Goal: Task Accomplishment & Management: Complete application form

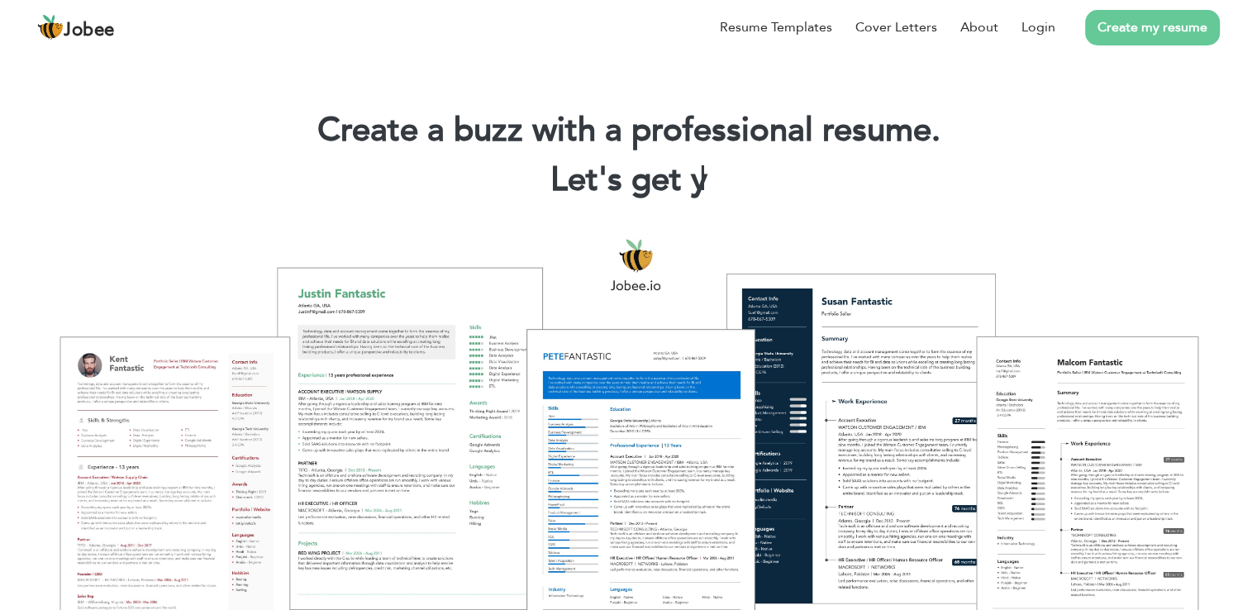
click at [1141, 36] on link "Create my resume" at bounding box center [1152, 28] width 135 height 36
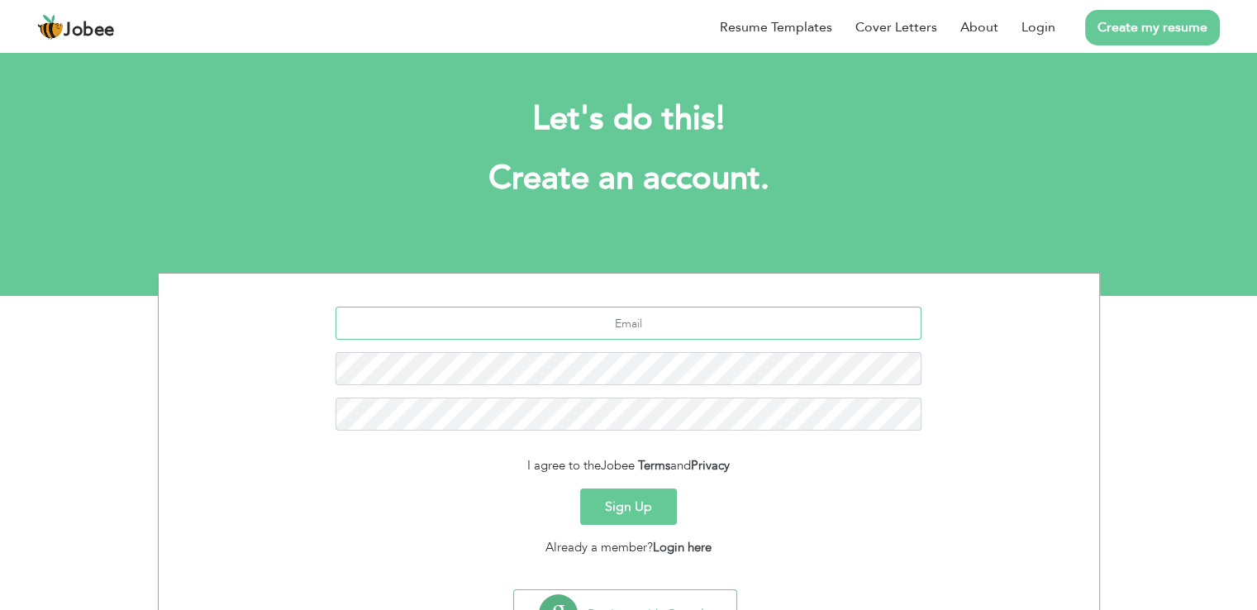
click at [607, 318] on input "text" at bounding box center [629, 323] width 586 height 33
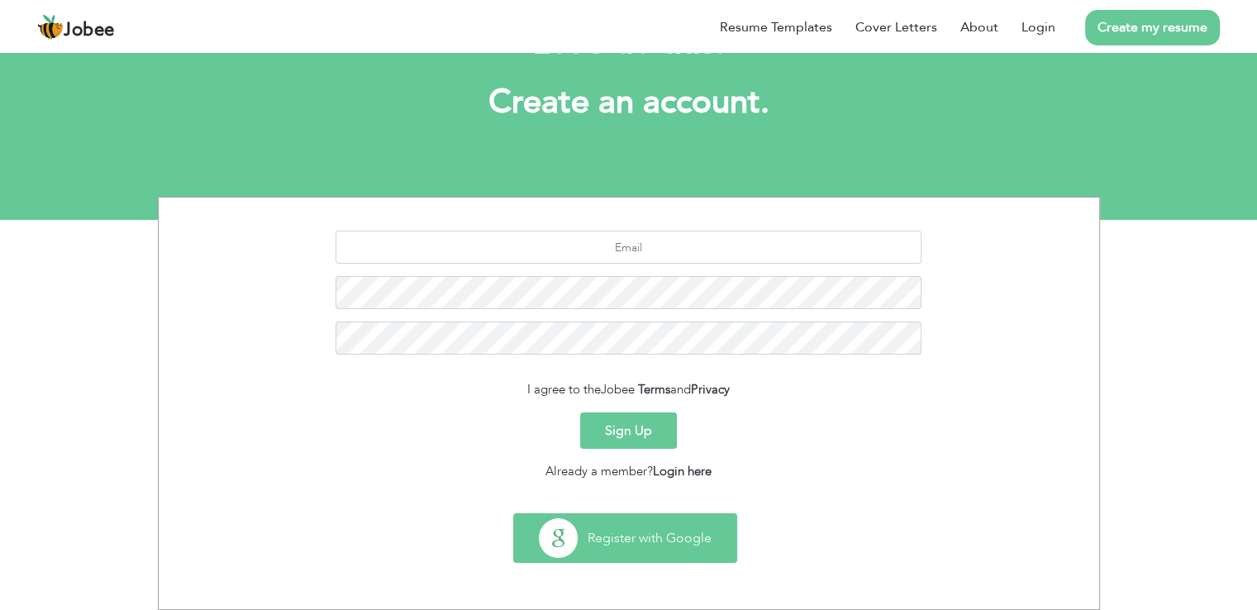
click at [578, 526] on button "Register with Google" at bounding box center [625, 538] width 222 height 48
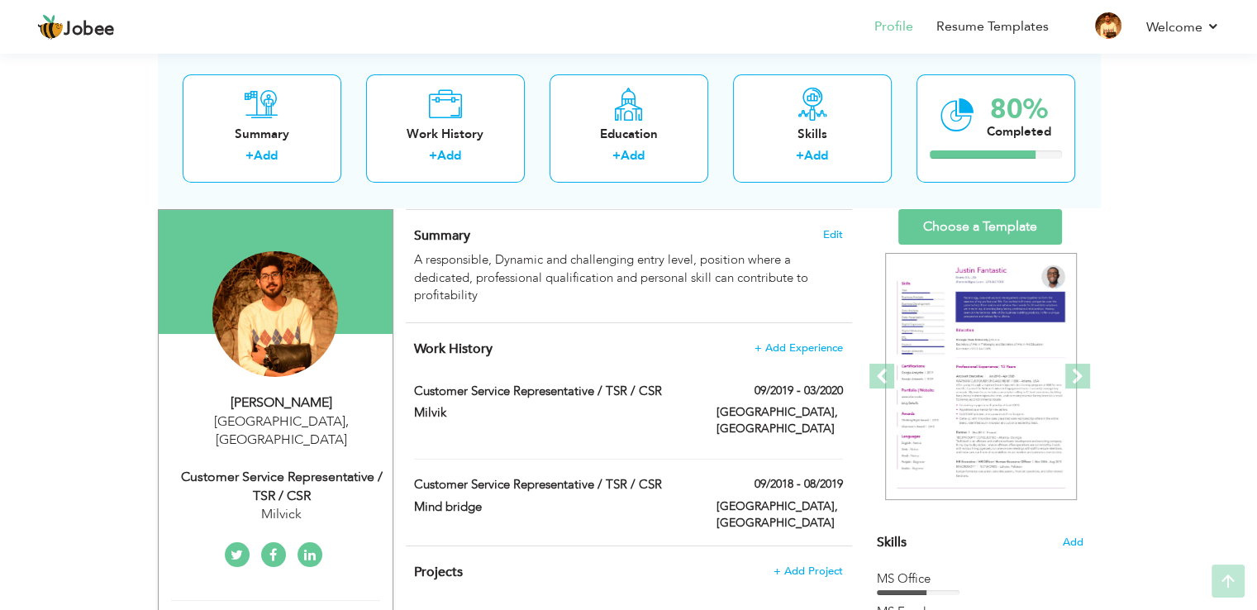
scroll to position [102, 0]
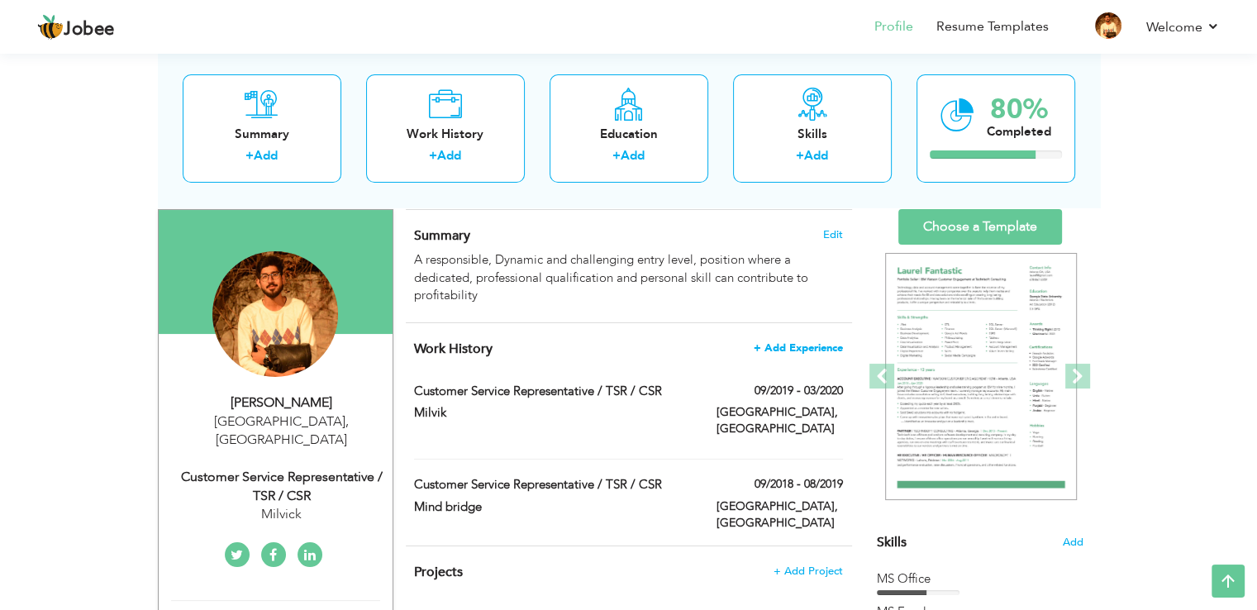
click at [805, 345] on span "+ Add Experience" at bounding box center [798, 348] width 89 height 12
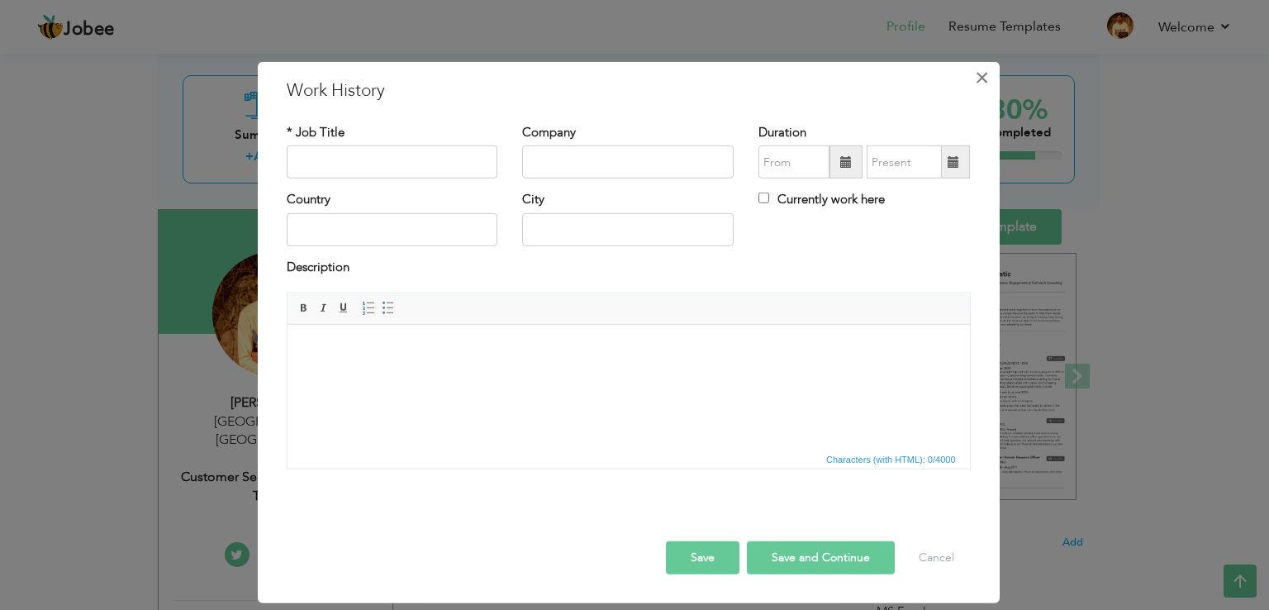
click at [979, 67] on span "×" at bounding box center [982, 78] width 14 height 30
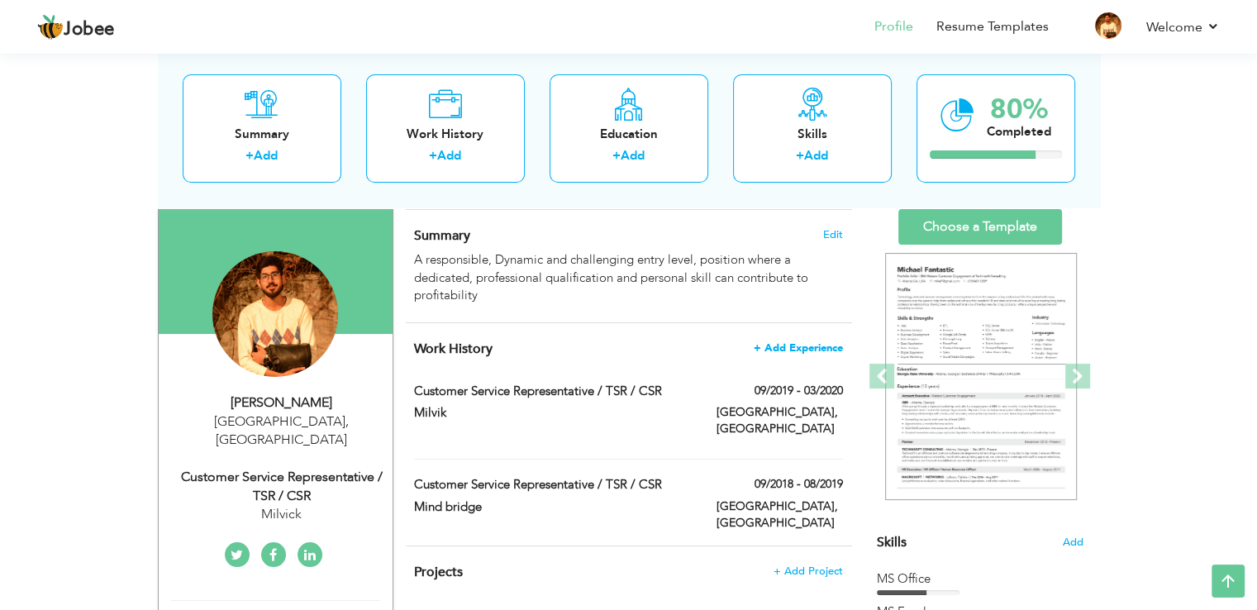
click at [785, 344] on span "+ Add Experience" at bounding box center [798, 348] width 89 height 12
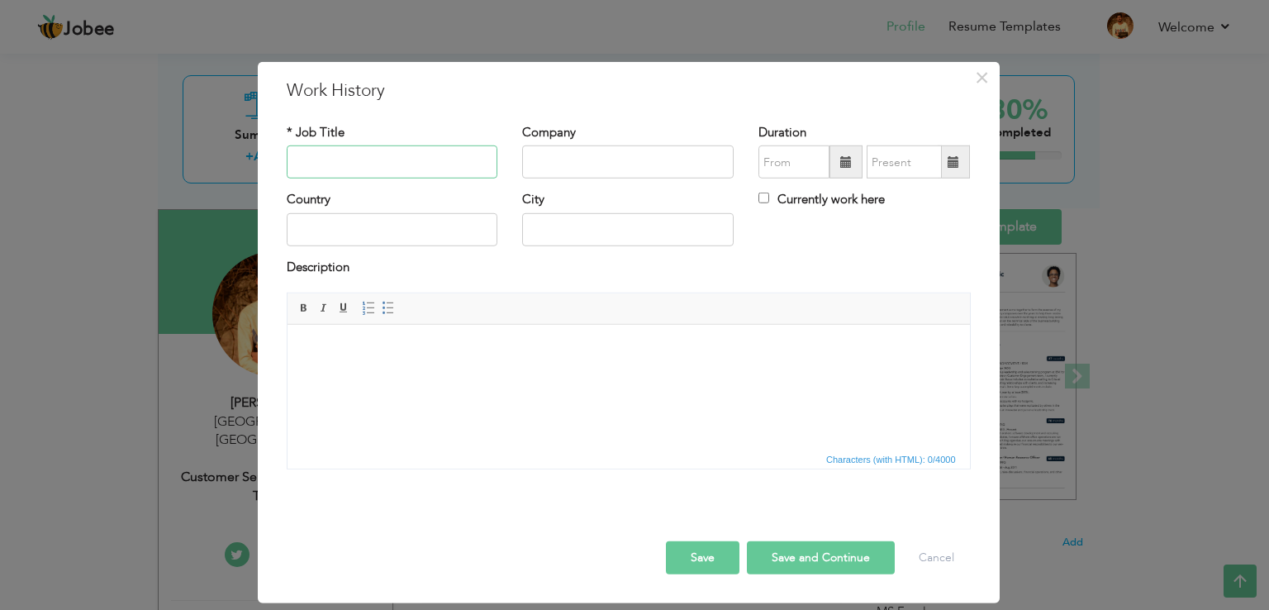
click at [360, 161] on input "text" at bounding box center [393, 161] width 212 height 33
type input "Costumer Sales Representative"
click at [570, 159] on input "text" at bounding box center [628, 161] width 212 height 33
type input "Paksa"
click at [840, 159] on span at bounding box center [846, 162] width 12 height 12
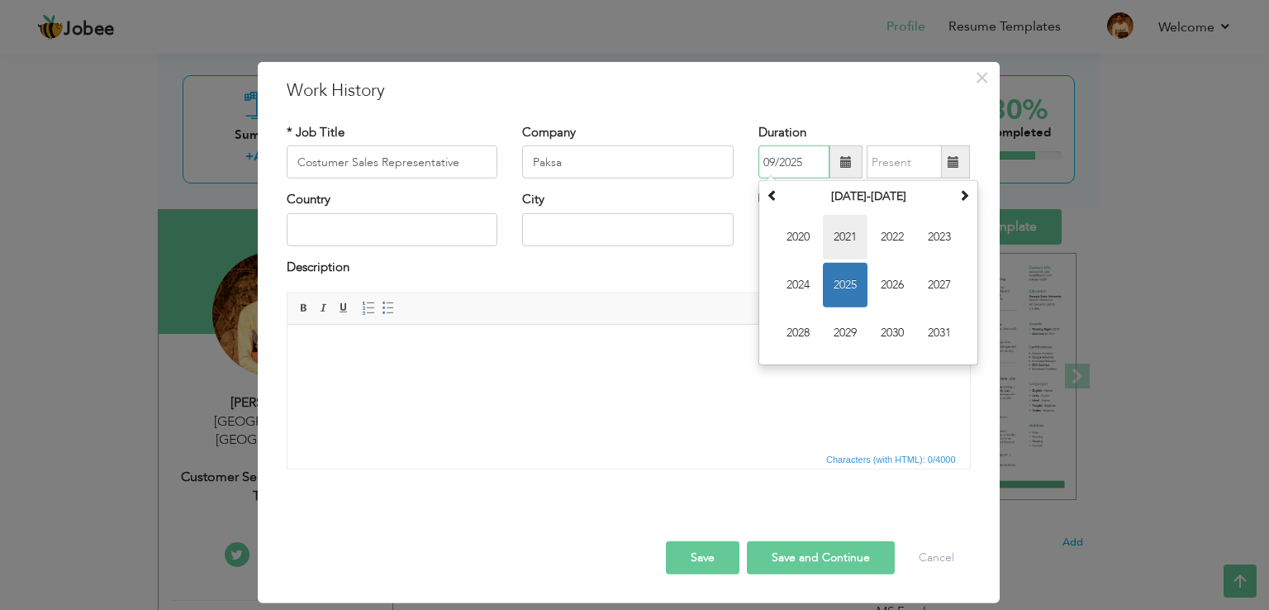
click at [854, 242] on span "2021" at bounding box center [845, 237] width 45 height 45
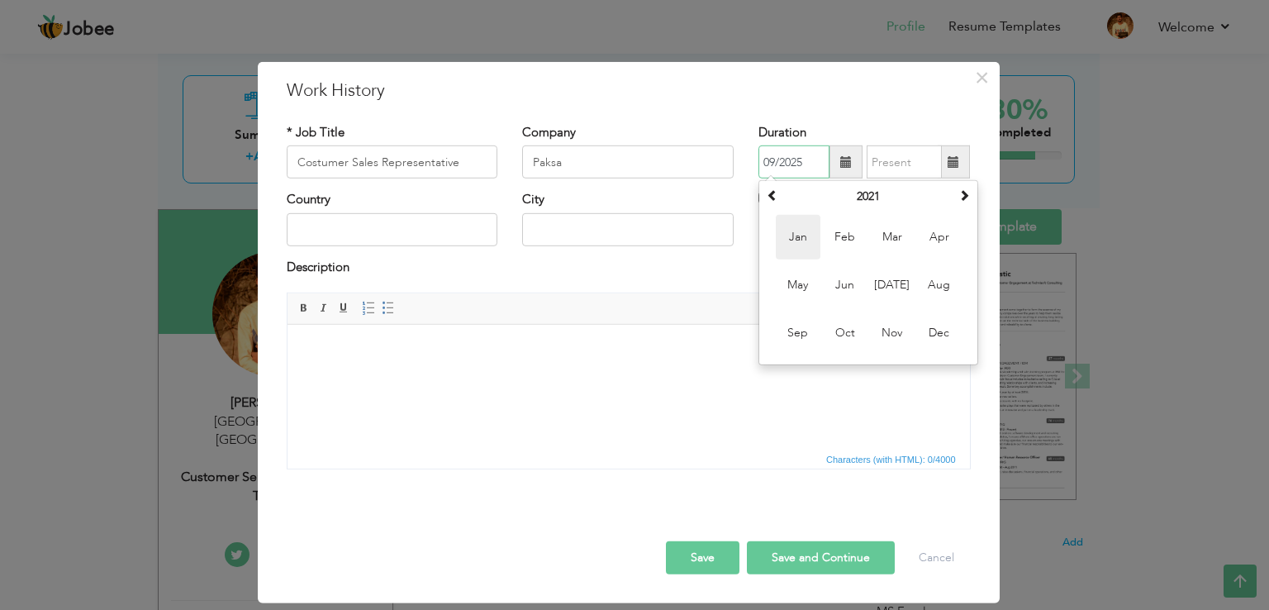
click at [802, 248] on span "Jan" at bounding box center [798, 237] width 45 height 45
type input "01/2021"
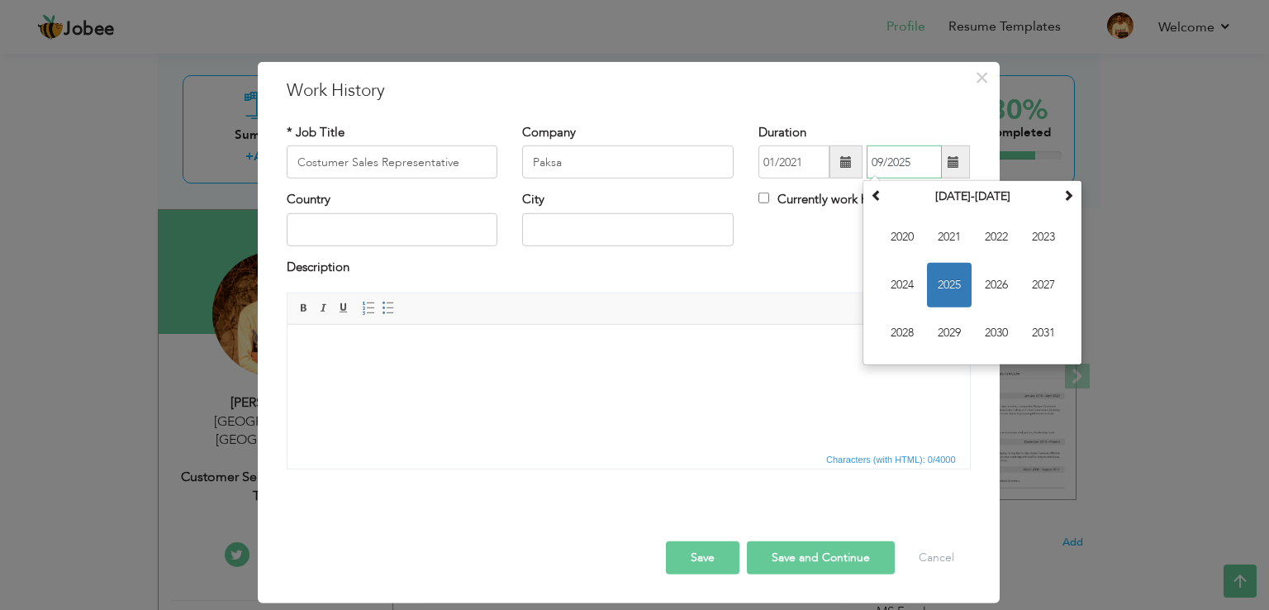
click at [897, 172] on input "09/2025" at bounding box center [904, 161] width 75 height 33
click at [991, 232] on span "2022" at bounding box center [996, 237] width 45 height 45
click at [899, 236] on span "Jan" at bounding box center [902, 237] width 45 height 45
type input "01/2022"
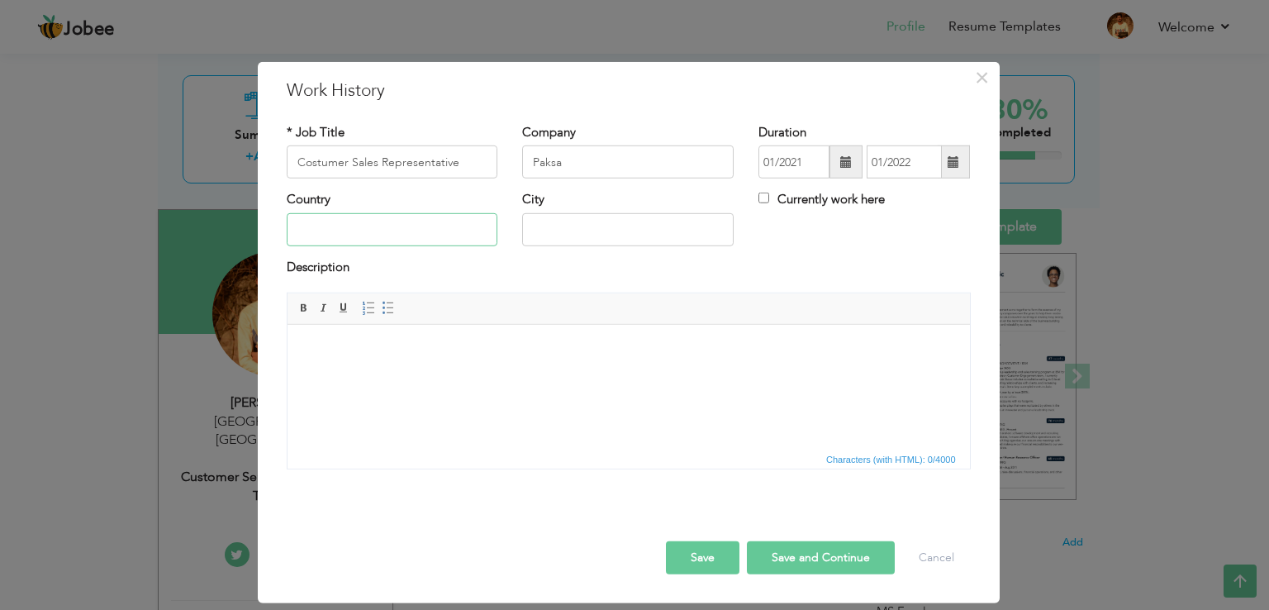
click at [354, 223] on input "text" at bounding box center [393, 229] width 212 height 33
type input "a"
type input "[GEOGRAPHIC_DATA]"
type input "[GEOGRAPHIC_DATA], [GEOGRAPHIC_DATA]"
click at [697, 557] on button "Save" at bounding box center [703, 557] width 74 height 33
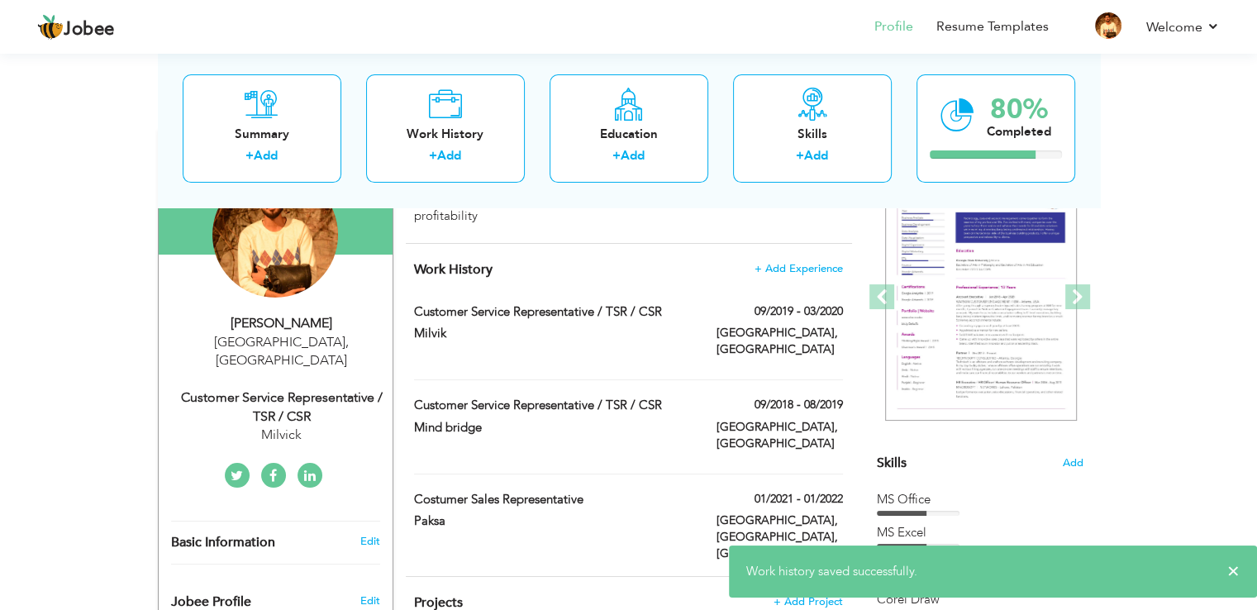
scroll to position [183, 0]
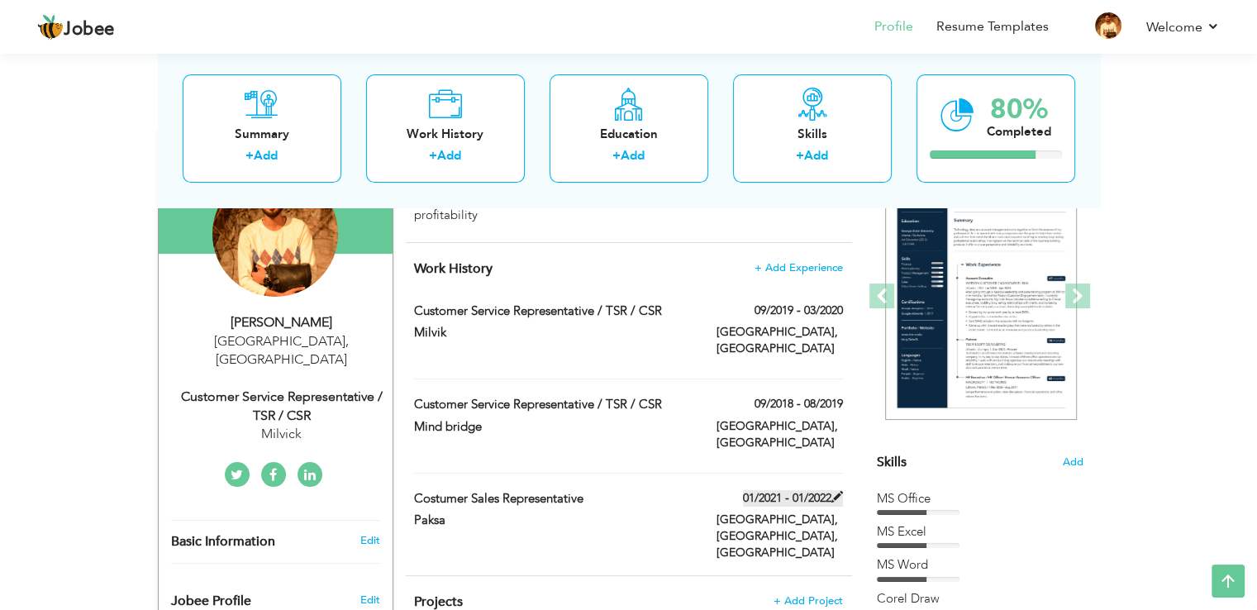
click at [837, 491] on span at bounding box center [837, 497] width 12 height 12
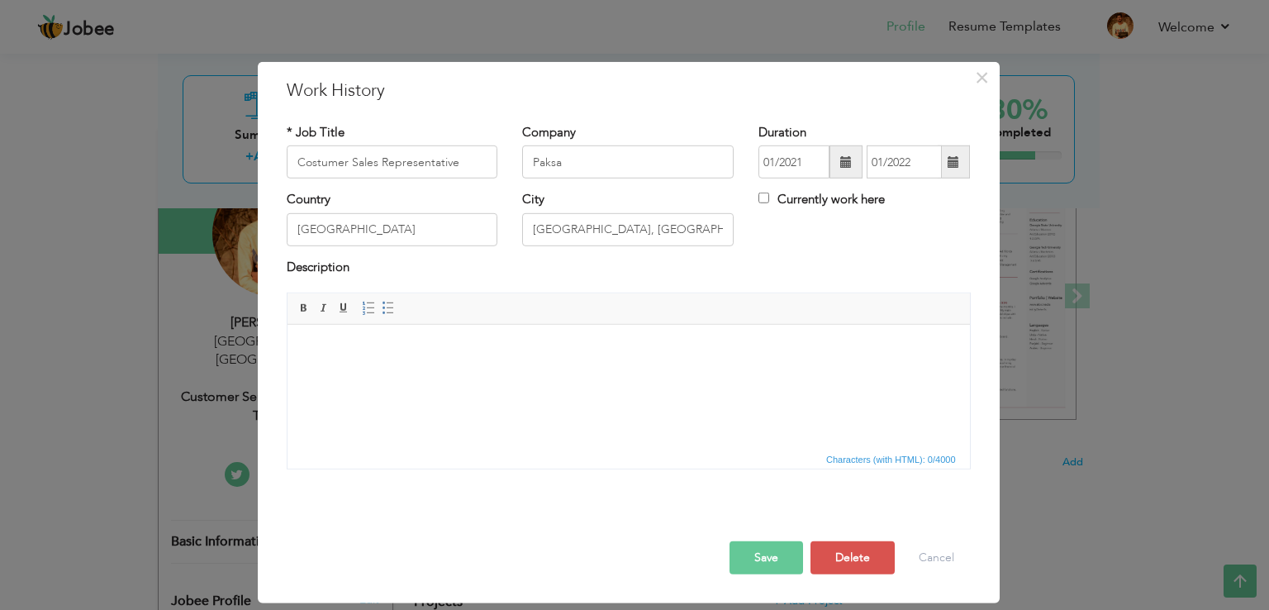
click at [843, 161] on span at bounding box center [846, 162] width 12 height 12
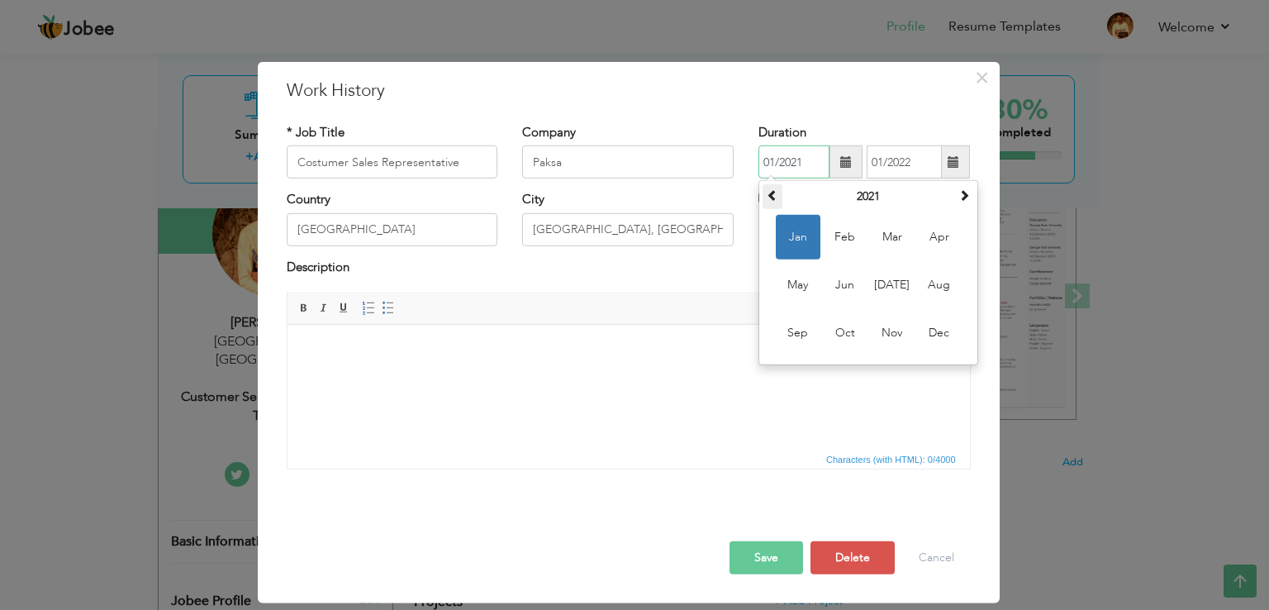
click at [767, 197] on span at bounding box center [773, 195] width 12 height 12
click at [886, 242] on span "Mar" at bounding box center [892, 237] width 45 height 45
type input "03/2020"
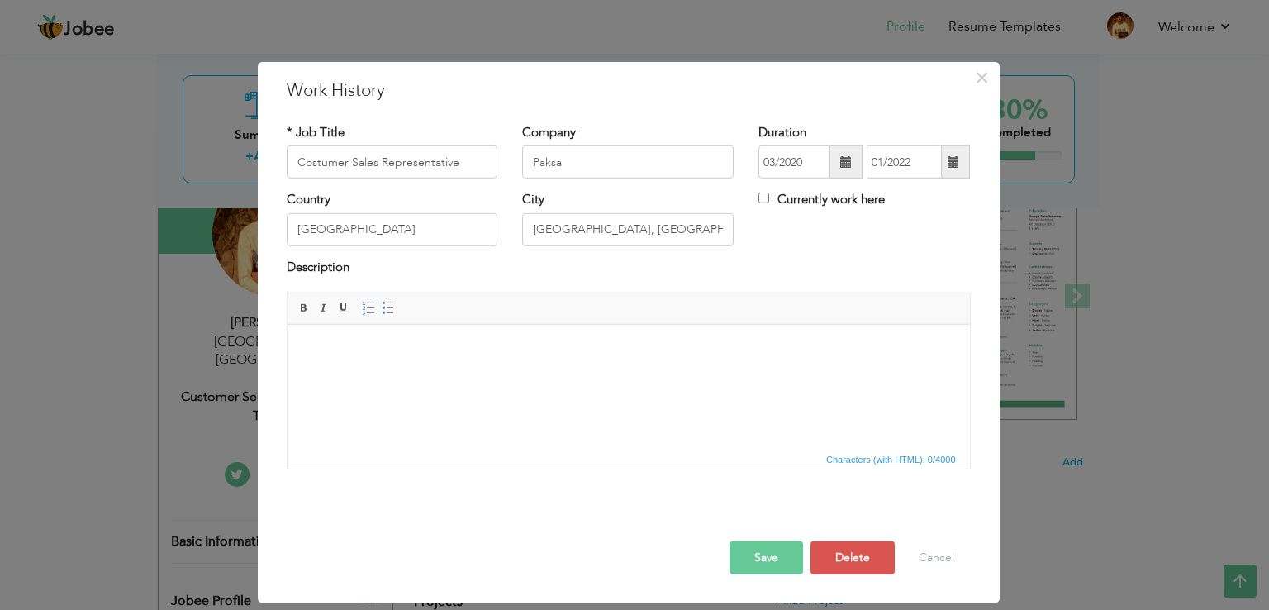
click at [952, 166] on span at bounding box center [954, 162] width 12 height 12
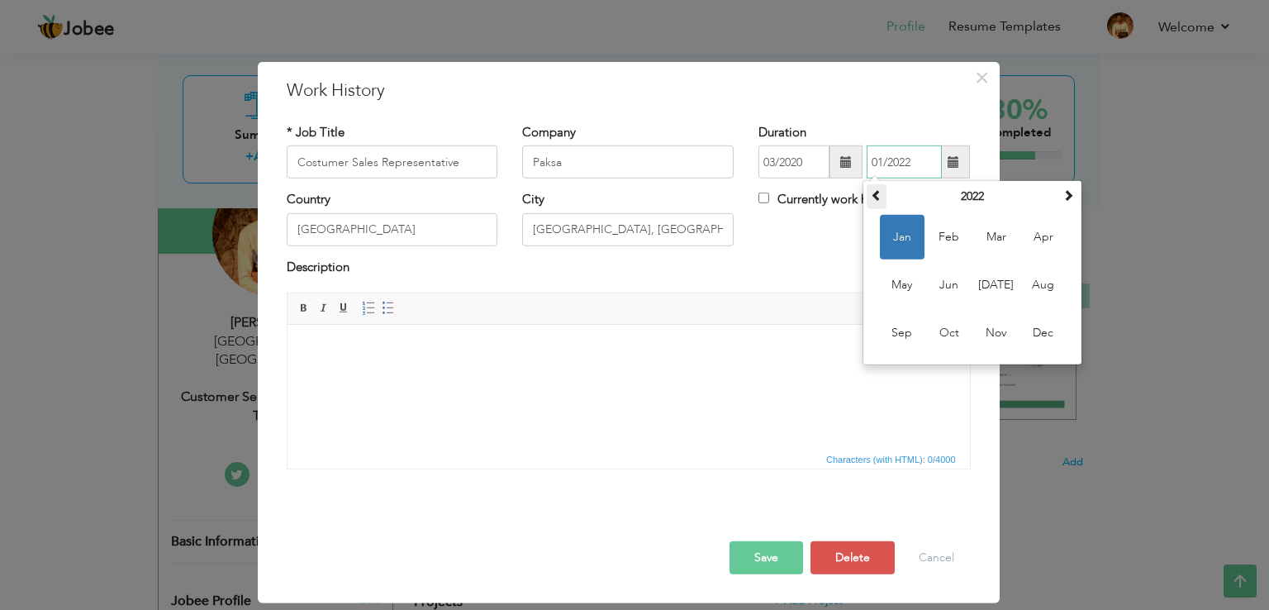
click at [878, 199] on span at bounding box center [877, 195] width 12 height 12
click at [995, 231] on span "Mar" at bounding box center [996, 237] width 45 height 45
type input "03/2021"
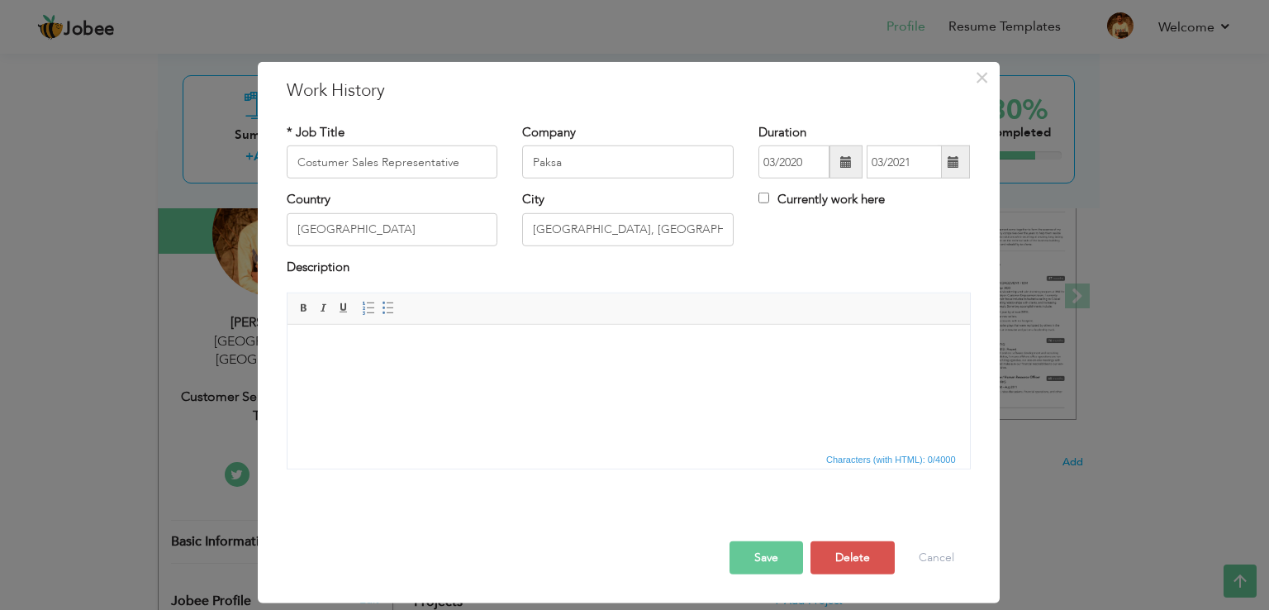
click at [770, 553] on button "Save" at bounding box center [767, 557] width 74 height 33
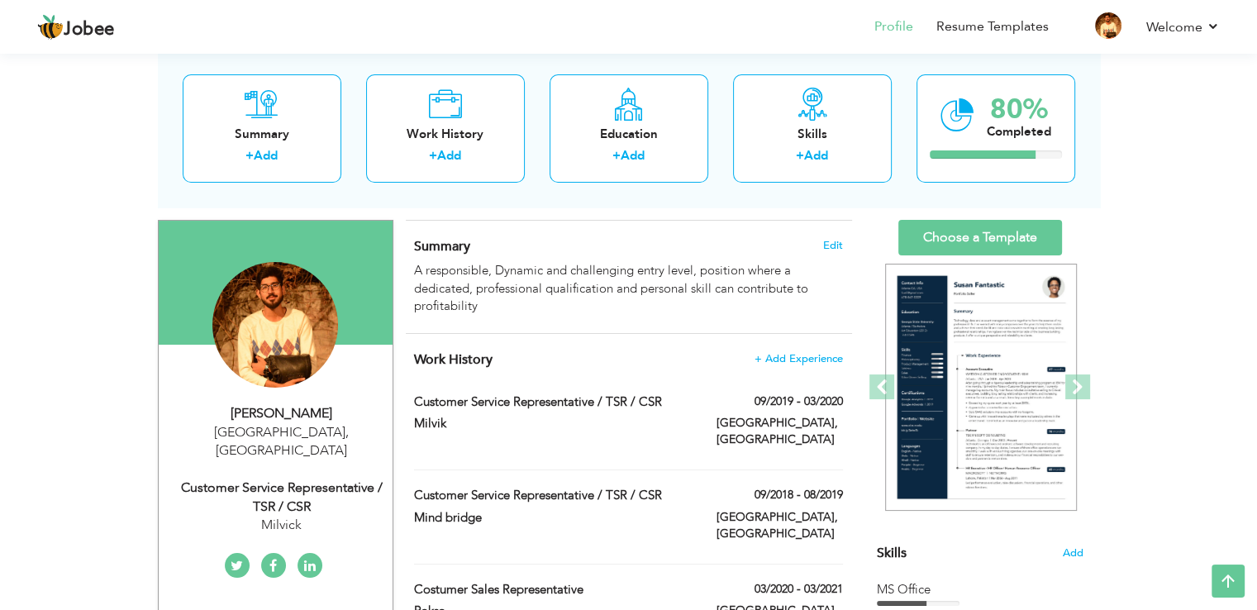
scroll to position [89, 0]
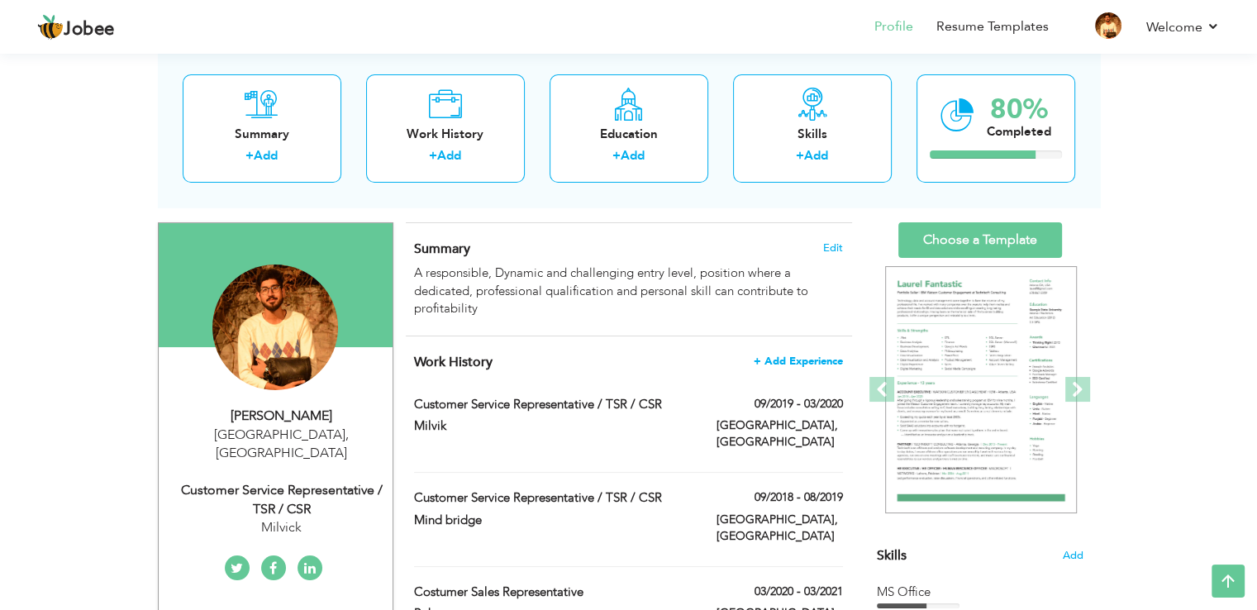
click at [802, 355] on span "+ Add Experience" at bounding box center [798, 361] width 89 height 12
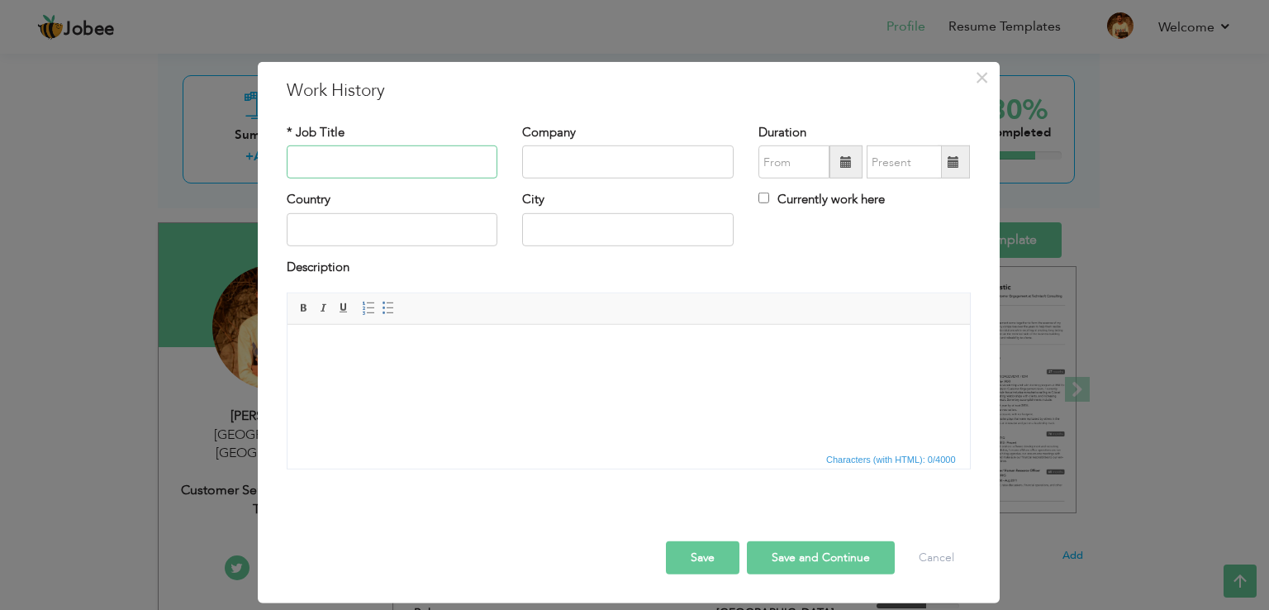
click at [410, 164] on input "text" at bounding box center [393, 161] width 212 height 33
type input "Costumer Sales Representative"
type input "OLX [GEOGRAPHIC_DATA]"
click at [846, 169] on span at bounding box center [846, 161] width 33 height 33
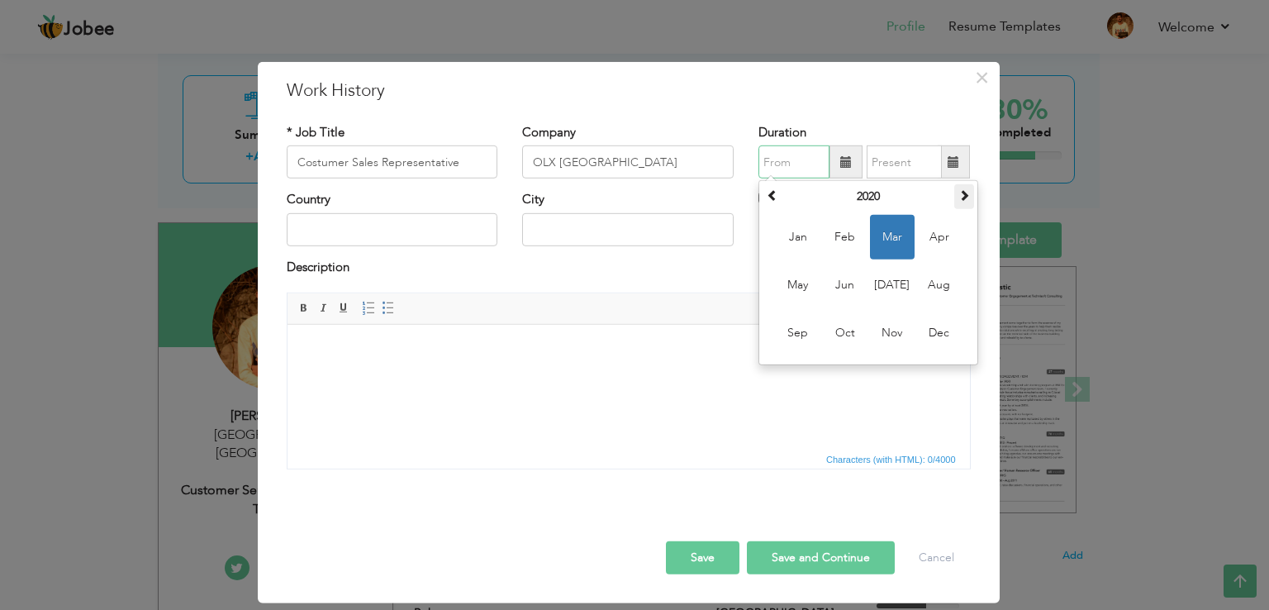
click at [962, 193] on span at bounding box center [965, 195] width 12 height 12
click at [889, 229] on span "Mar" at bounding box center [892, 237] width 45 height 45
type input "03/2021"
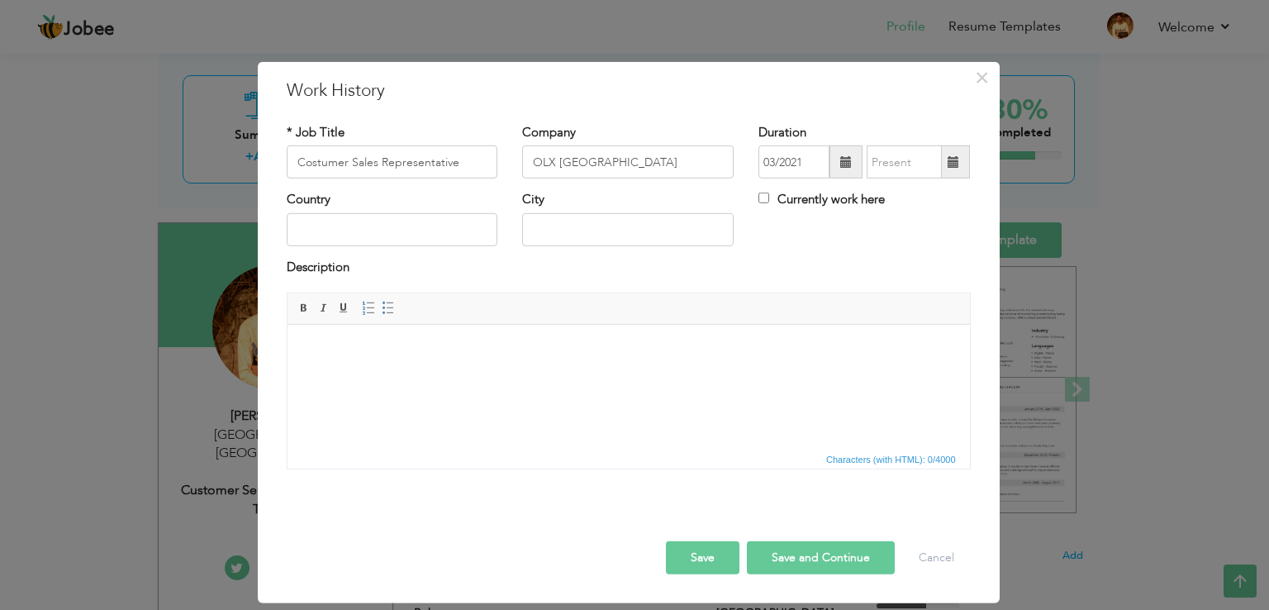
click at [951, 169] on span at bounding box center [954, 161] width 32 height 33
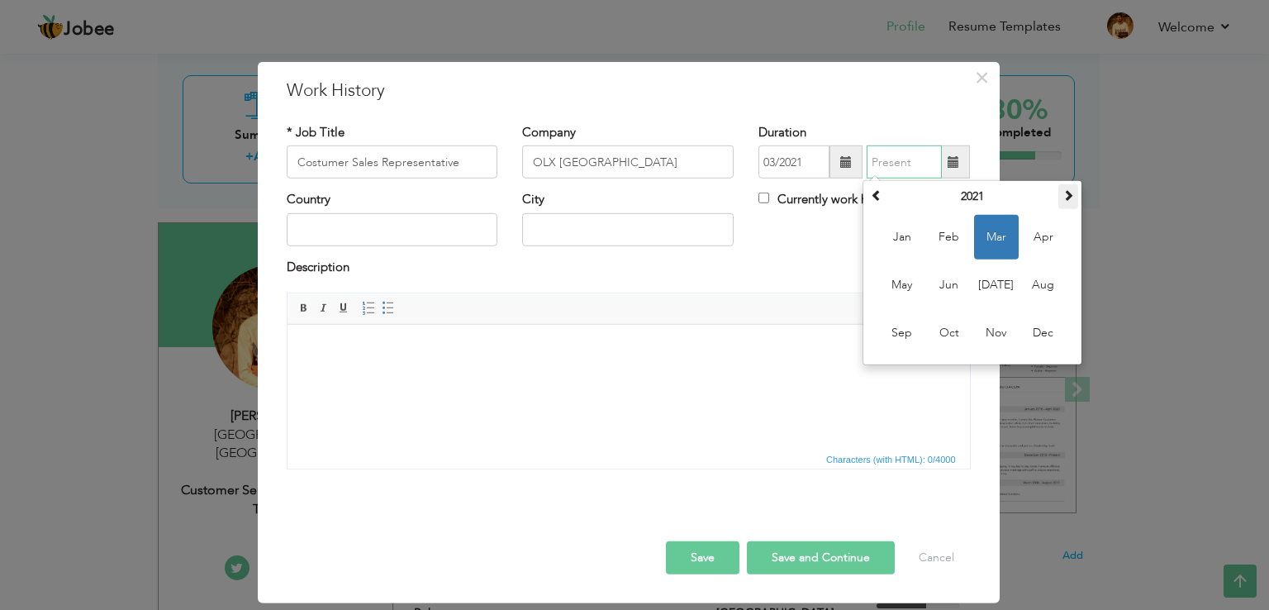
click at [1072, 189] on span at bounding box center [1069, 195] width 12 height 12
click at [989, 236] on span "Mar" at bounding box center [996, 237] width 45 height 45
type input "03/2022"
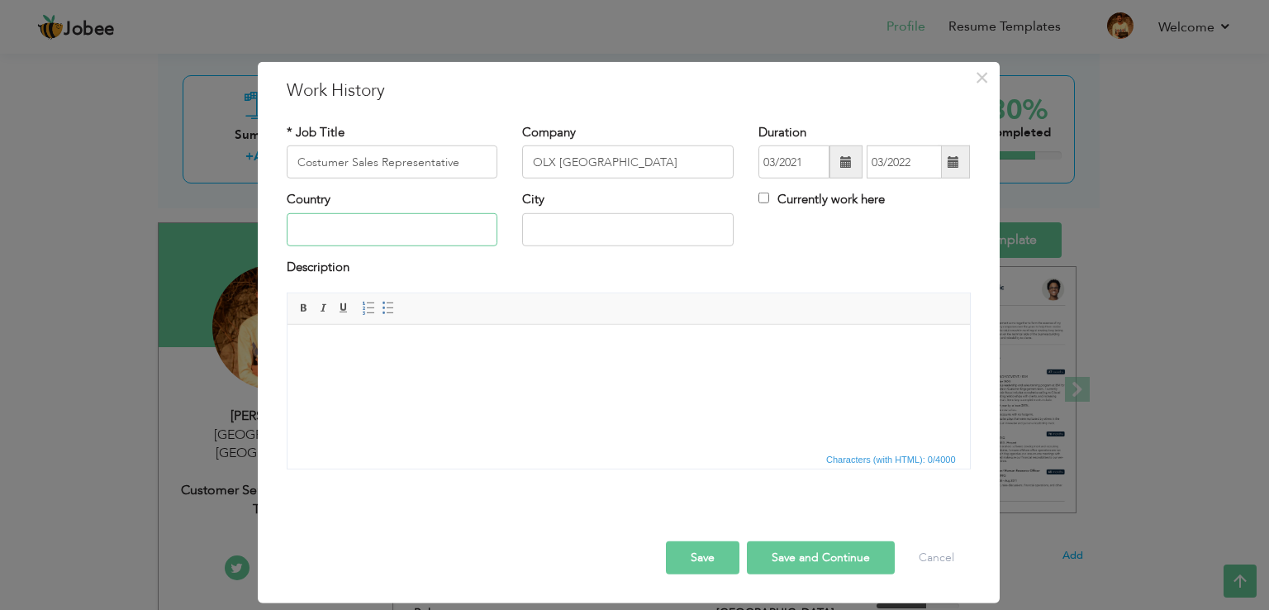
click at [383, 237] on input "text" at bounding box center [393, 229] width 212 height 33
type input "[GEOGRAPHIC_DATA]"
type input "[GEOGRAPHIC_DATA], [GEOGRAPHIC_DATA]"
click at [819, 566] on button "Save and Continue" at bounding box center [821, 557] width 148 height 33
click at [382, 166] on input "text" at bounding box center [393, 161] width 212 height 33
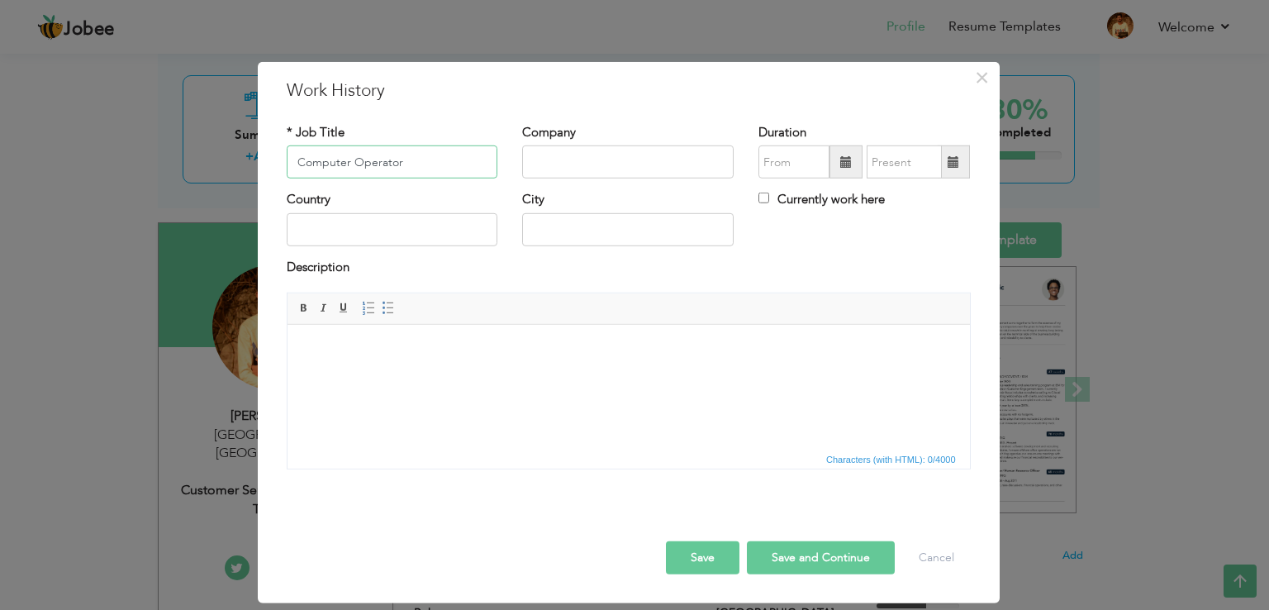
type input "Computer Operator"
click at [569, 162] on input "text" at bounding box center [628, 161] width 212 height 33
type input "Punjab Skills Development Authority"
click at [845, 168] on span at bounding box center [846, 162] width 12 height 12
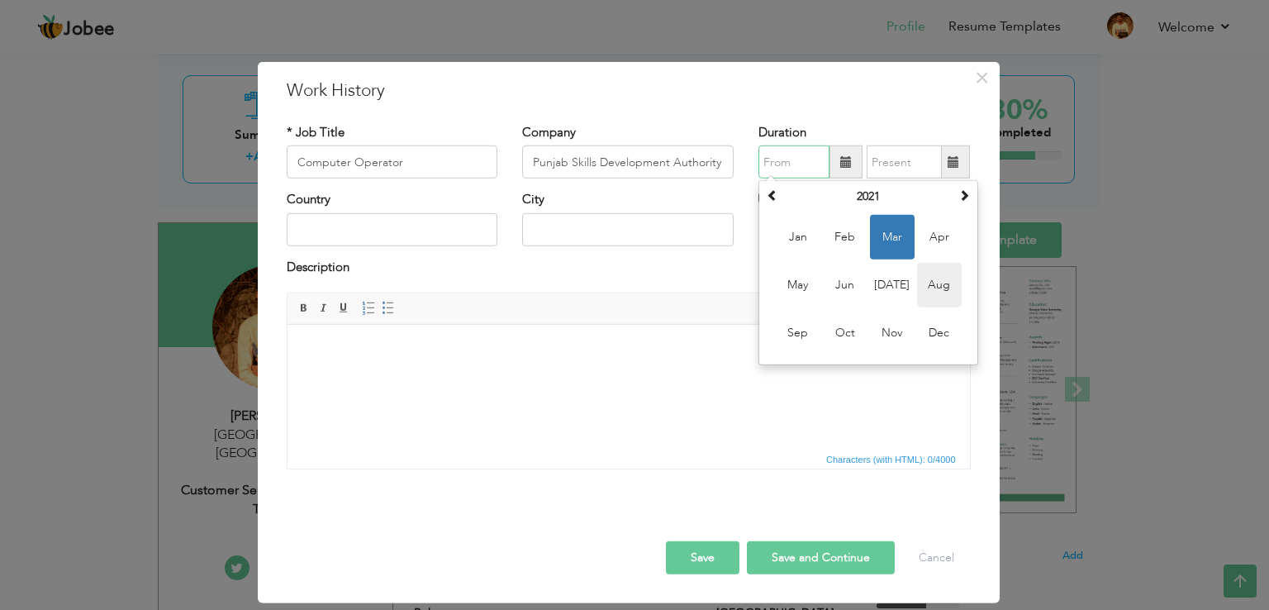
click at [921, 278] on span "Aug" at bounding box center [939, 285] width 45 height 45
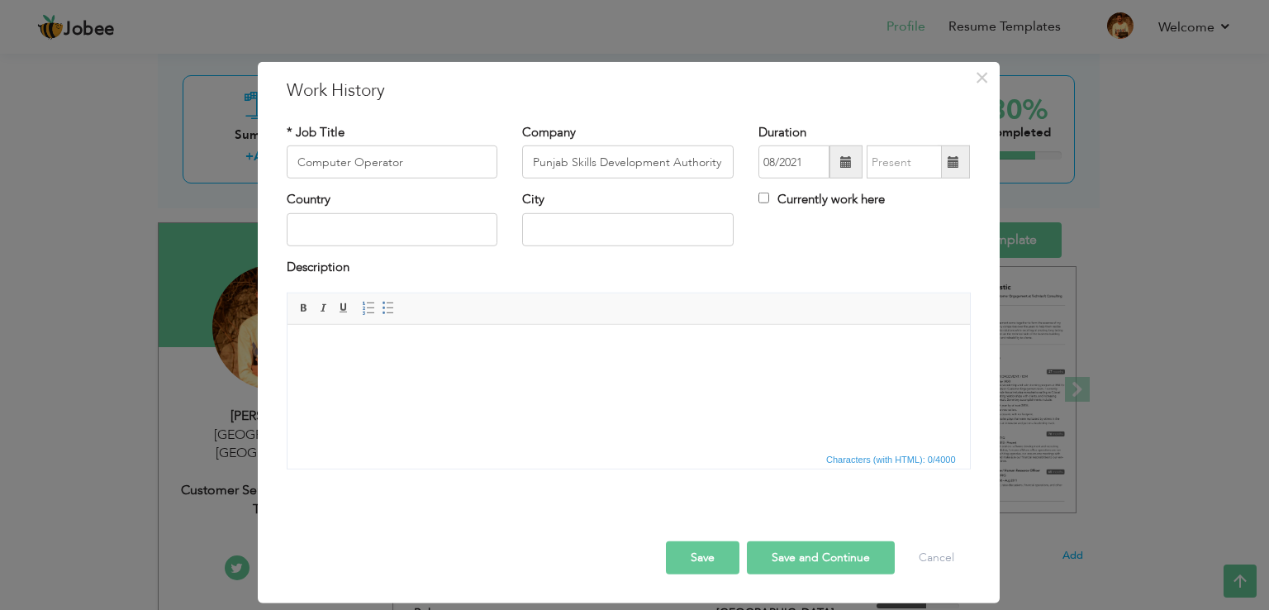
click at [852, 165] on span at bounding box center [846, 162] width 12 height 12
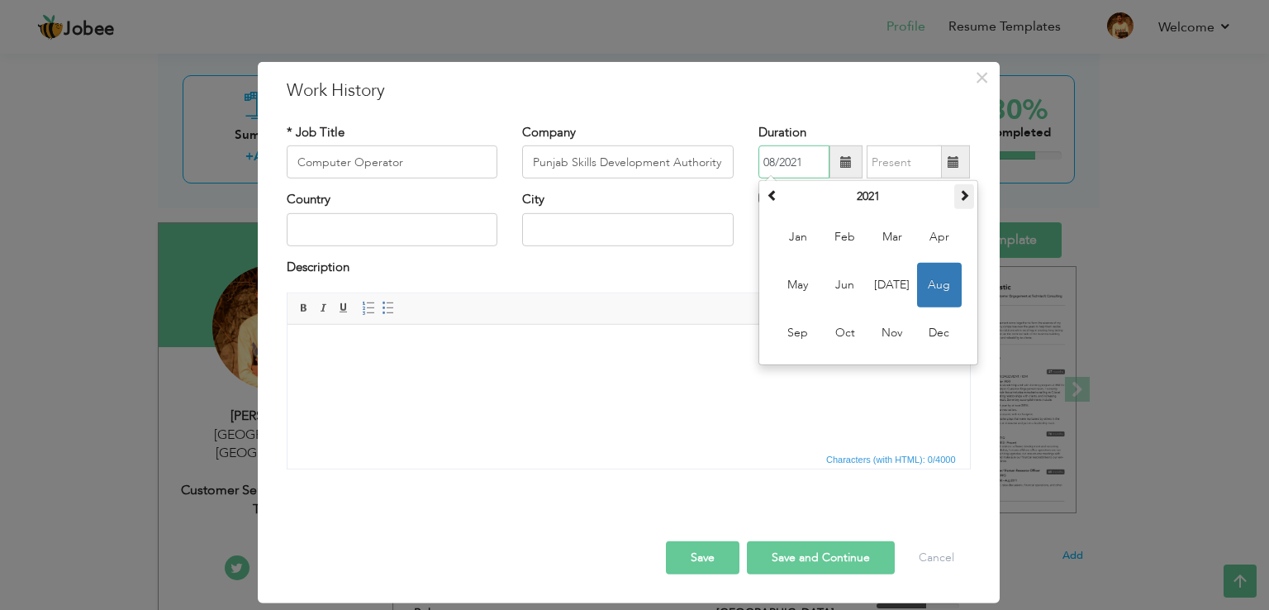
click at [967, 198] on span at bounding box center [965, 195] width 12 height 12
click at [942, 280] on span "Aug" at bounding box center [939, 285] width 45 height 45
type input "08/2022"
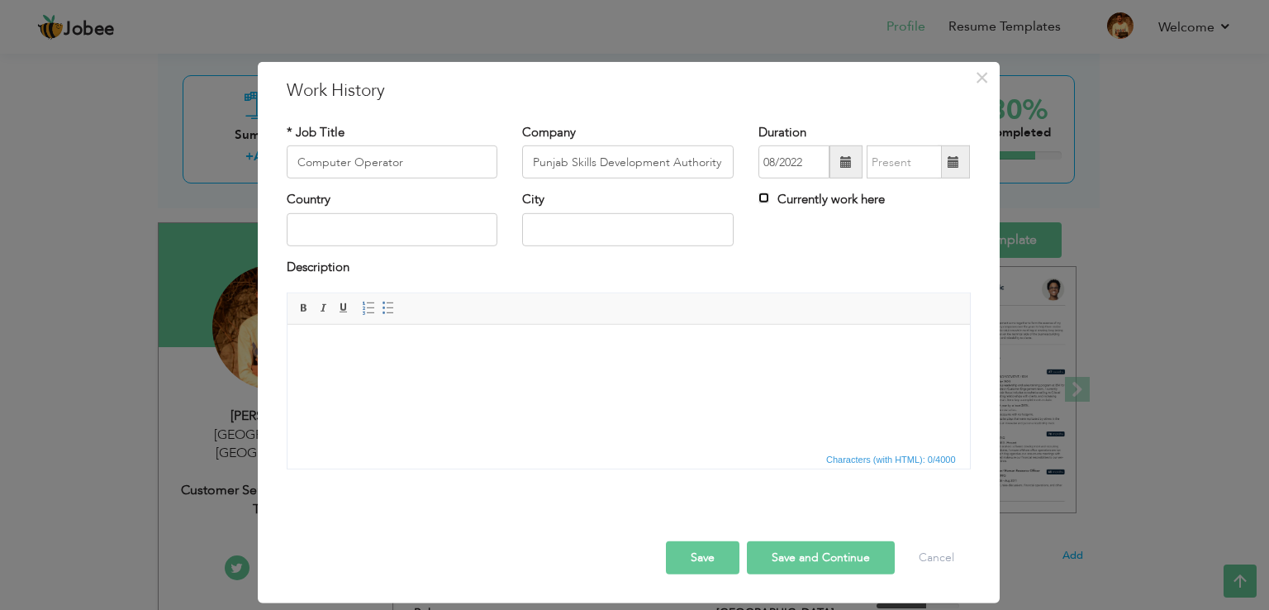
click at [761, 200] on input "Currently work here" at bounding box center [764, 198] width 11 height 11
checkbox input "true"
click at [440, 236] on input "text" at bounding box center [393, 229] width 212 height 33
type input "[GEOGRAPHIC_DATA]"
type input "[GEOGRAPHIC_DATA], [GEOGRAPHIC_DATA]"
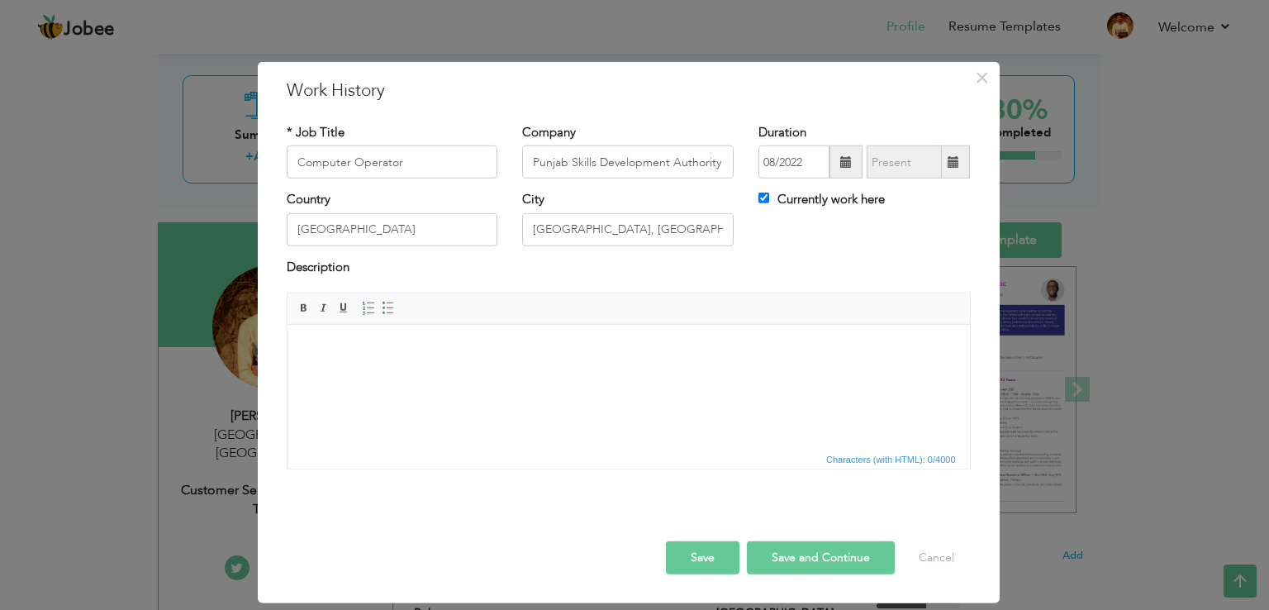
click at [797, 549] on button "Save and Continue" at bounding box center [821, 557] width 148 height 33
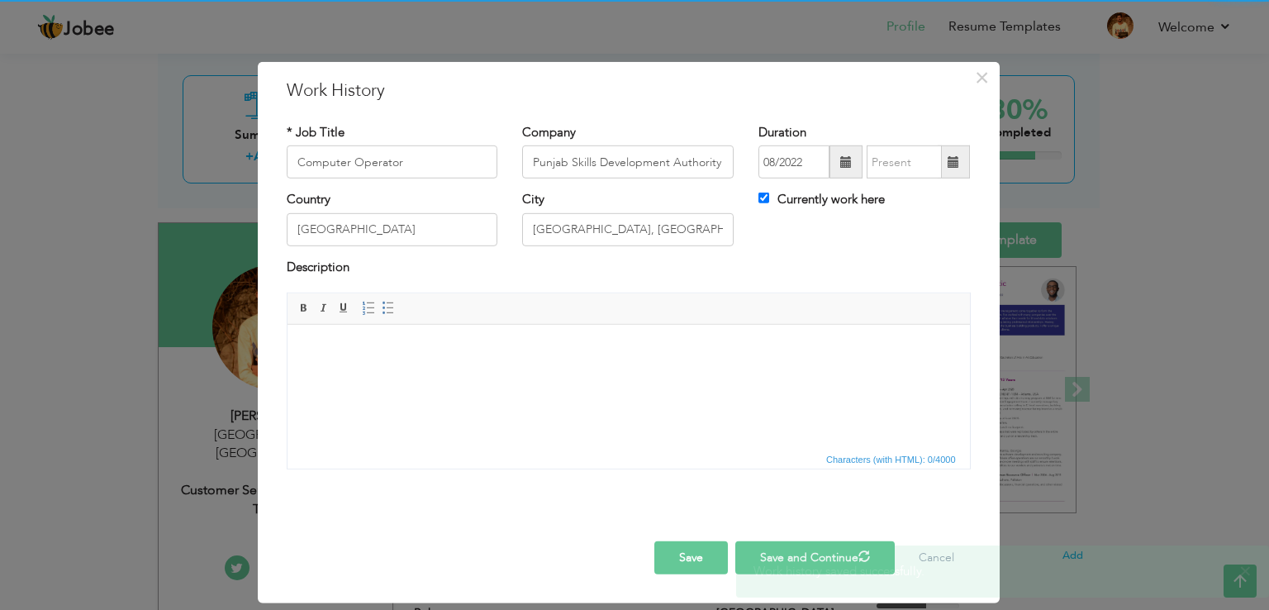
checkbox input "false"
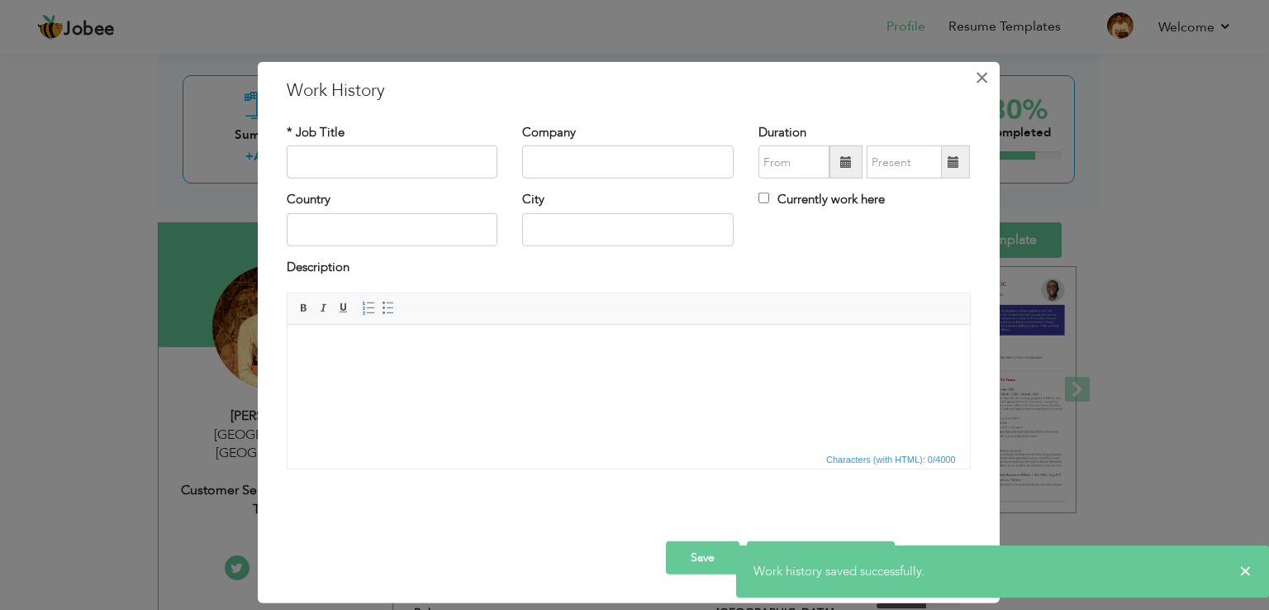
click at [980, 71] on span "×" at bounding box center [982, 78] width 14 height 30
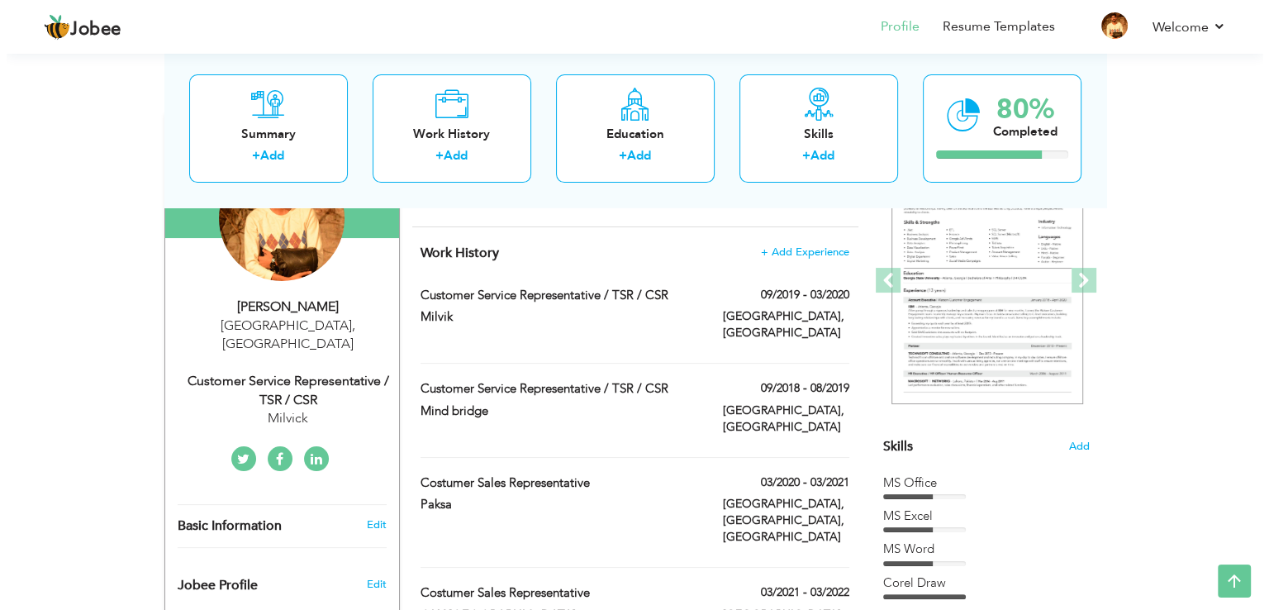
scroll to position [196, 0]
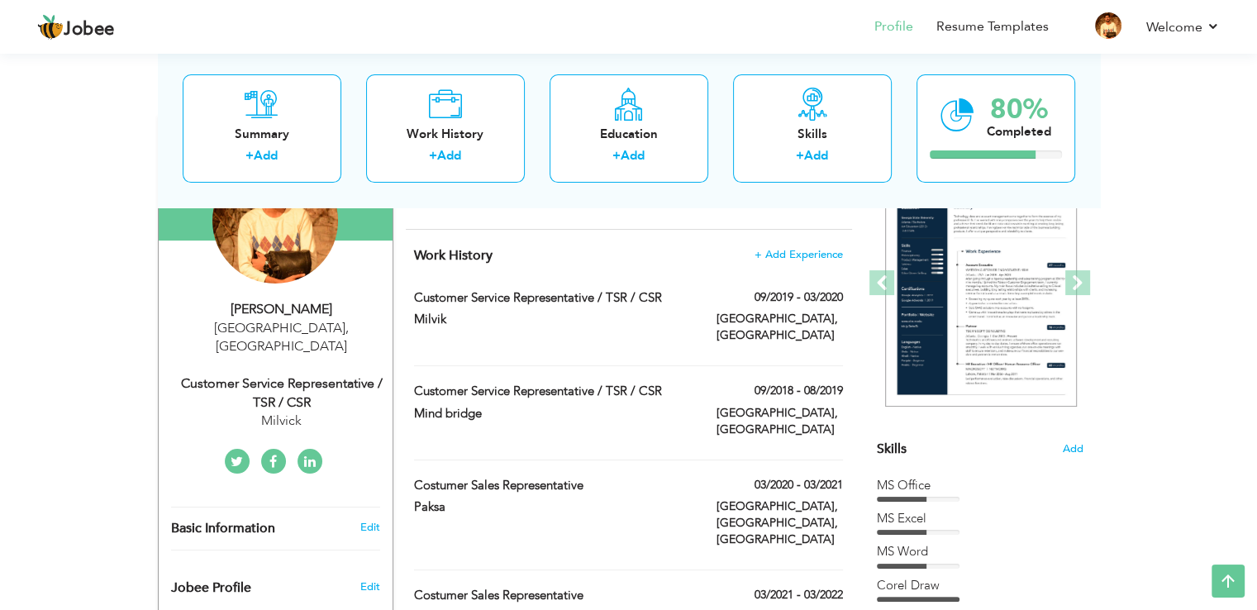
click at [277, 374] on div "Customer Service Representative / TSR / CSR" at bounding box center [281, 393] width 221 height 38
type input "Muaaz"
type input "Zahid"
type input "03214302688"
select select "number:166"
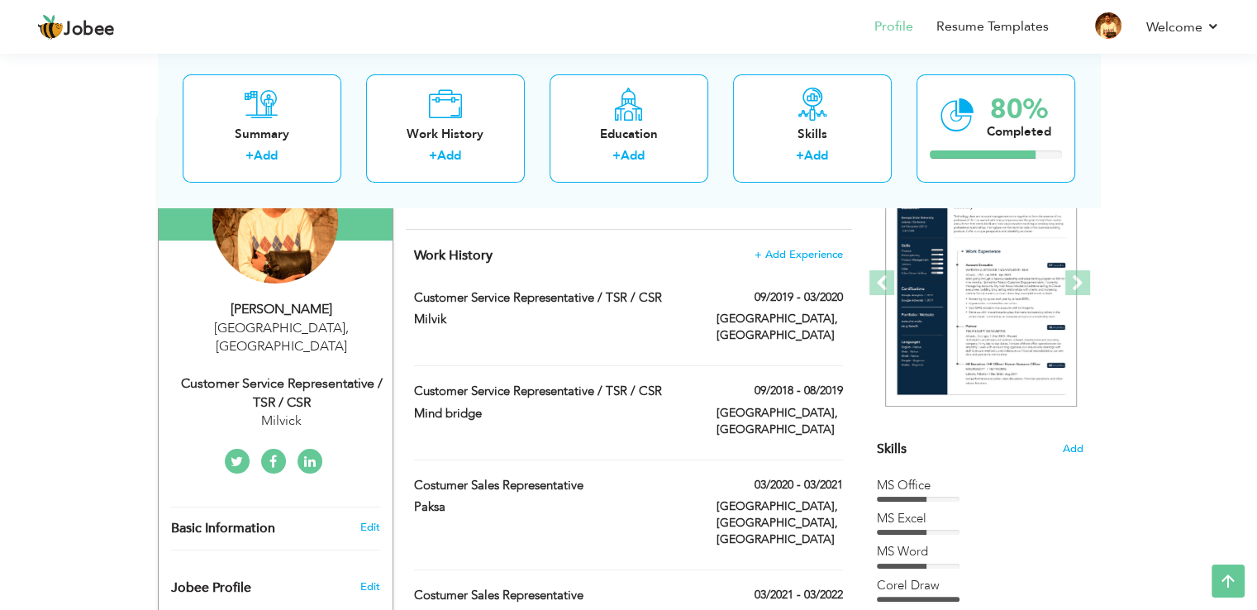
type input "[GEOGRAPHIC_DATA]"
select select "number:2"
type input "Milvick"
type input "Customer Service Representative / TSR / CSR"
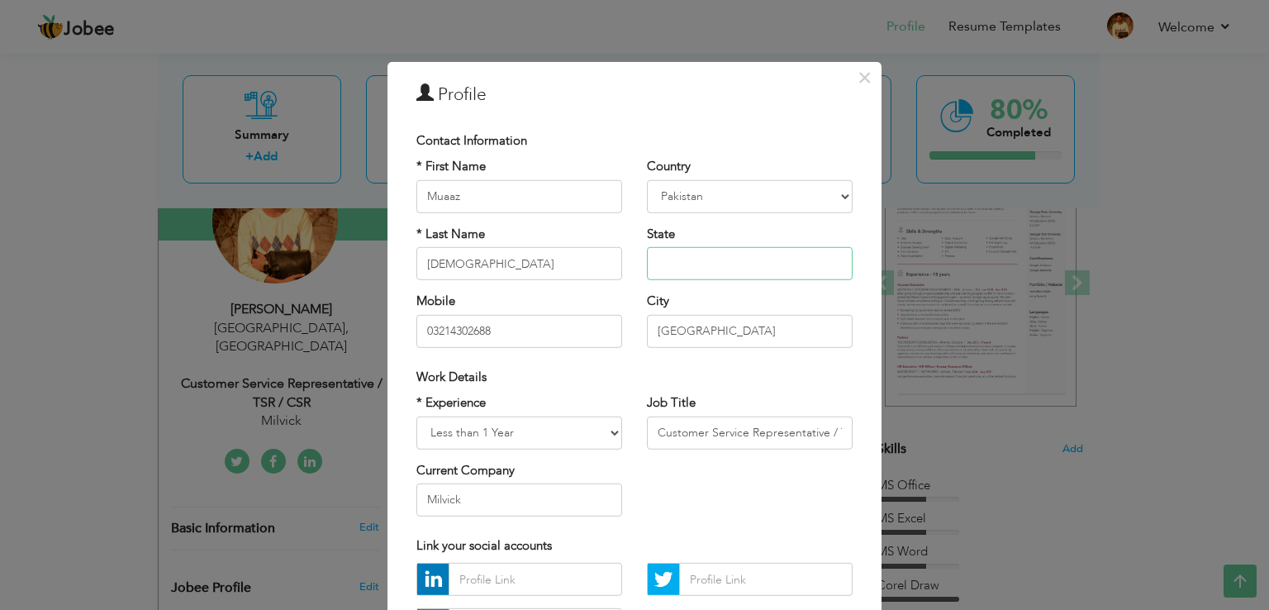
click at [664, 259] on input "text" at bounding box center [750, 263] width 206 height 33
click at [655, 265] on input "punjab" at bounding box center [750, 263] width 206 height 33
type input "Punjab"
click at [616, 304] on div "* First Name Muaaz * Last Name Zahid Mobile 03214302688" at bounding box center [519, 259] width 231 height 202
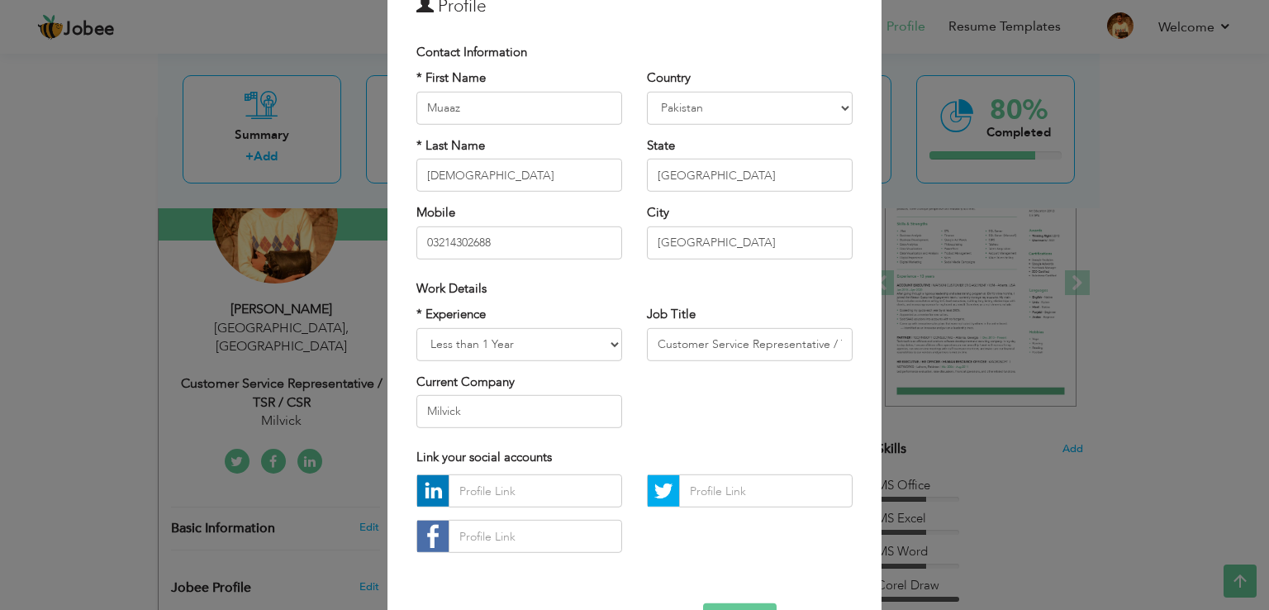
scroll to position [144, 0]
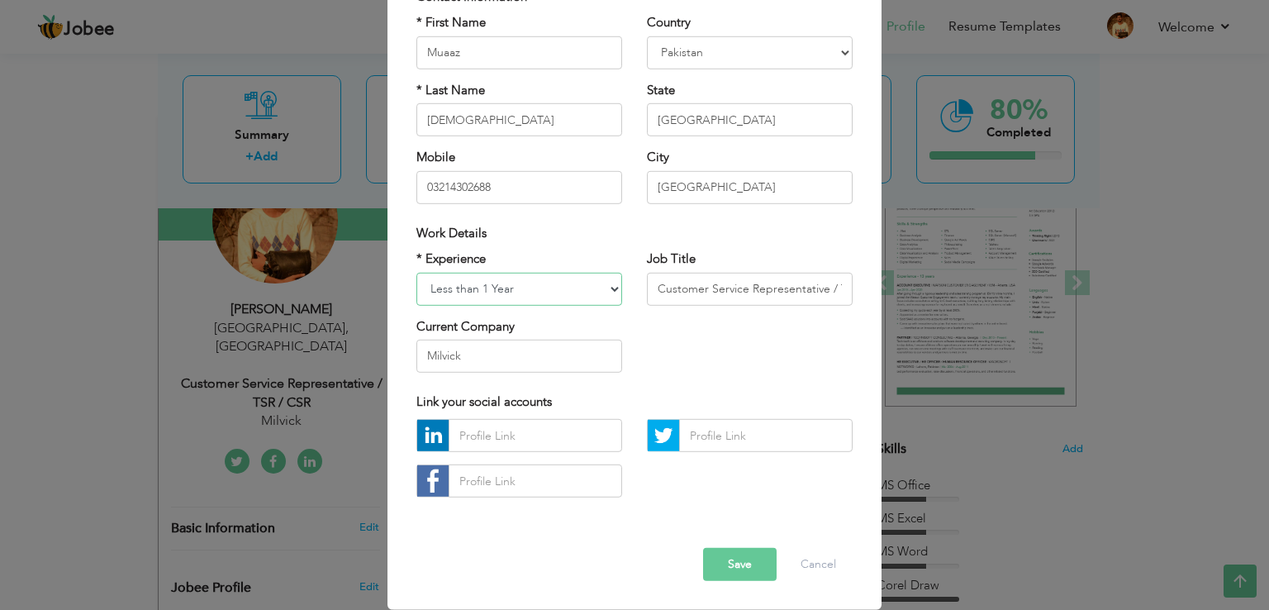
click at [588, 287] on select "Entry Level Less than 1 Year 1 Year 2 Years 3 Years 4 Years 5 Years 6 Years 7 Y…" at bounding box center [520, 288] width 206 height 33
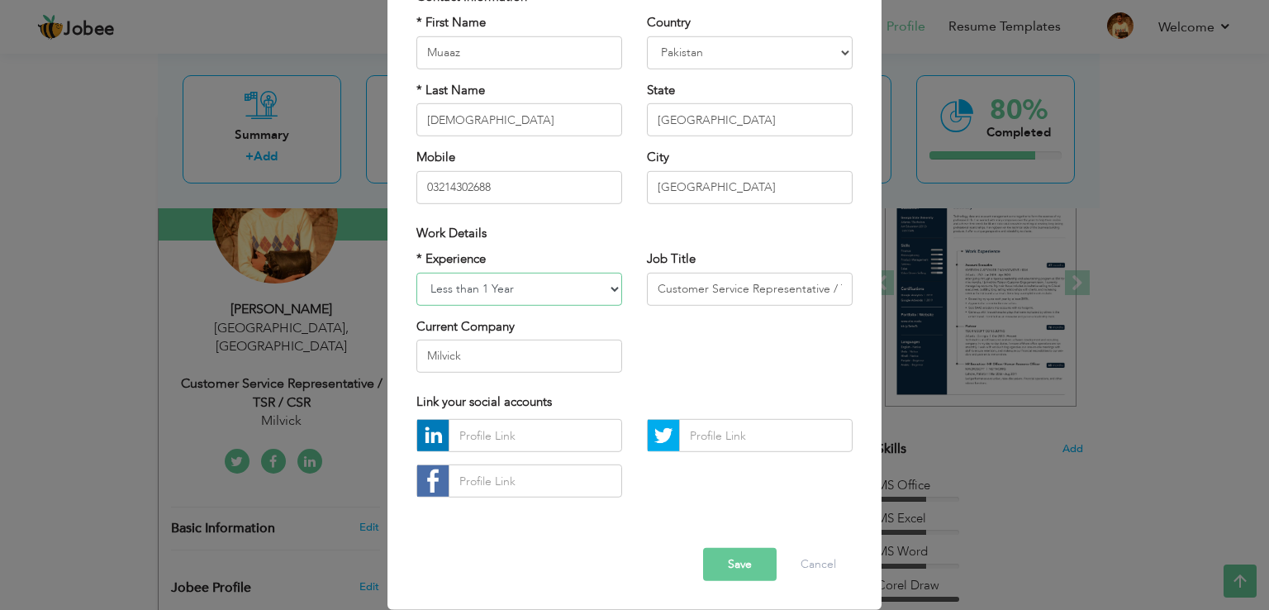
select select "number:5"
click at [417, 272] on select "Entry Level Less than 1 Year 1 Year 2 Years 3 Years 4 Years 5 Years 6 Years 7 Y…" at bounding box center [520, 288] width 206 height 33
click at [737, 288] on input "Customer Service Representative / TSR / CSR" at bounding box center [750, 288] width 206 height 33
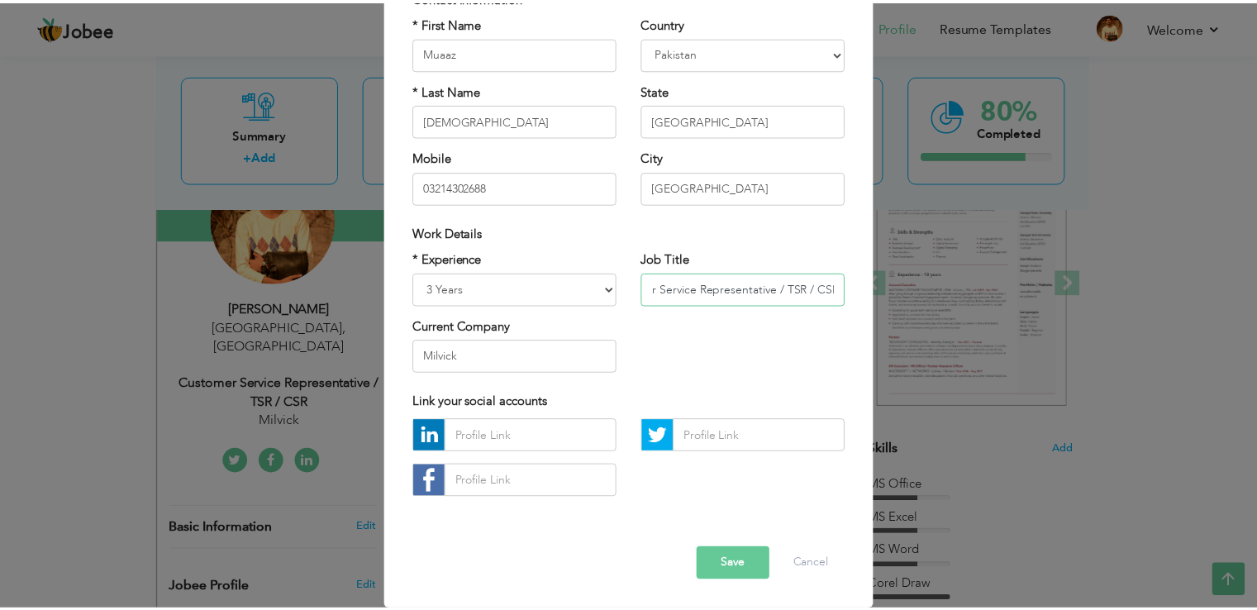
scroll to position [0, 0]
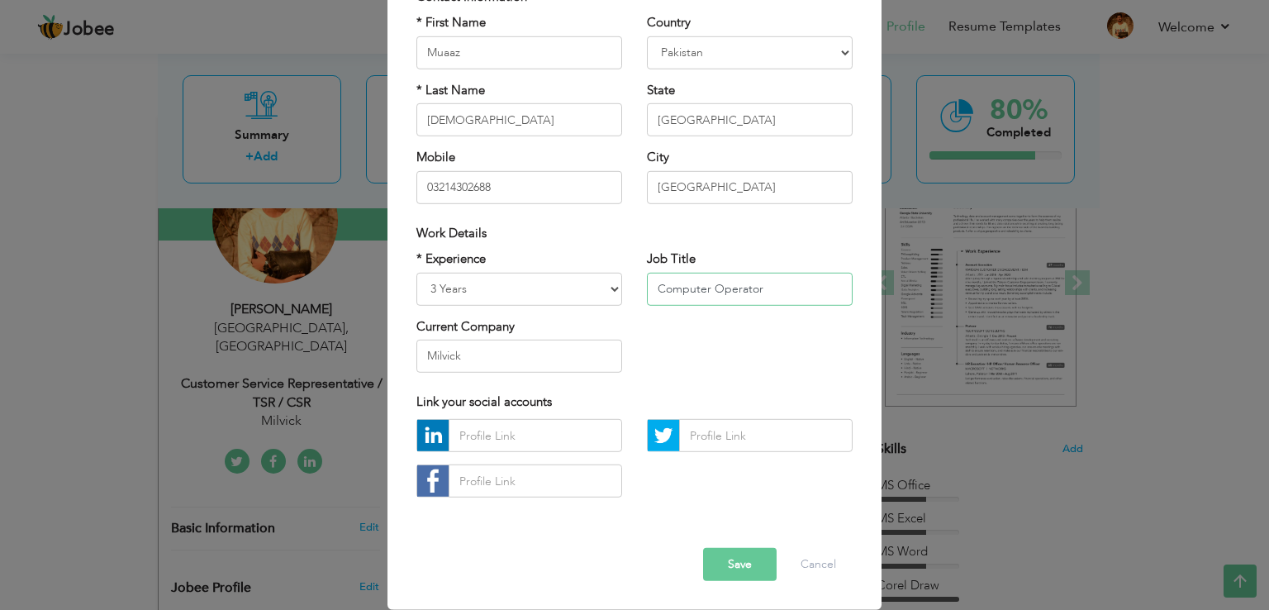
type input "Computer Operator"
click at [527, 348] on input "Milvick" at bounding box center [520, 356] width 206 height 33
type input "M"
type input "Punjab Skill Development Authority"
click at [734, 559] on button "Save" at bounding box center [740, 564] width 74 height 33
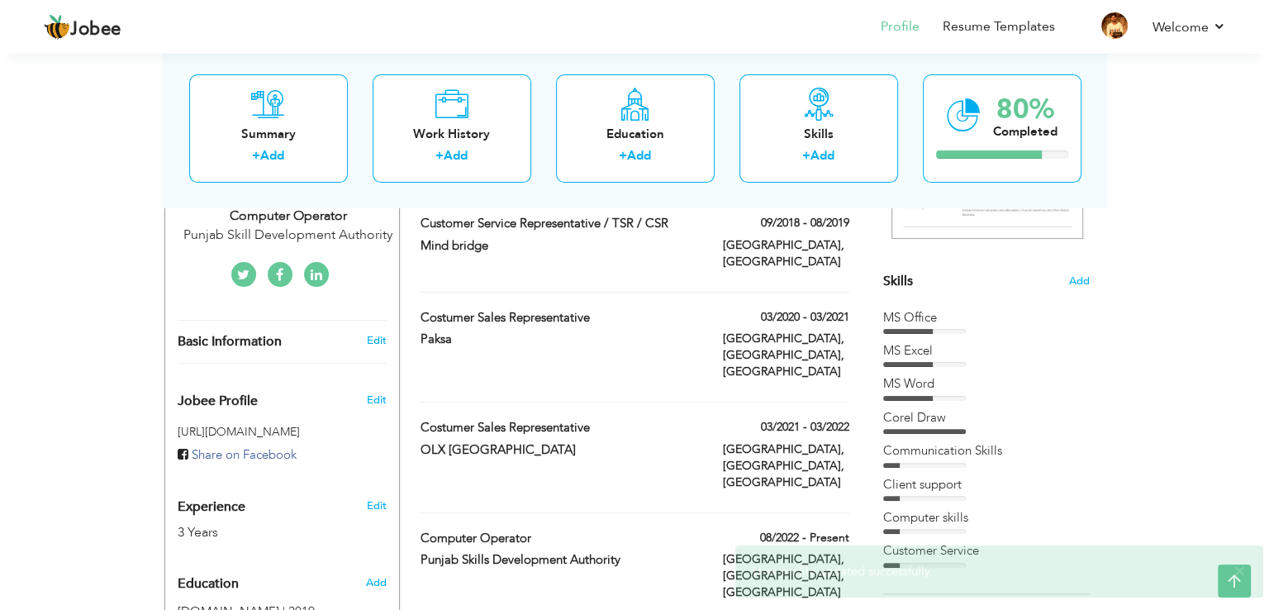
scroll to position [404, 0]
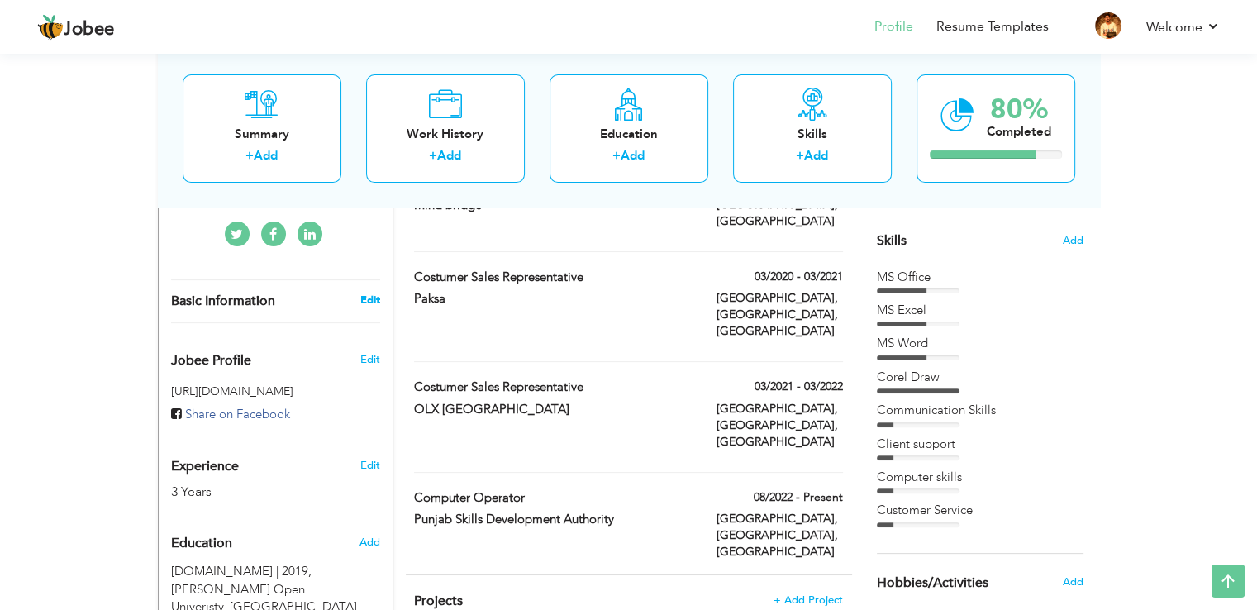
click at [373, 293] on link "Edit" at bounding box center [369, 300] width 20 height 15
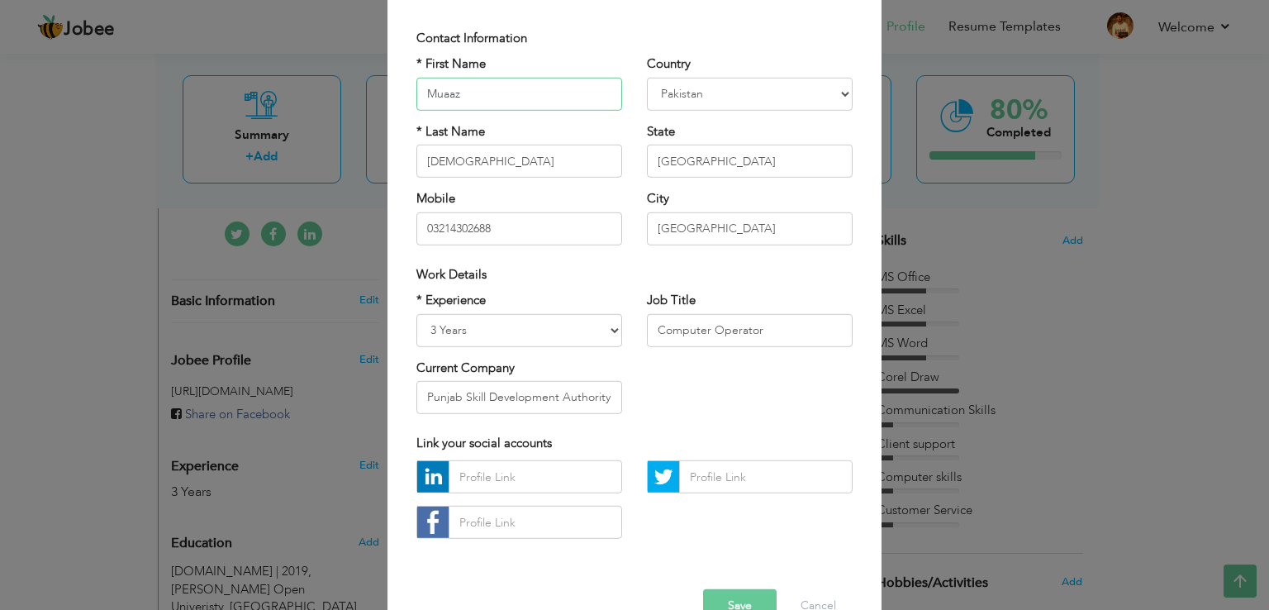
scroll to position [144, 0]
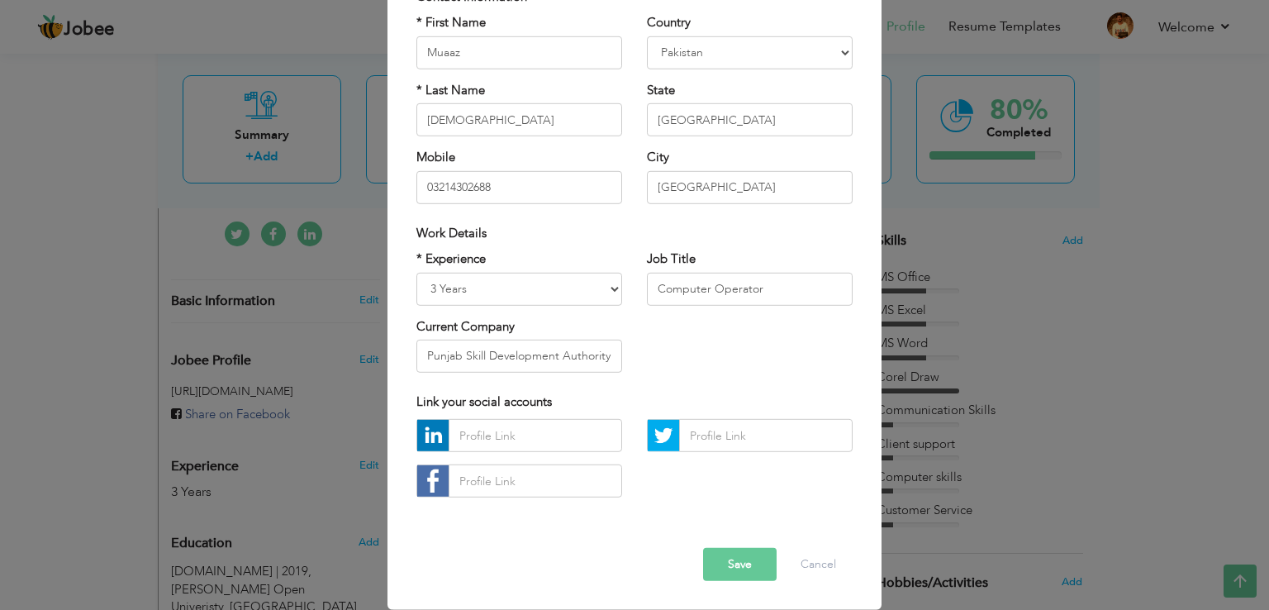
click at [724, 566] on button "Save" at bounding box center [740, 564] width 74 height 33
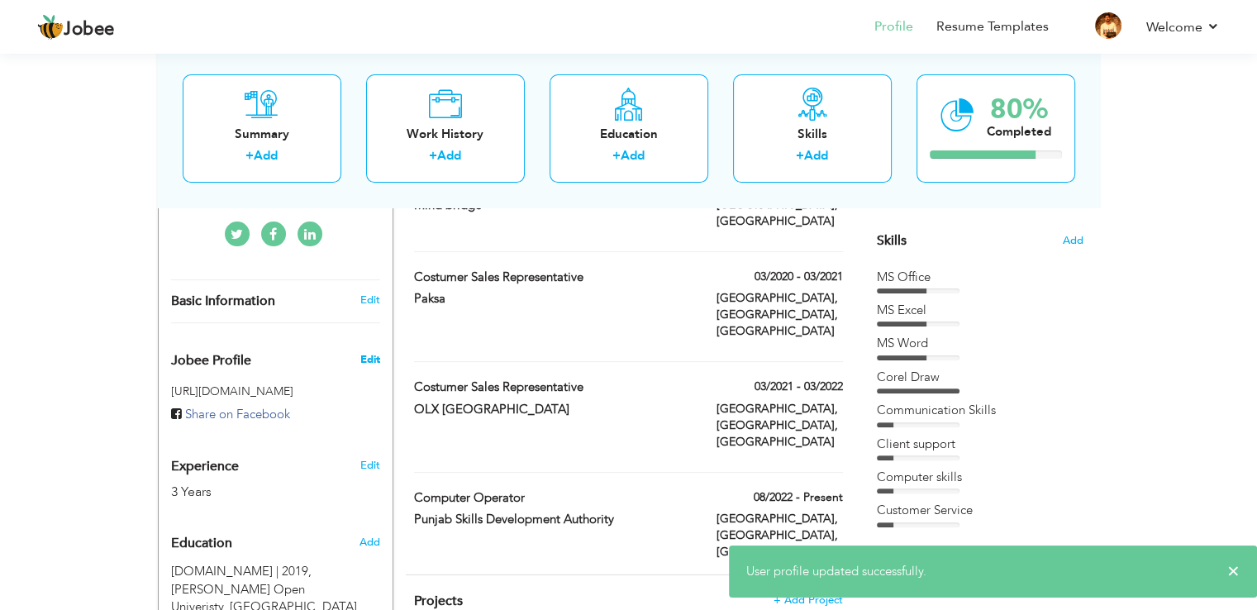
click at [364, 352] on span "Edit" at bounding box center [369, 359] width 20 height 15
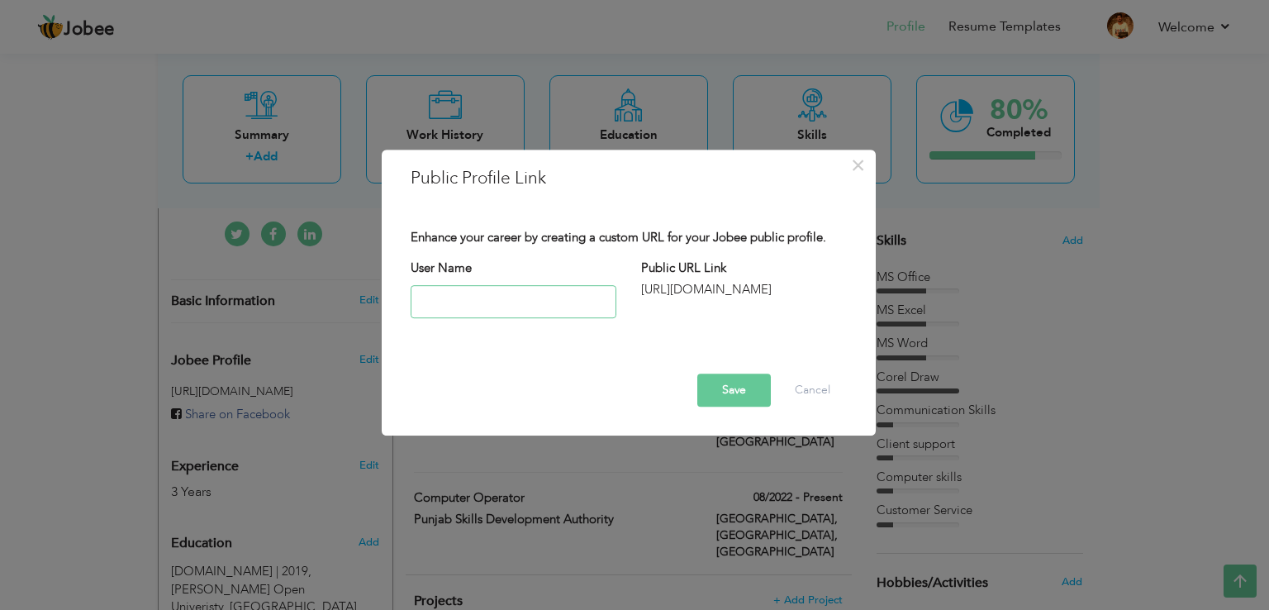
click at [529, 300] on input "text" at bounding box center [514, 301] width 206 height 33
type input "Muaaz18"
click at [730, 389] on button "Save" at bounding box center [734, 390] width 74 height 33
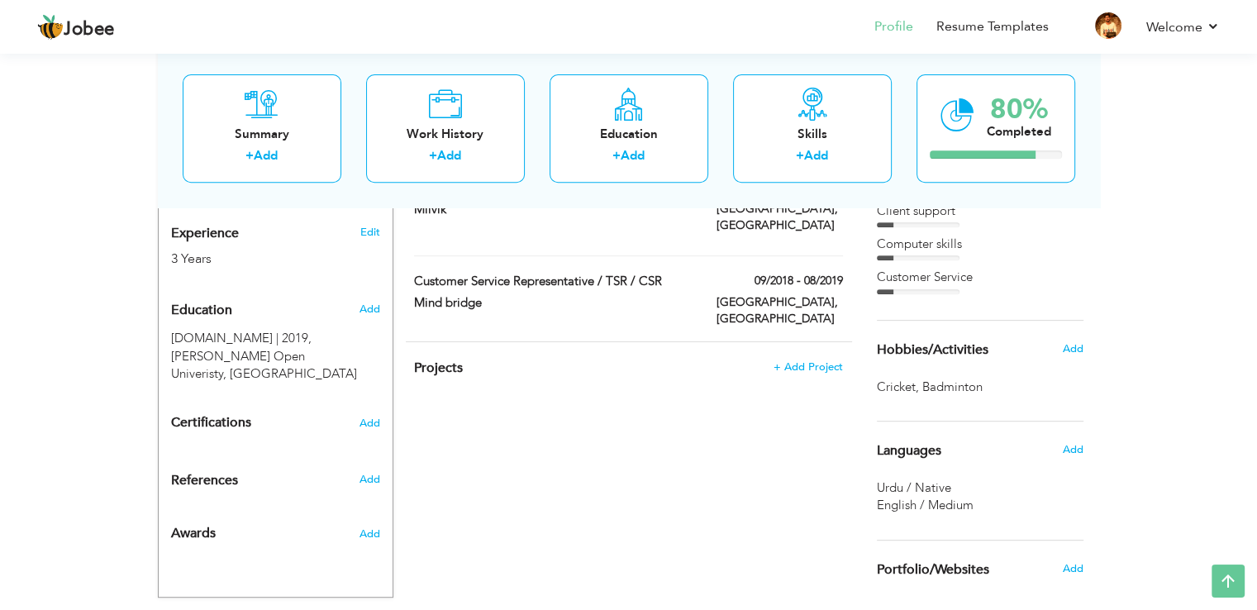
scroll to position [638, 0]
click at [367, 301] on span "Add" at bounding box center [368, 308] width 21 height 15
radio input "true"
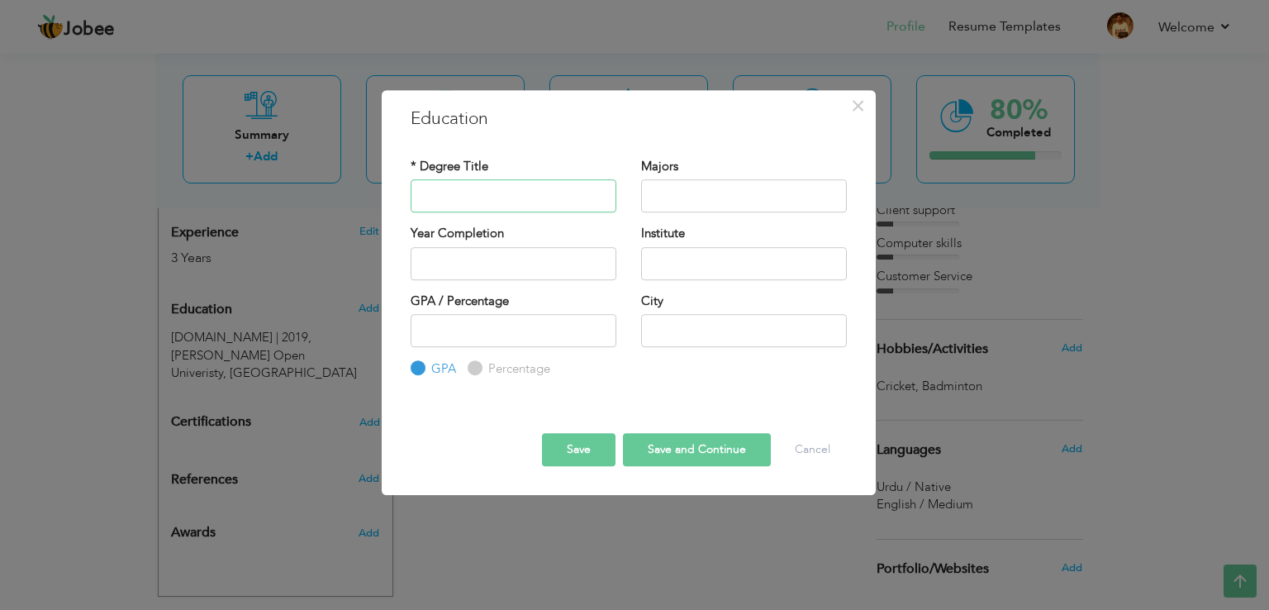
click at [482, 198] on input "text" at bounding box center [514, 195] width 206 height 33
type input "Associate Degree Program"
click at [670, 196] on input "text" at bounding box center [744, 195] width 206 height 33
type input "Bussiness Administration"
type input "2025"
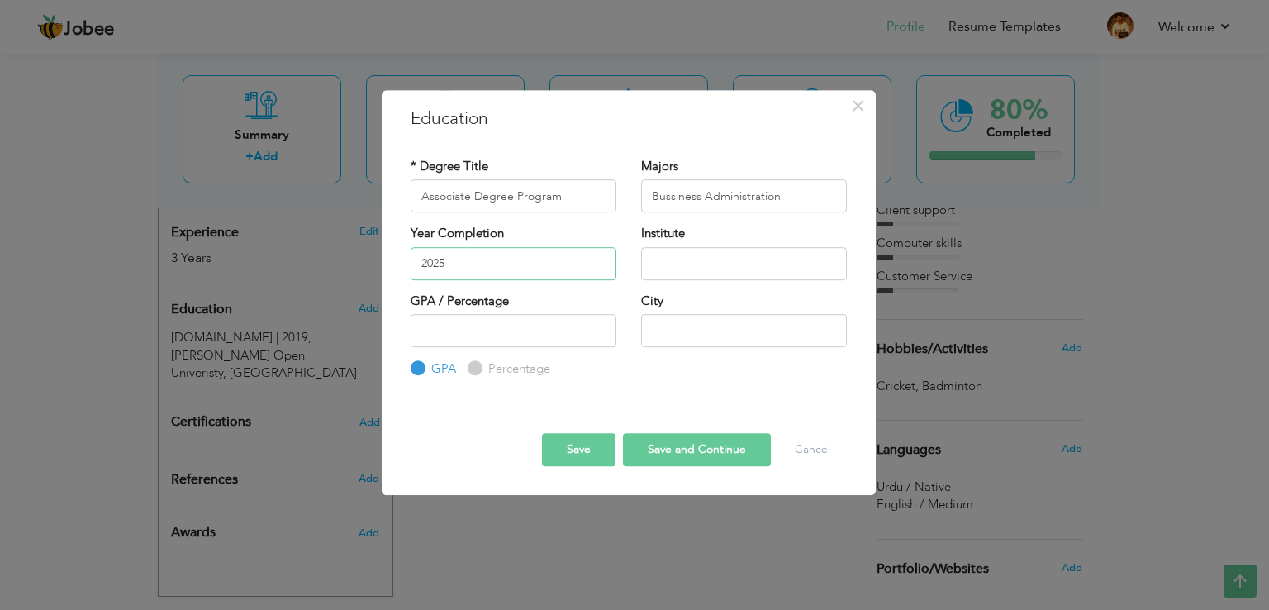
click at [479, 264] on input "2025" at bounding box center [514, 263] width 206 height 33
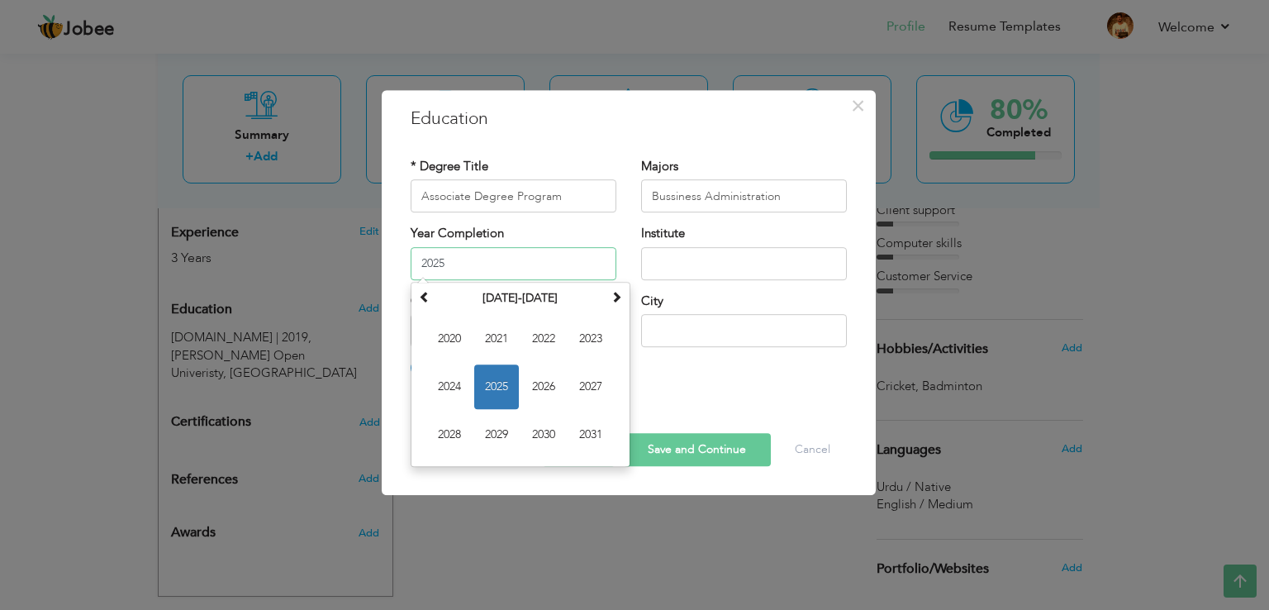
click at [499, 384] on span "2025" at bounding box center [496, 386] width 45 height 45
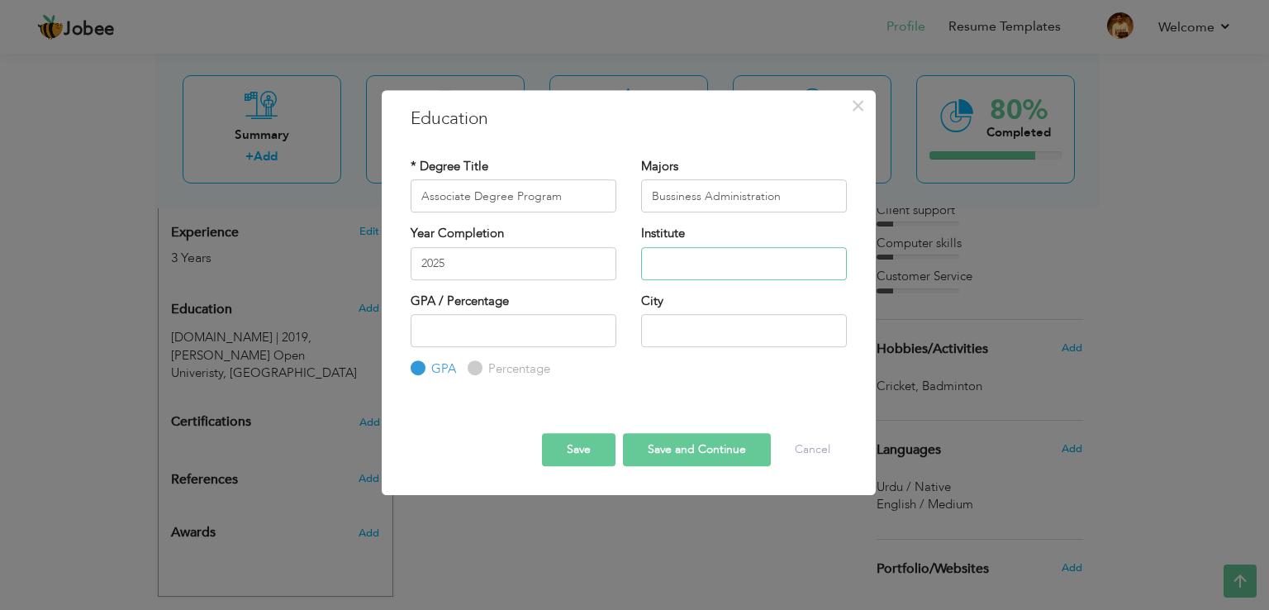
click at [679, 276] on input "text" at bounding box center [744, 263] width 206 height 33
type input "[GEOGRAPHIC_DATA]"
click at [484, 366] on label "Percentage" at bounding box center [517, 368] width 66 height 17
click at [478, 366] on input "Percentage" at bounding box center [473, 369] width 11 height 11
radio input "true"
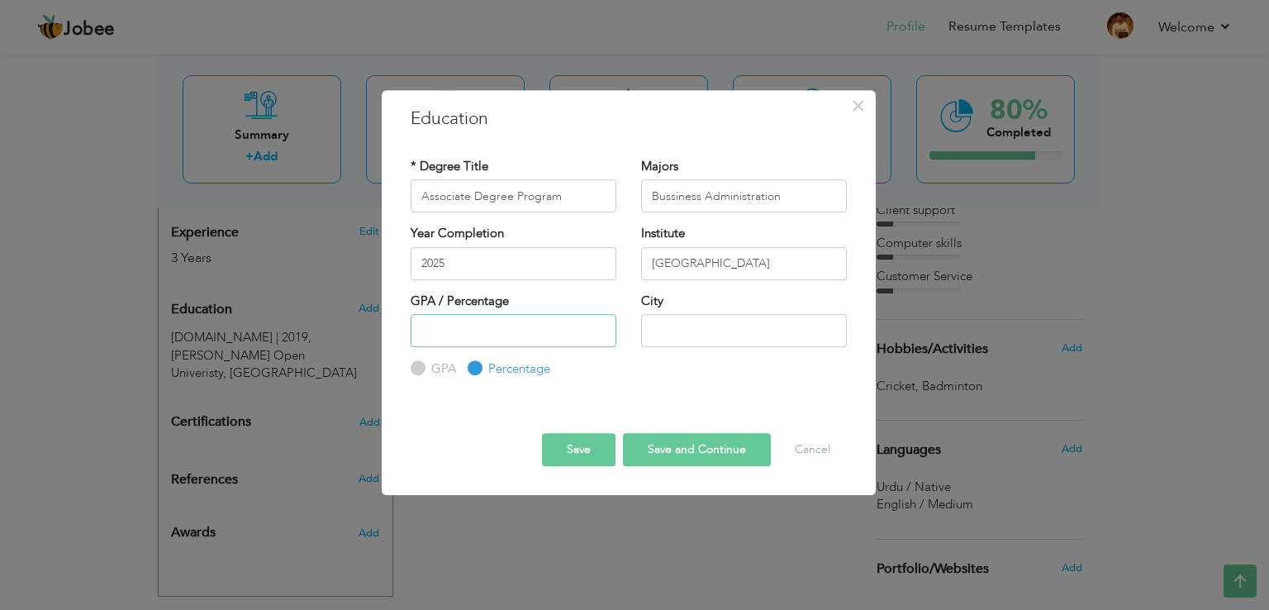
click at [483, 340] on input "number" at bounding box center [514, 330] width 206 height 33
type input "60"
click at [661, 324] on input "text" at bounding box center [744, 330] width 206 height 33
type input "[GEOGRAPHIC_DATA]"
click at [651, 460] on button "Save and Continue" at bounding box center [697, 449] width 148 height 33
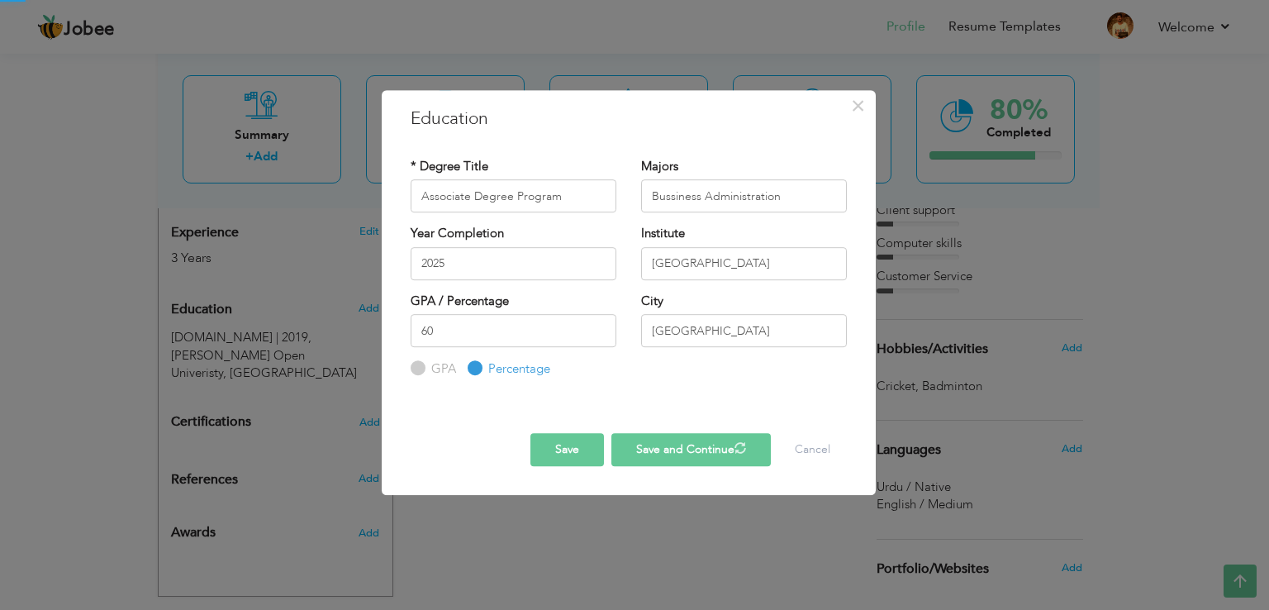
radio input "true"
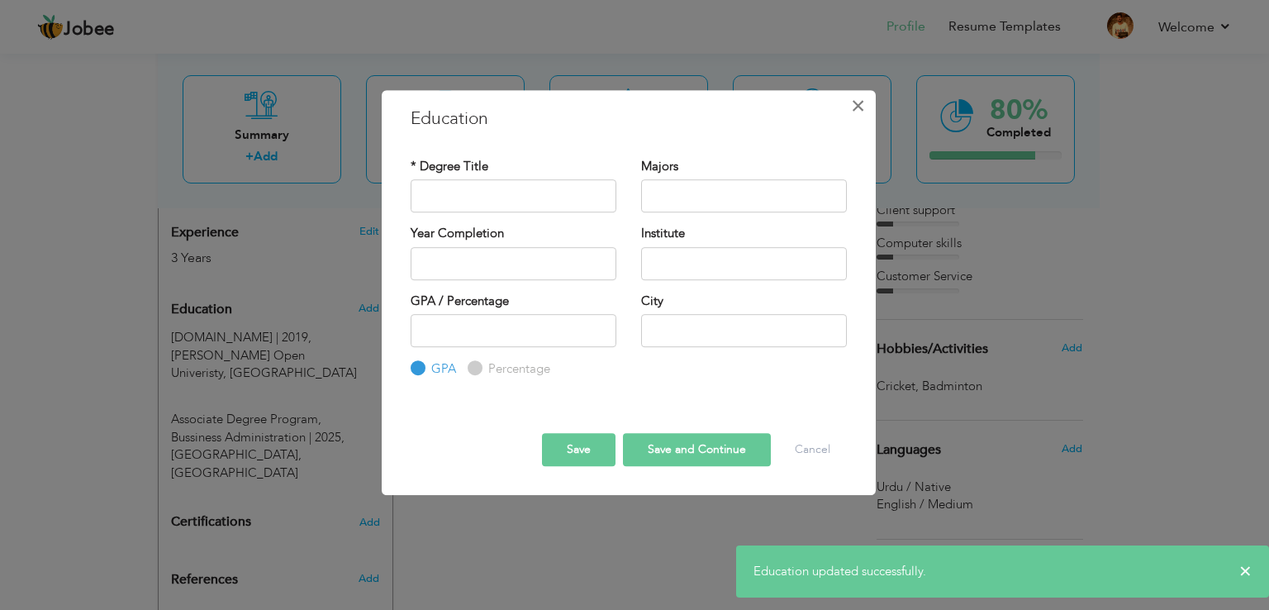
click at [859, 103] on span "×" at bounding box center [858, 106] width 14 height 30
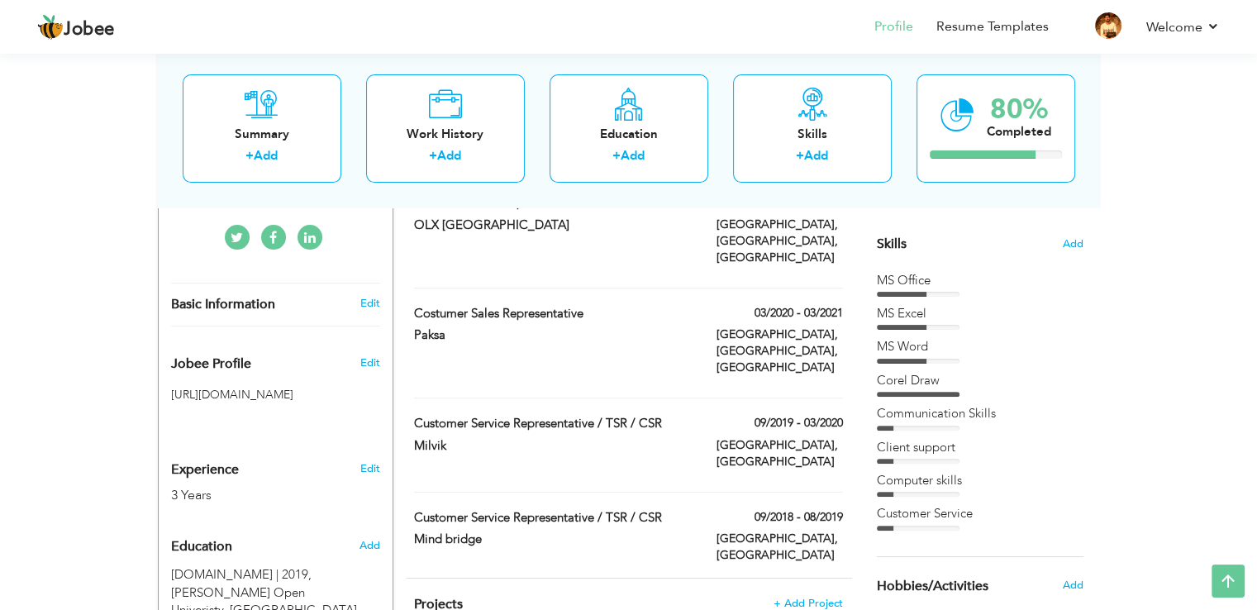
scroll to position [393, 0]
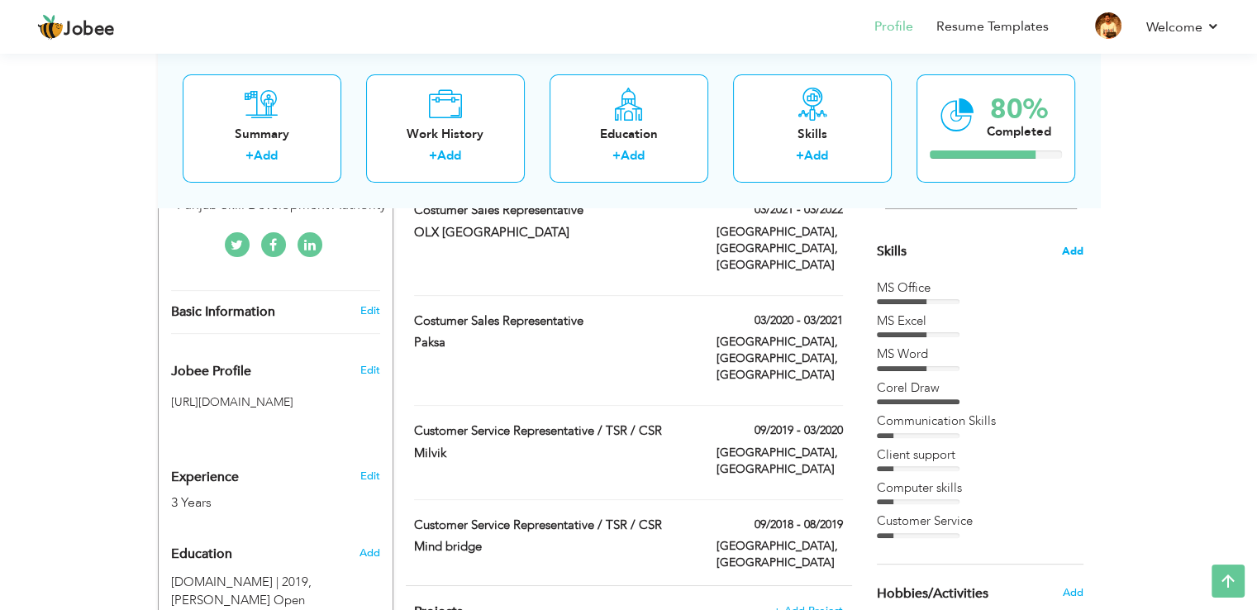
click at [1078, 256] on span "Add" at bounding box center [1072, 252] width 21 height 16
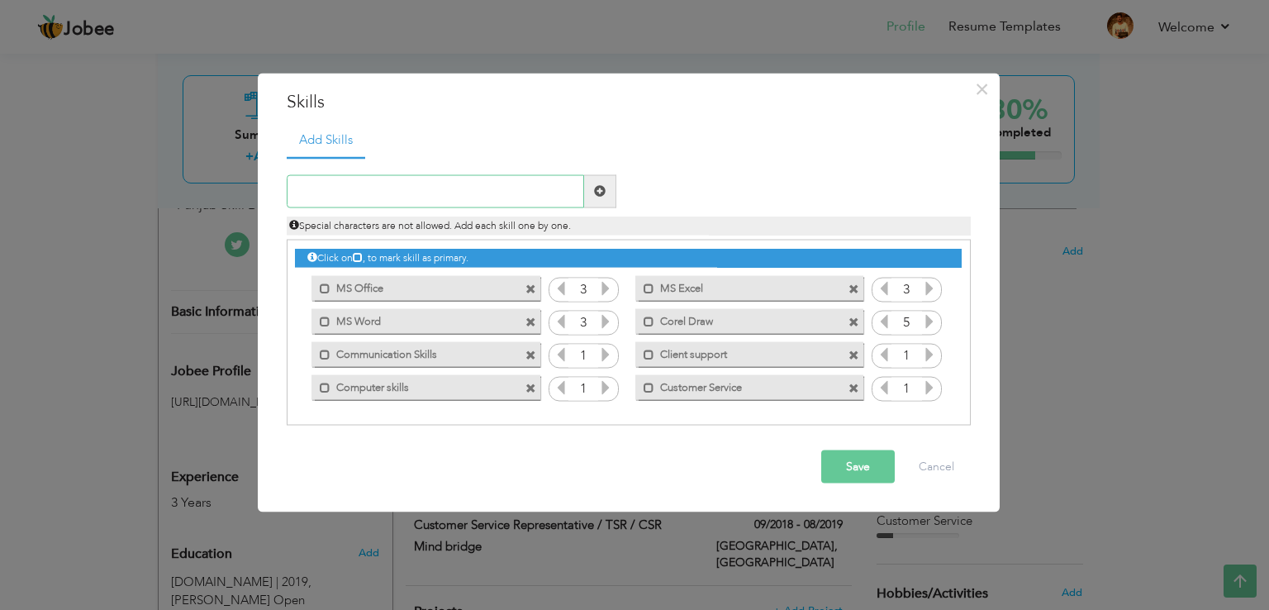
click at [426, 196] on input "text" at bounding box center [436, 190] width 298 height 33
type input "Digital Media Markeeting"
click at [602, 193] on span at bounding box center [600, 191] width 12 height 12
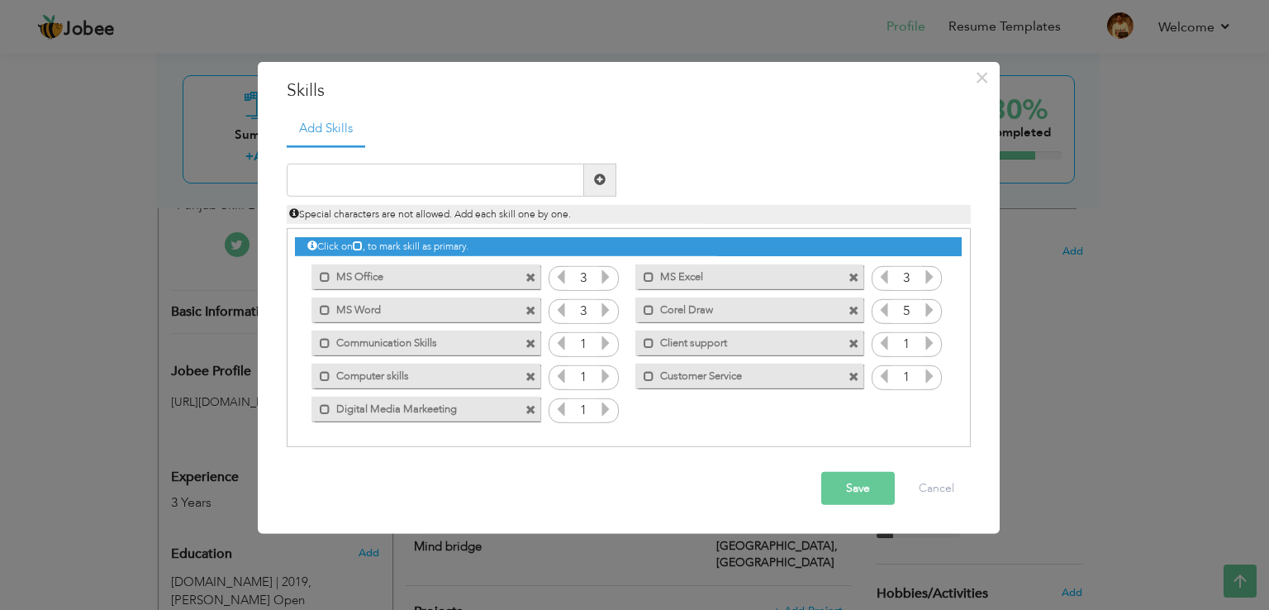
click at [607, 410] on icon at bounding box center [605, 409] width 15 height 15
click at [401, 182] on input "text" at bounding box center [436, 180] width 298 height 33
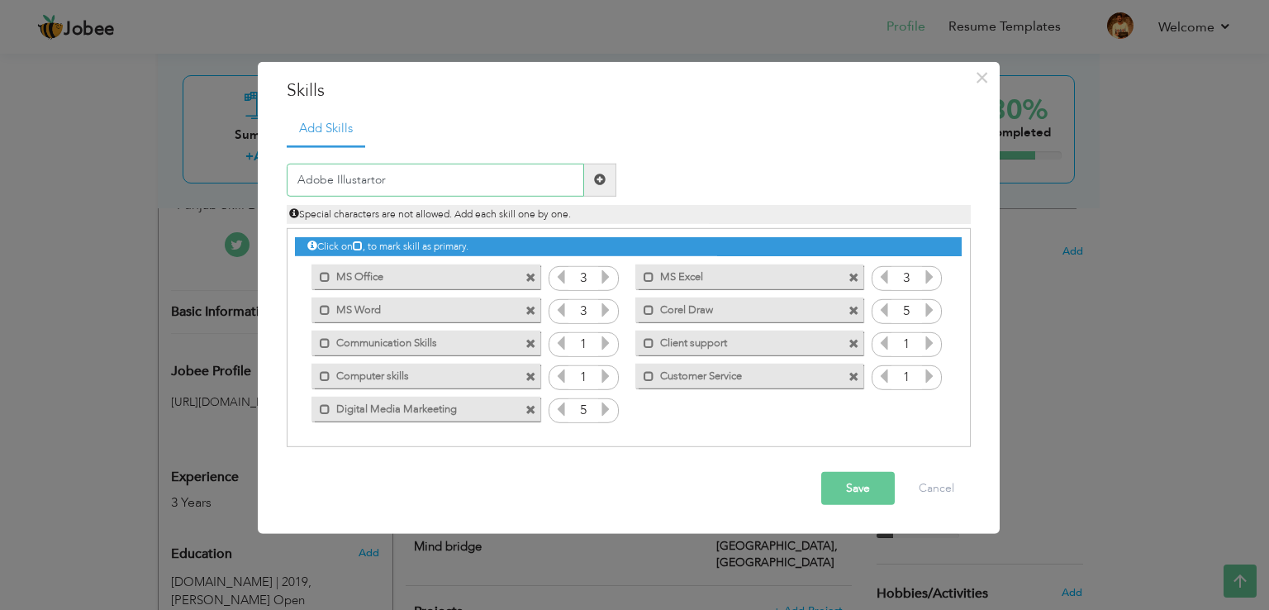
type input "Adobe Illustartor"
click at [612, 179] on span at bounding box center [600, 180] width 32 height 33
click at [929, 405] on icon at bounding box center [929, 409] width 15 height 15
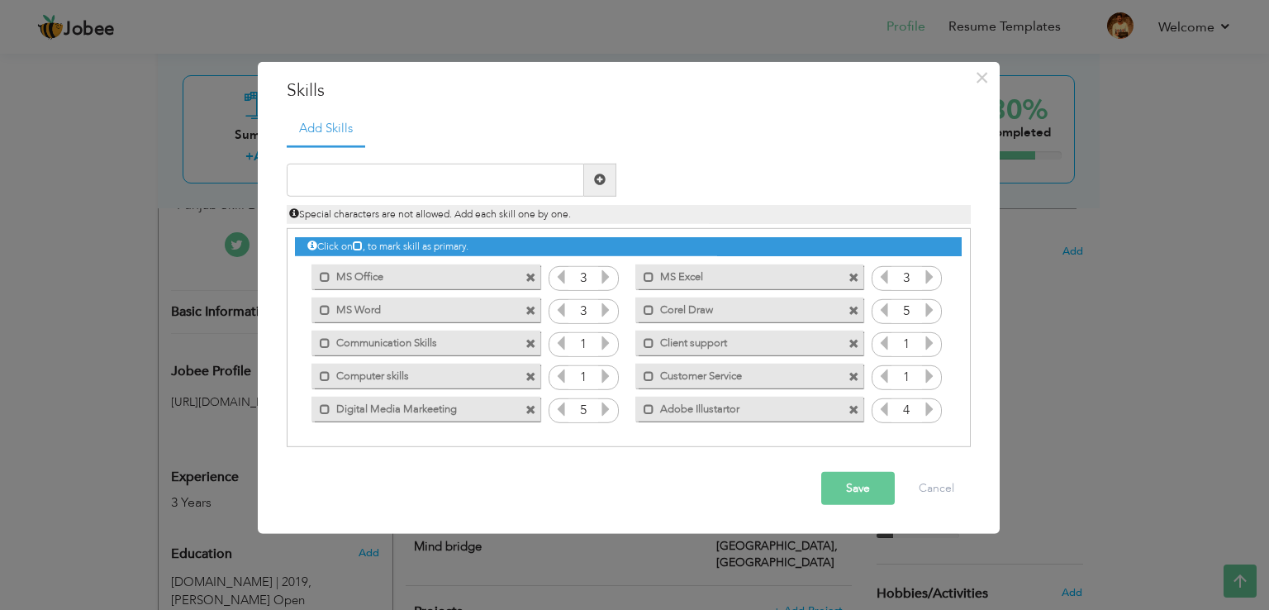
click at [929, 405] on icon at bounding box center [929, 409] width 15 height 15
click at [885, 404] on icon at bounding box center [884, 409] width 15 height 15
click at [869, 481] on button "Save" at bounding box center [858, 488] width 74 height 33
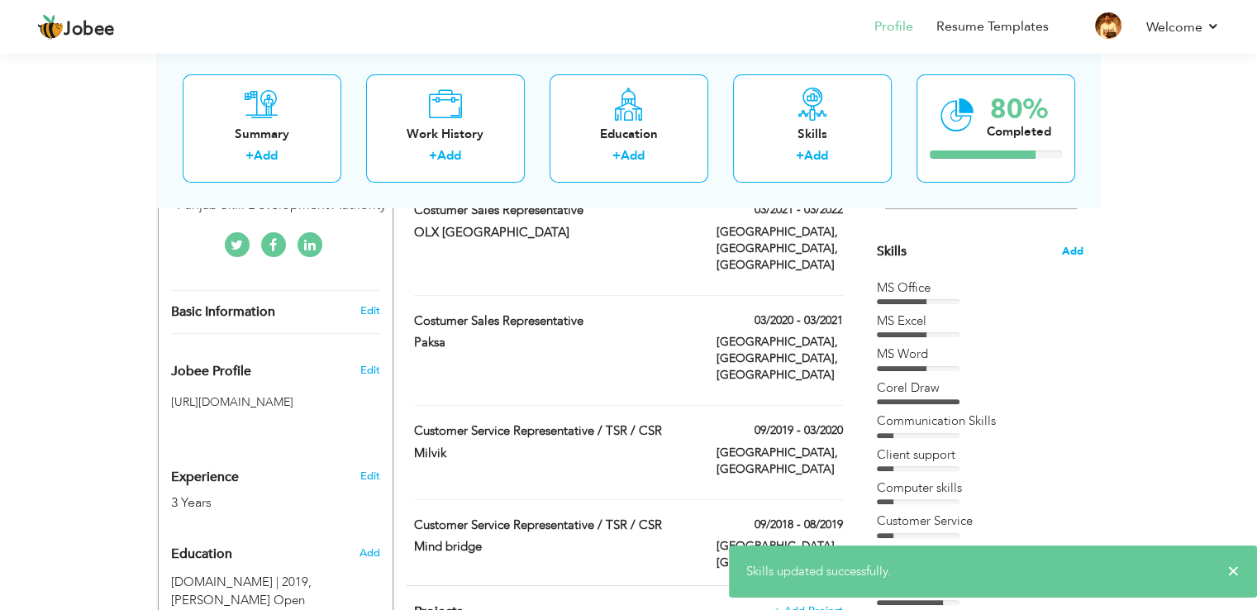
click at [1076, 253] on span "Add" at bounding box center [1072, 252] width 21 height 16
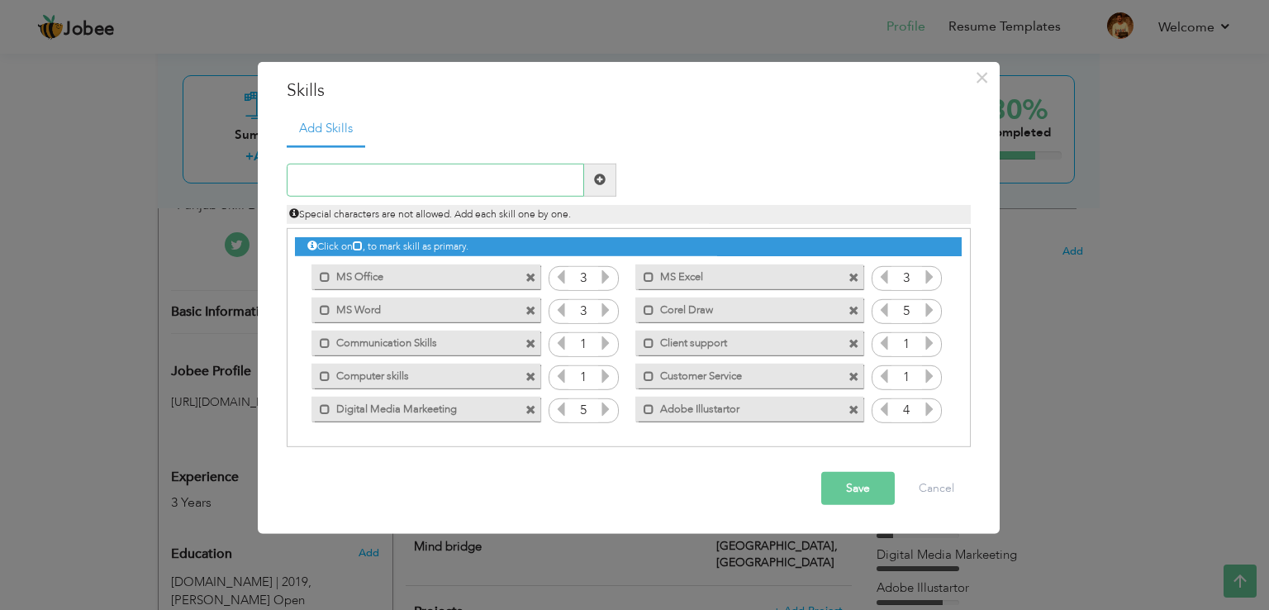
click at [497, 179] on input "text" at bounding box center [436, 180] width 298 height 33
type input "Adobe Photoshop"
click at [598, 180] on span at bounding box center [600, 180] width 12 height 12
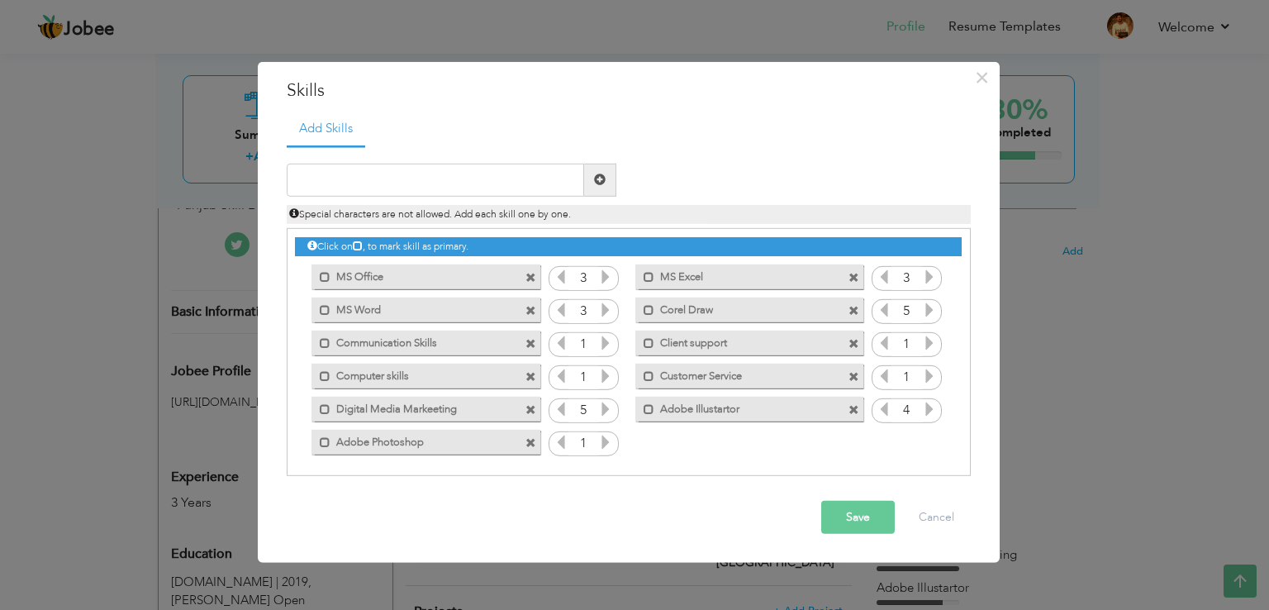
click at [602, 442] on icon at bounding box center [605, 442] width 15 height 15
click at [840, 507] on button "Save" at bounding box center [858, 517] width 74 height 33
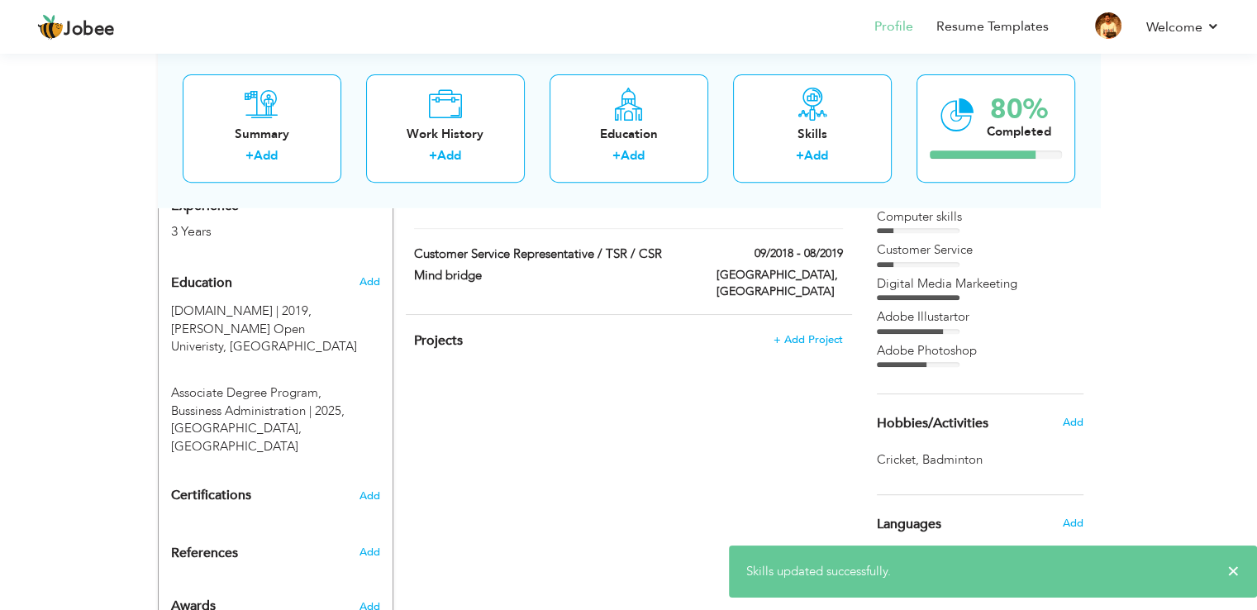
scroll to position [664, 0]
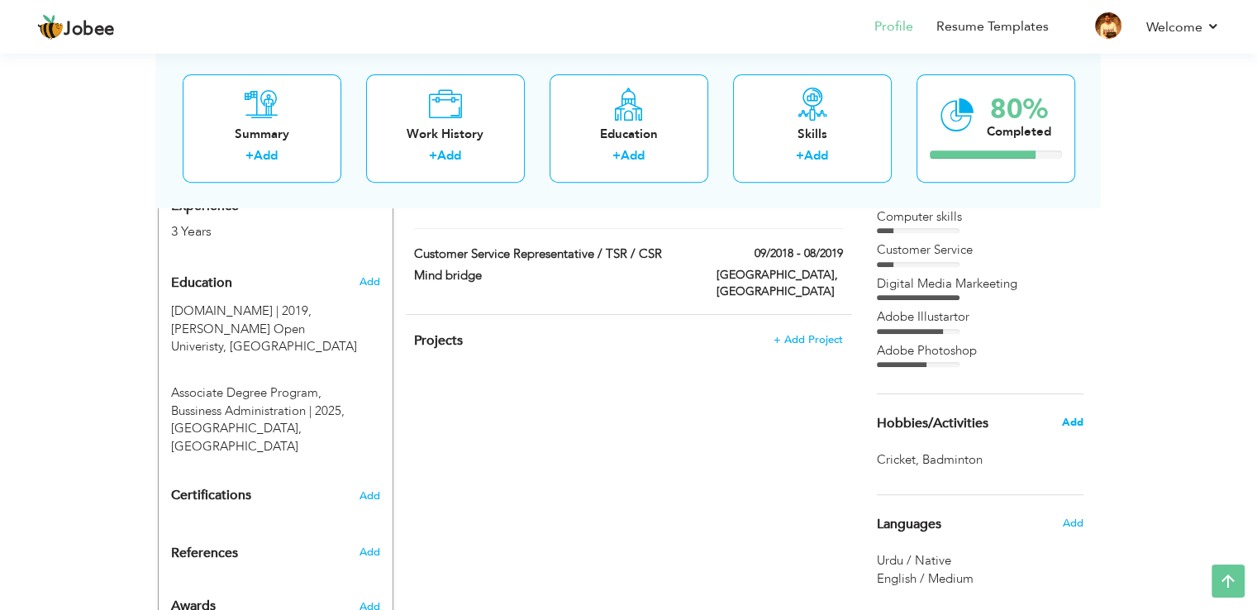
click at [1077, 421] on span "Add" at bounding box center [1071, 422] width 21 height 15
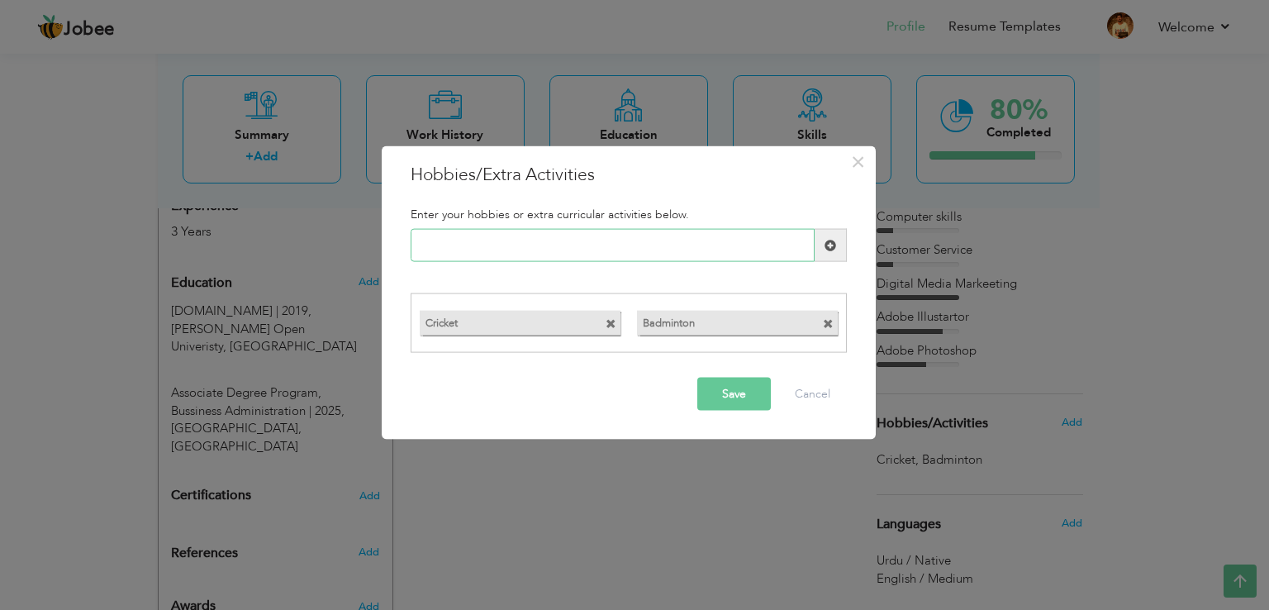
click at [595, 240] on input "text" at bounding box center [613, 245] width 404 height 33
type input "Driving"
click at [833, 239] on span at bounding box center [831, 245] width 12 height 12
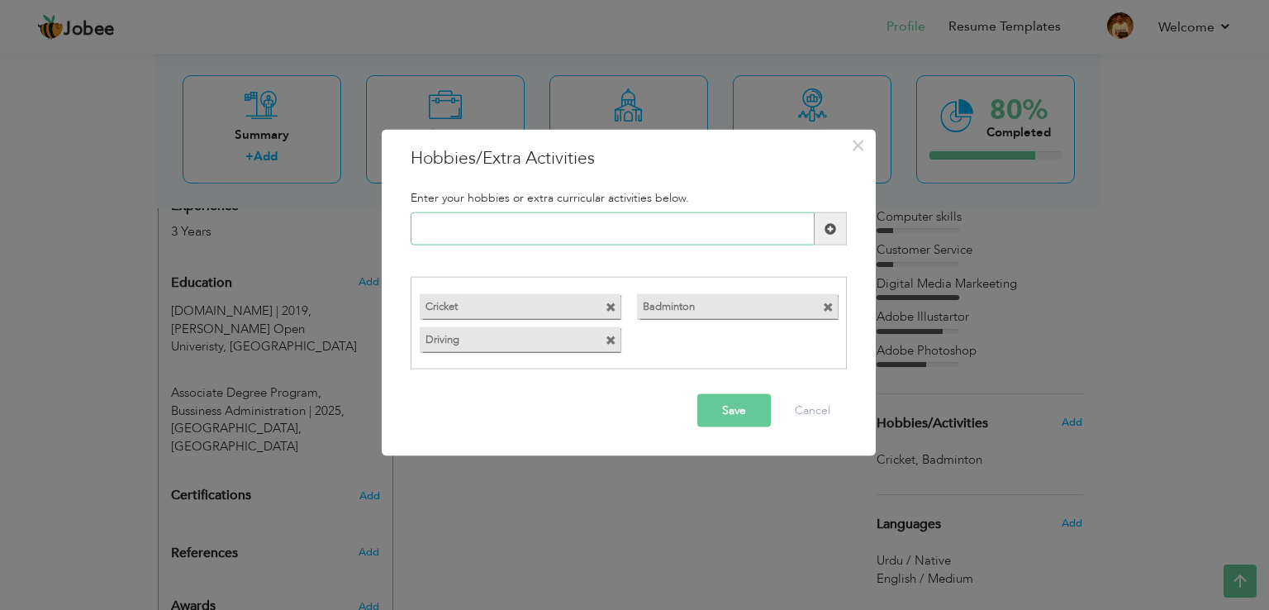
click at [726, 227] on input "text" at bounding box center [613, 228] width 404 height 33
type input "S"
click at [744, 409] on button "Save" at bounding box center [734, 409] width 74 height 33
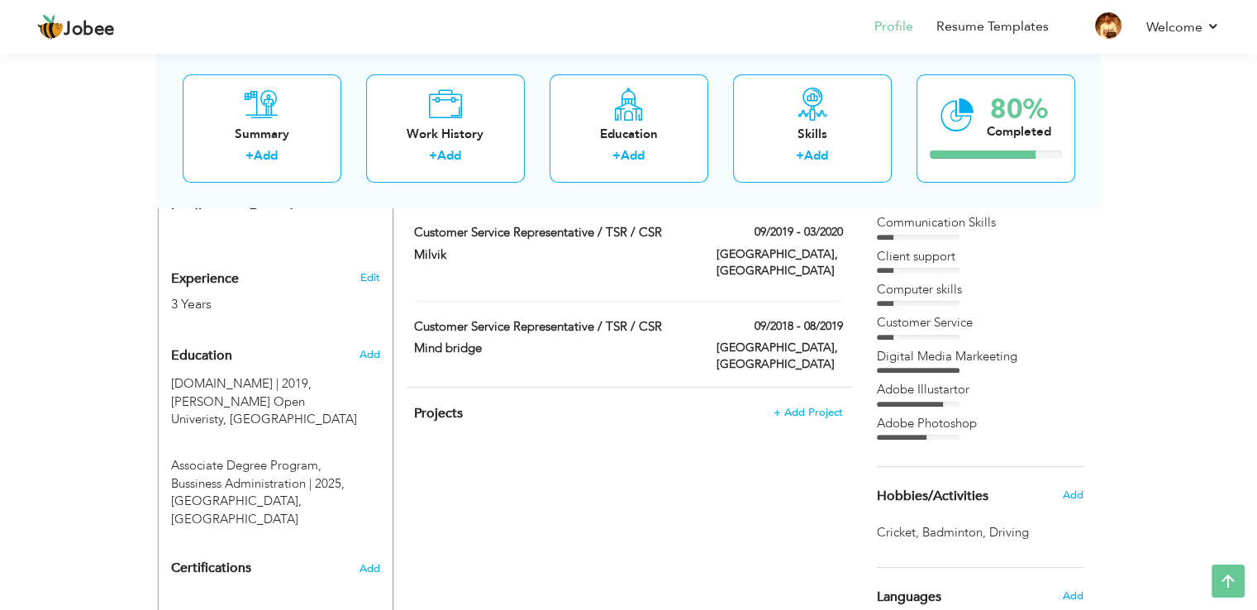
scroll to position [591, 0]
click at [824, 407] on span "+ Add Project" at bounding box center [808, 413] width 70 height 12
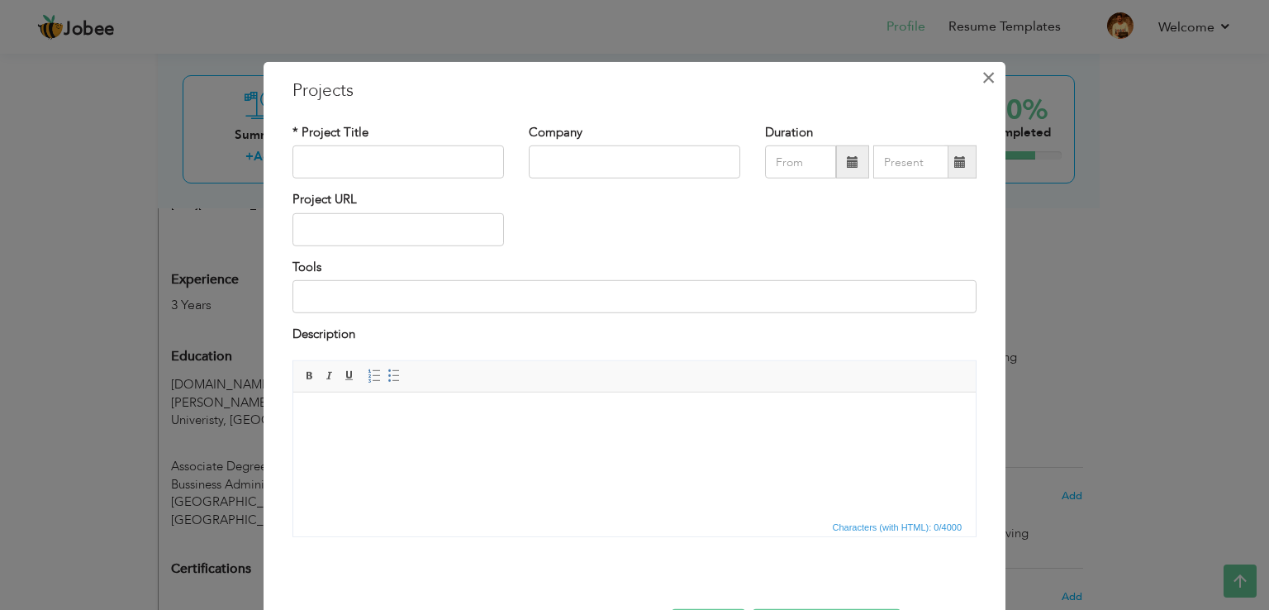
click at [982, 74] on span "×" at bounding box center [989, 78] width 14 height 30
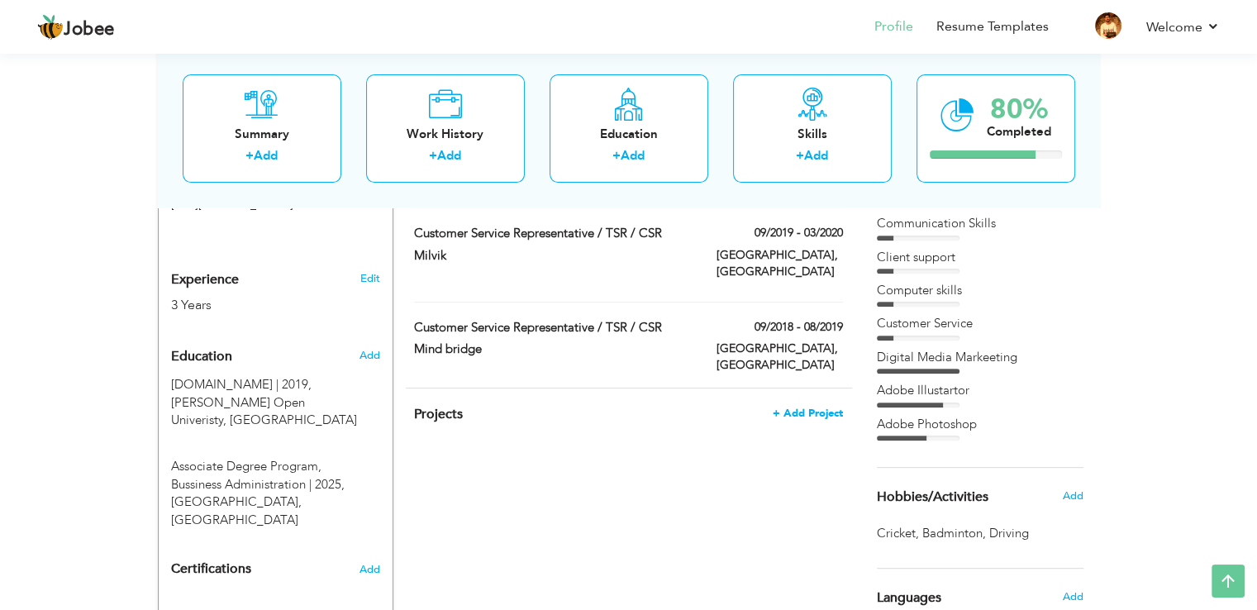
click at [806, 407] on span "+ Add Project" at bounding box center [808, 413] width 70 height 12
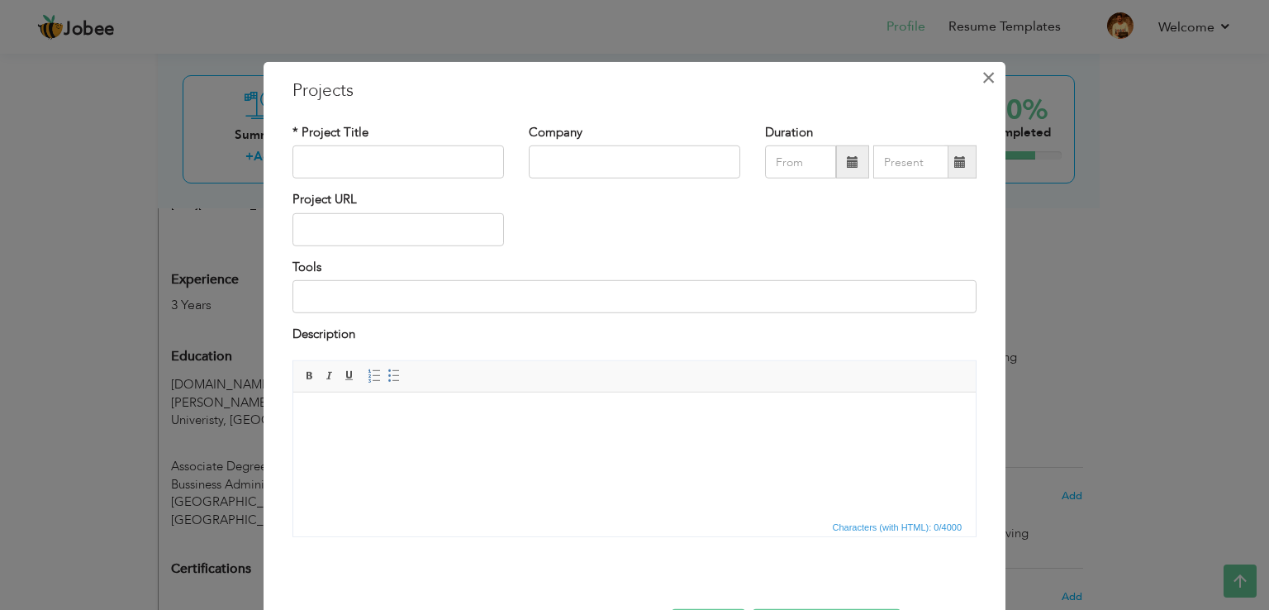
click at [975, 74] on button "×" at bounding box center [988, 77] width 26 height 26
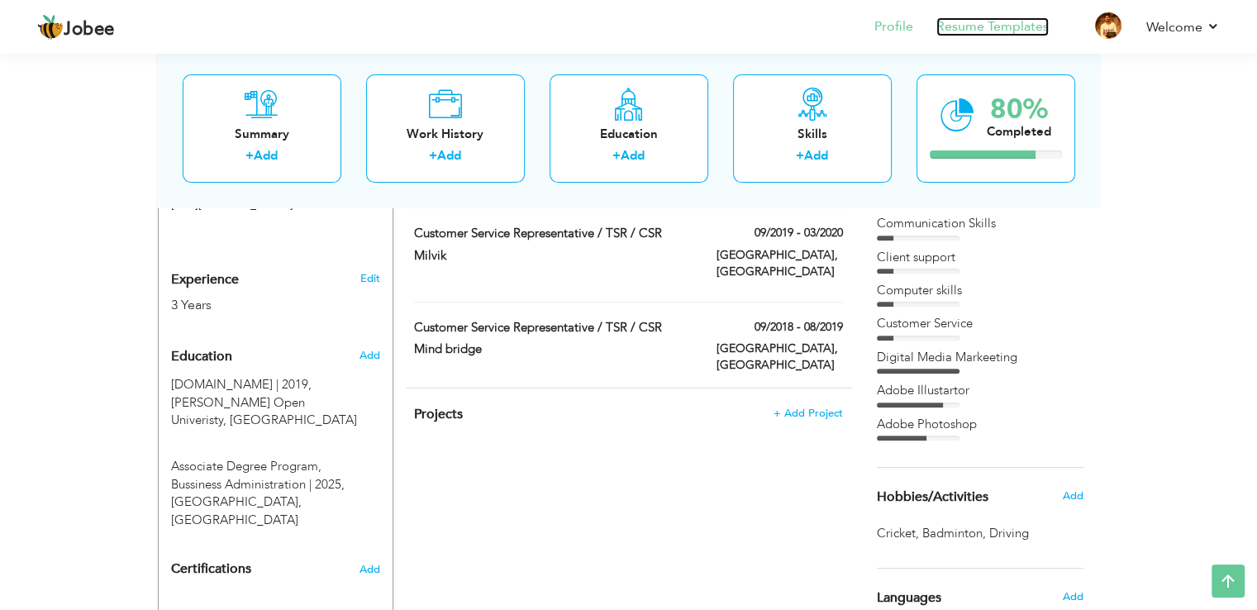
click at [980, 25] on link "Resume Templates" at bounding box center [992, 26] width 112 height 19
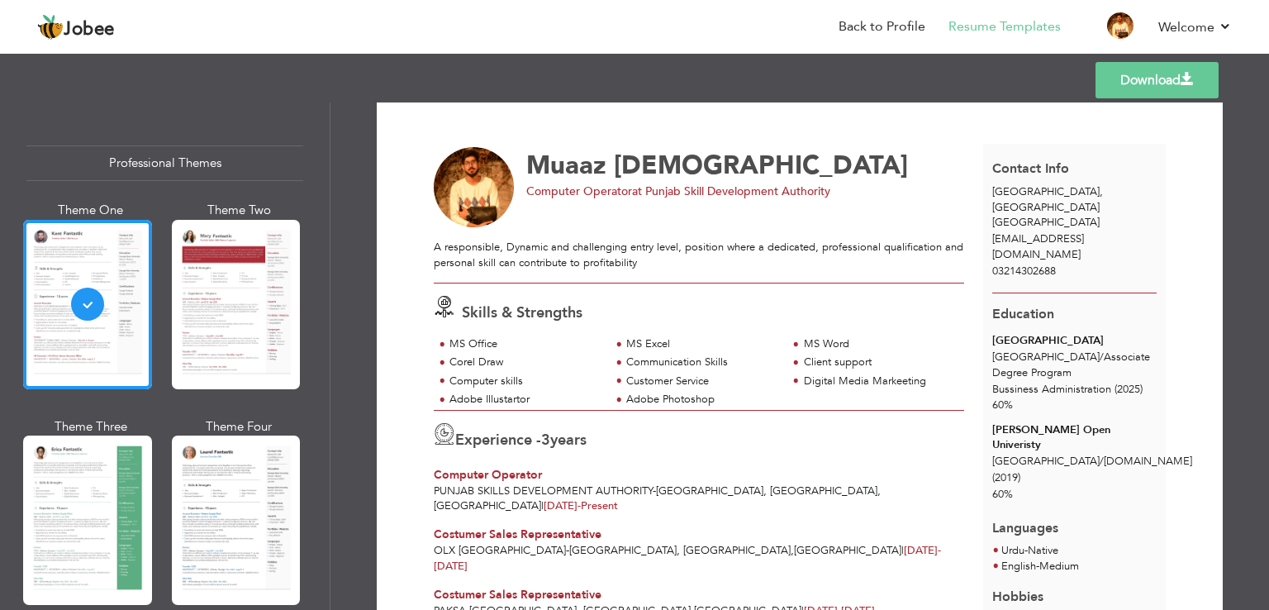
scroll to position [9, 0]
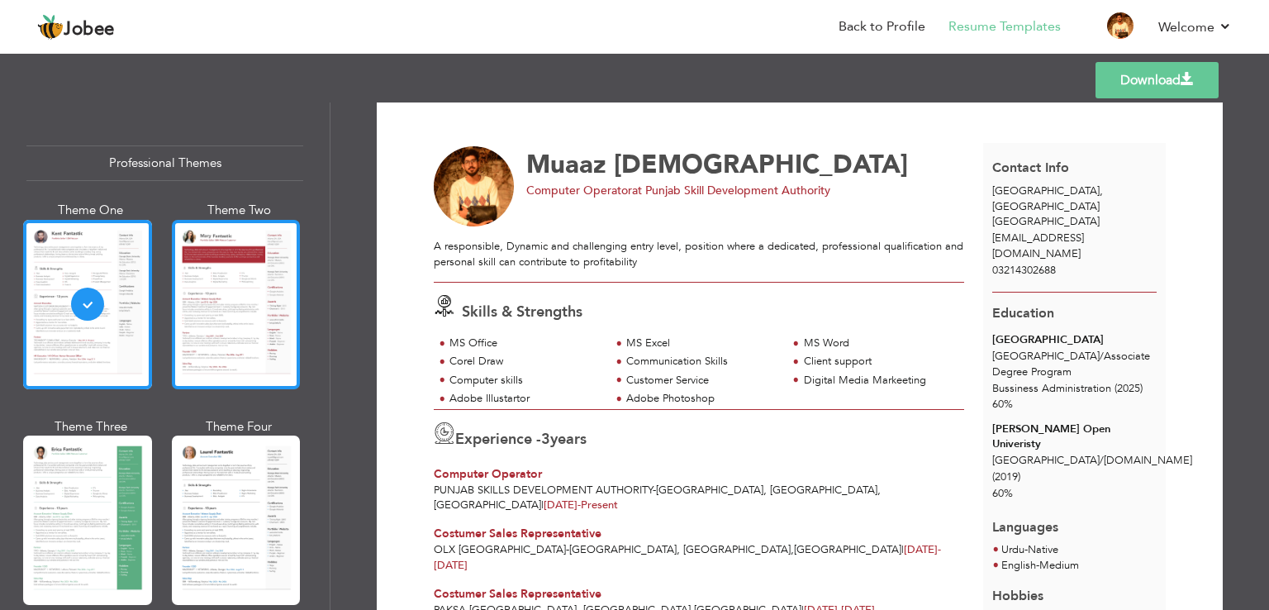
click at [214, 326] on div at bounding box center [236, 304] width 129 height 169
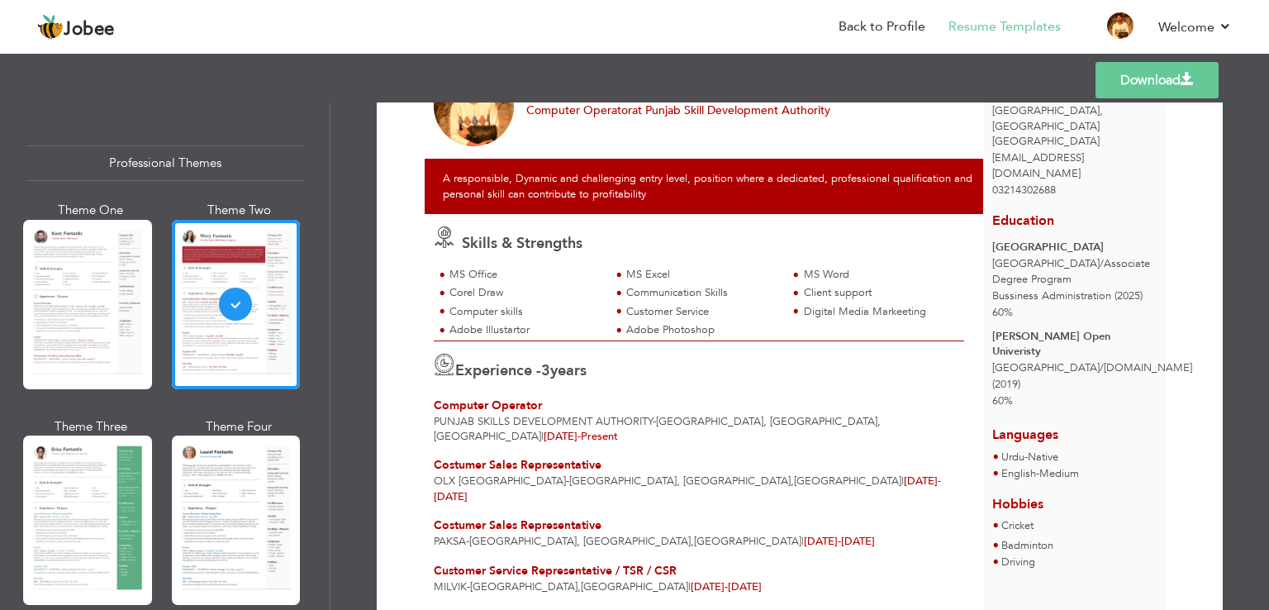
scroll to position [0, 0]
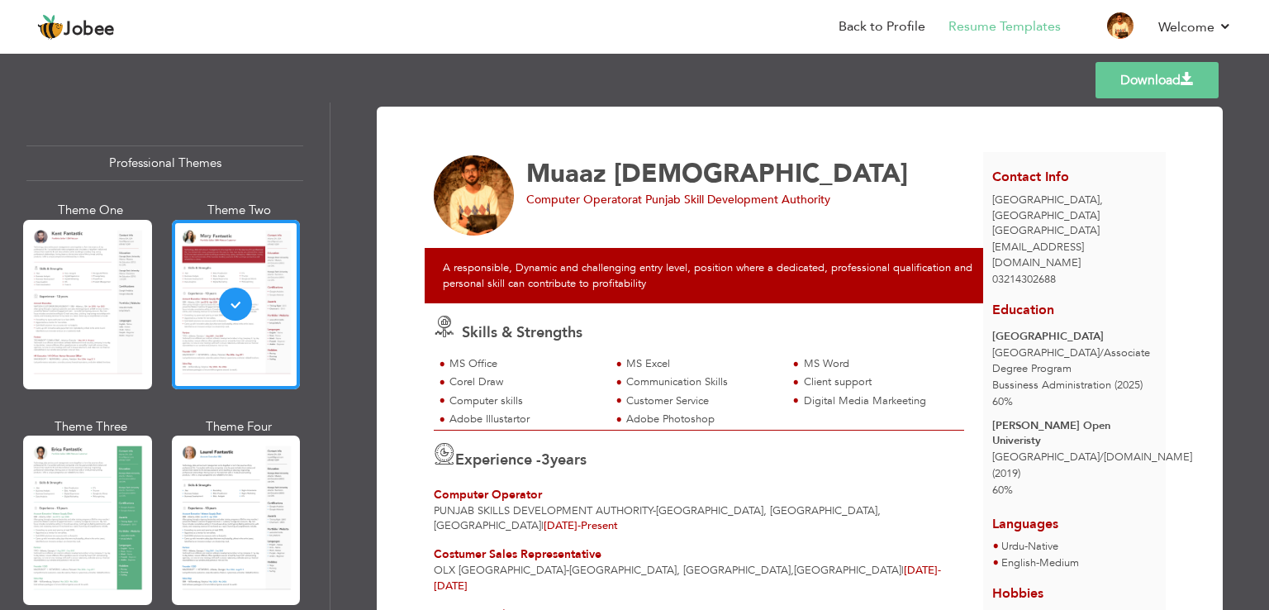
click at [845, 398] on div "Digital Media Markeeting" at bounding box center [879, 401] width 151 height 16
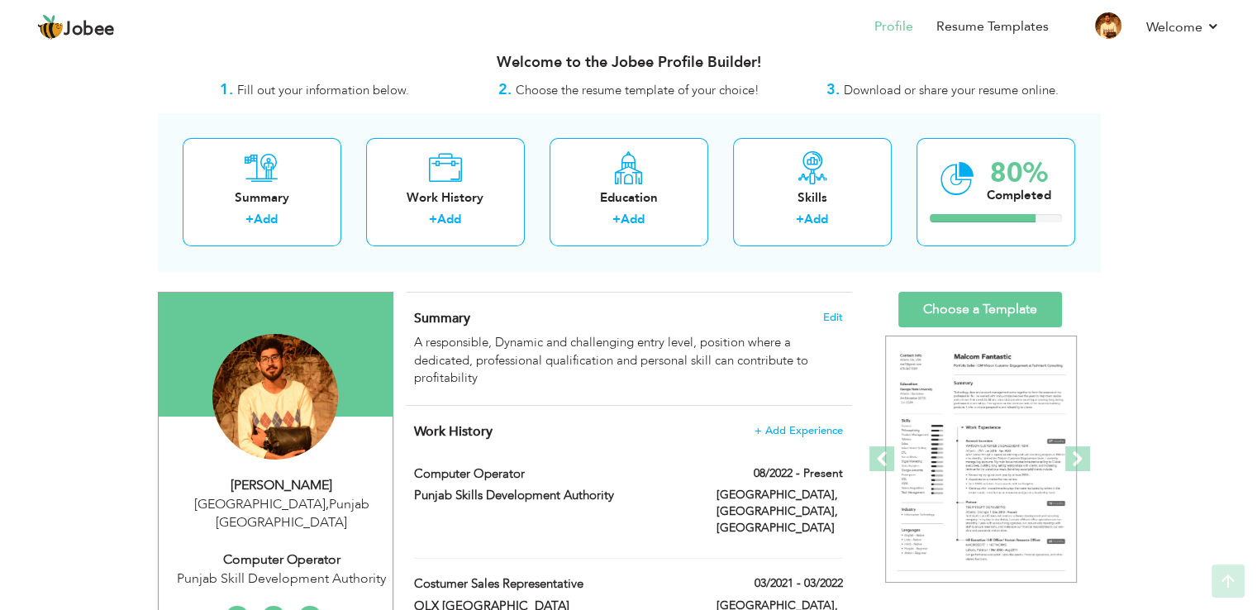
scroll to position [19, 0]
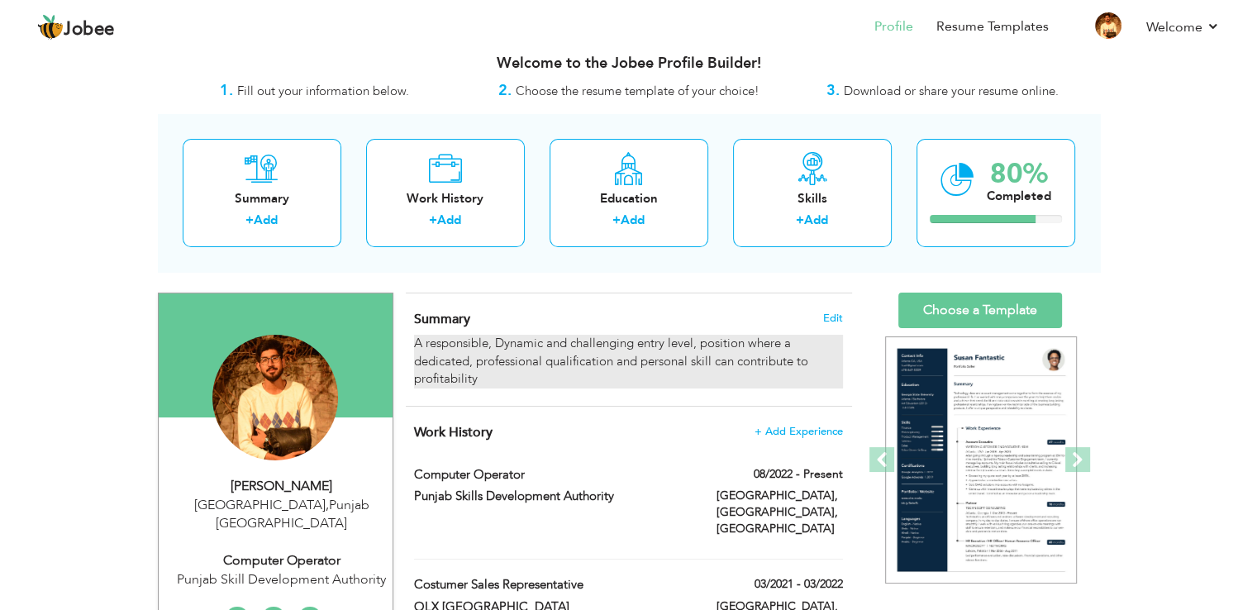
click at [421, 342] on div "A responsible, Dynamic and challenging entry level, position where a dedicated,…" at bounding box center [628, 361] width 428 height 53
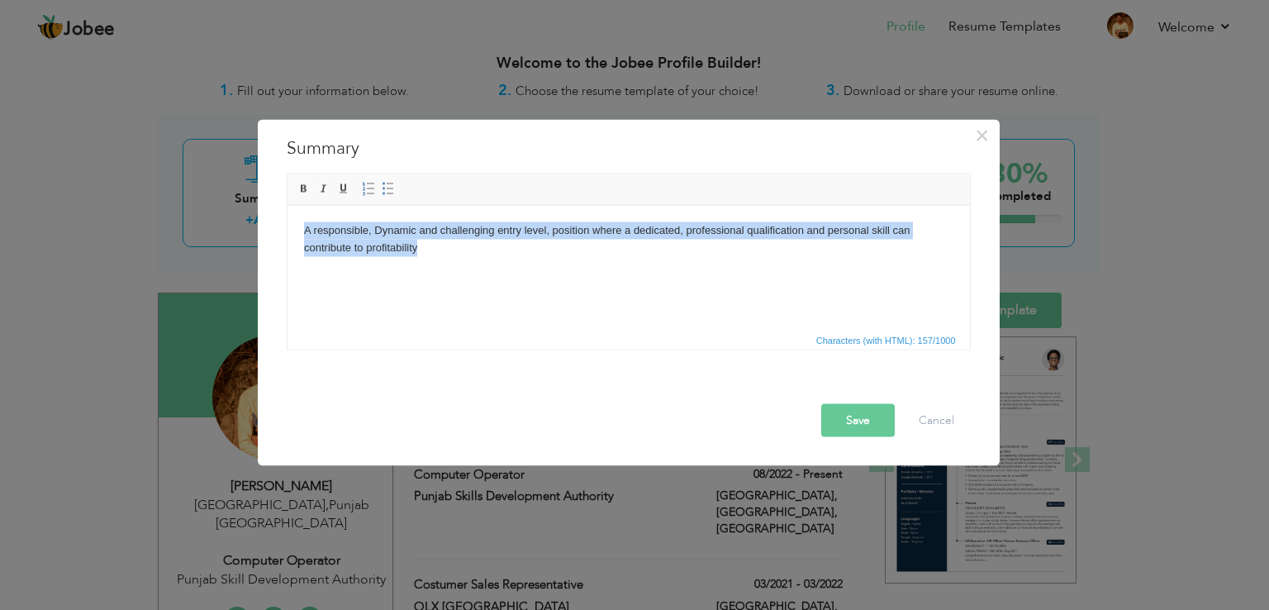
drag, startPoint x: 304, startPoint y: 226, endPoint x: 446, endPoint y: 262, distance: 146.5
click at [446, 262] on html "A responsible, Dynamic and challenging entry level, position where a dedicated,…" at bounding box center [628, 239] width 683 height 68
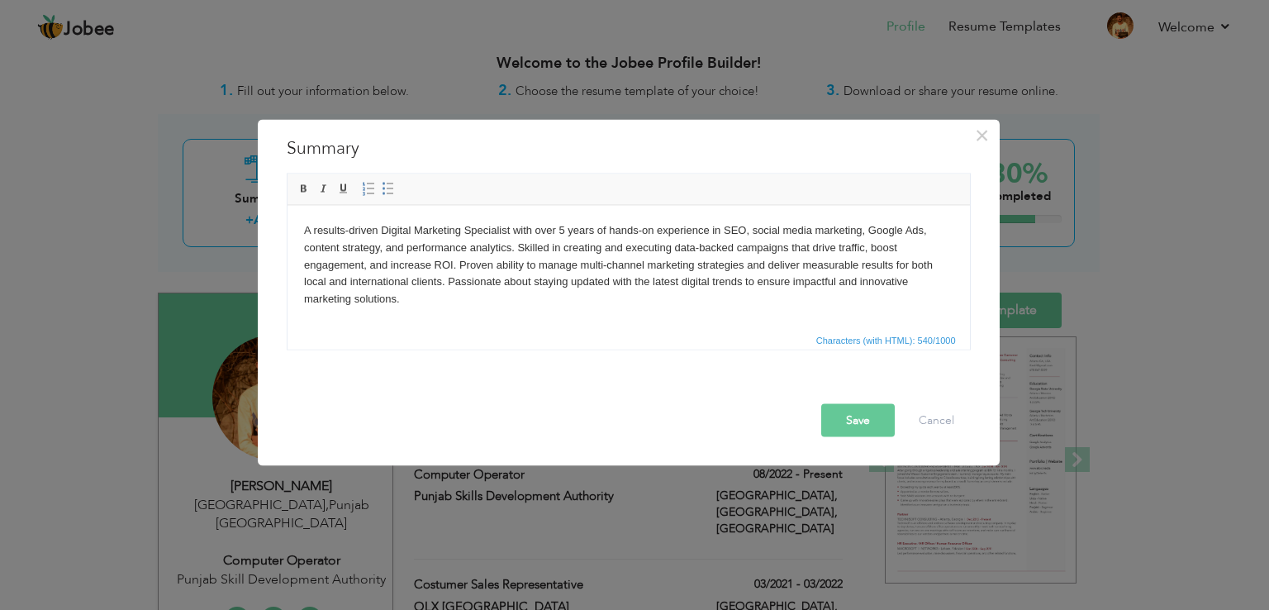
click at [850, 414] on button "Save" at bounding box center [858, 420] width 74 height 33
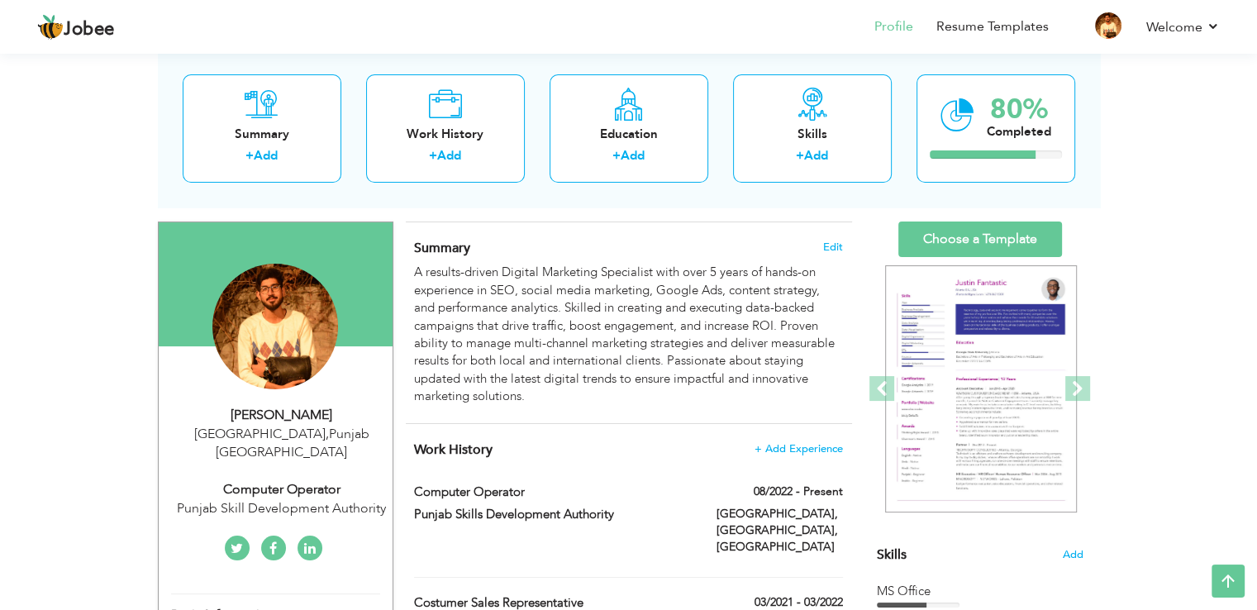
scroll to position [89, 0]
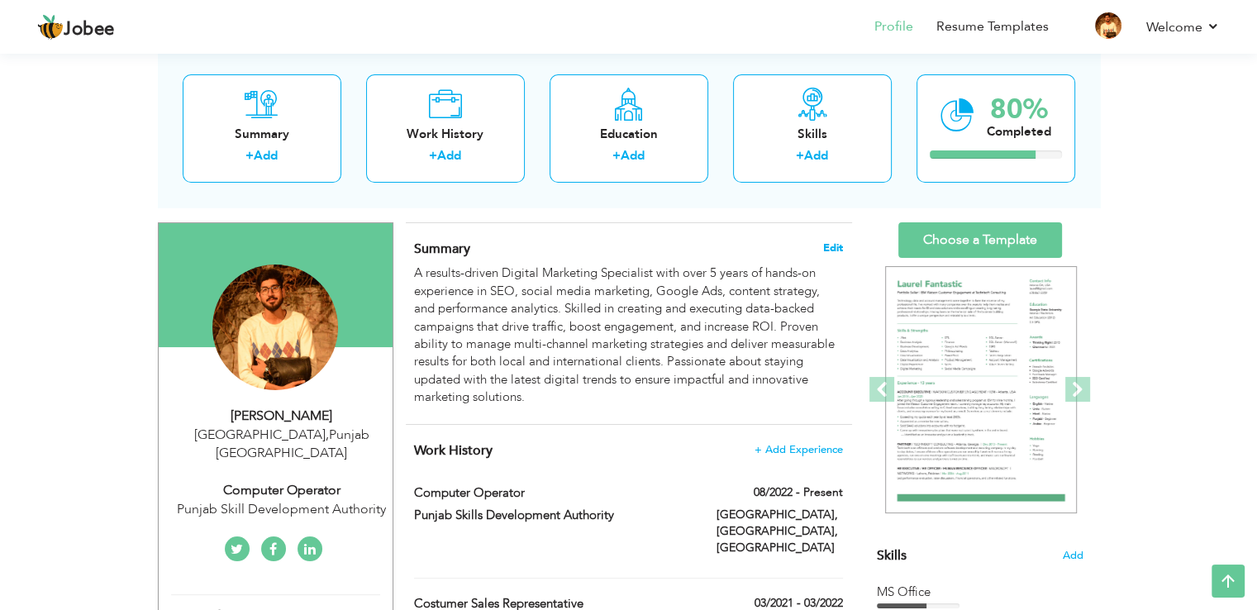
click at [831, 242] on span "Edit" at bounding box center [833, 248] width 20 height 12
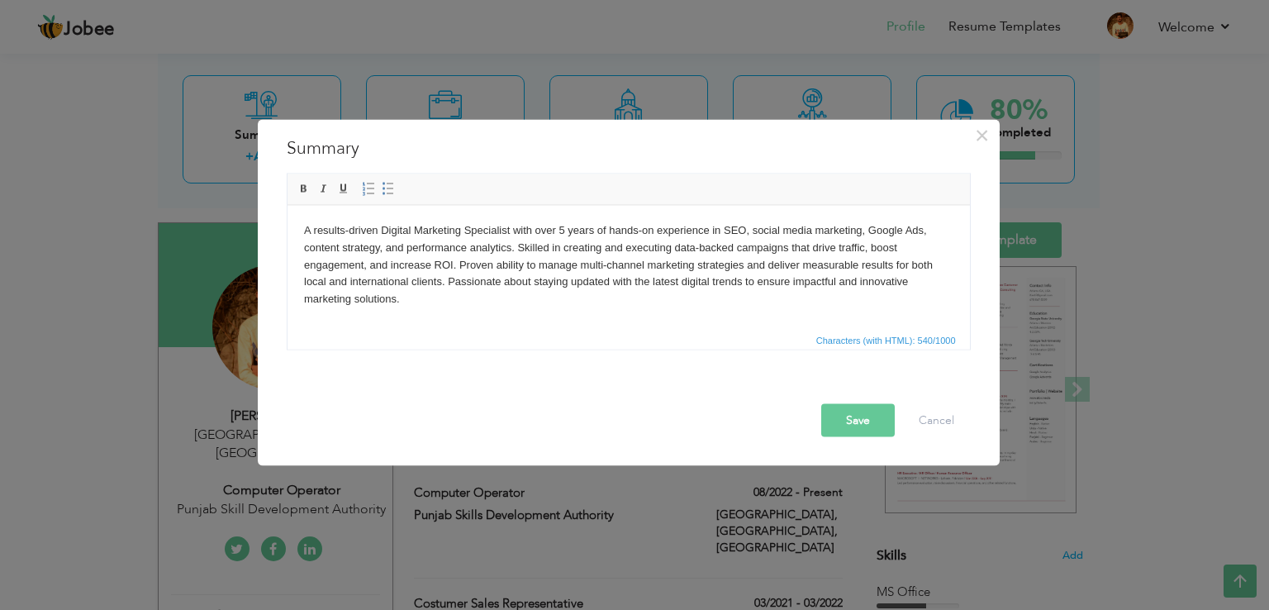
click at [743, 229] on body "A results-driven Digital Marketing Specialist with over 5 years of hands-on exp…" at bounding box center [628, 264] width 650 height 86
click at [728, 247] on body "A results-driven Digital Marketing Specialist with over 5 years of hands-on exp…" at bounding box center [628, 264] width 650 height 86
click at [867, 418] on button "Save" at bounding box center [858, 420] width 74 height 33
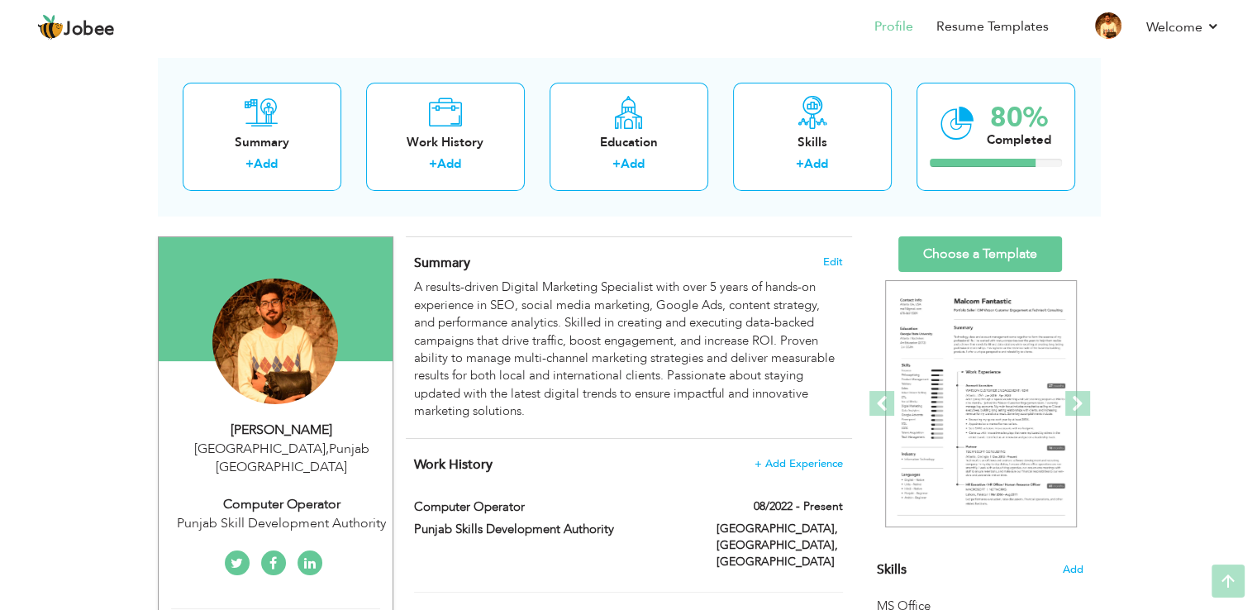
scroll to position [68, 0]
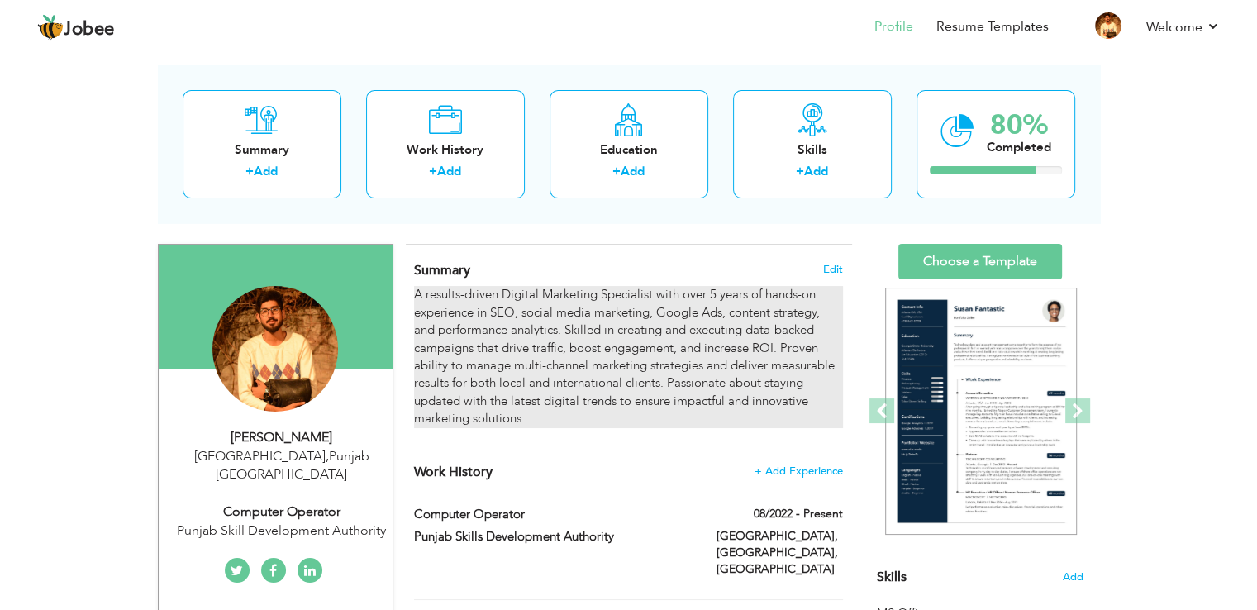
click at [414, 294] on div "A results-driven Digital Marketing Specialist with over 5 years of hands-on exp…" at bounding box center [628, 356] width 428 height 141
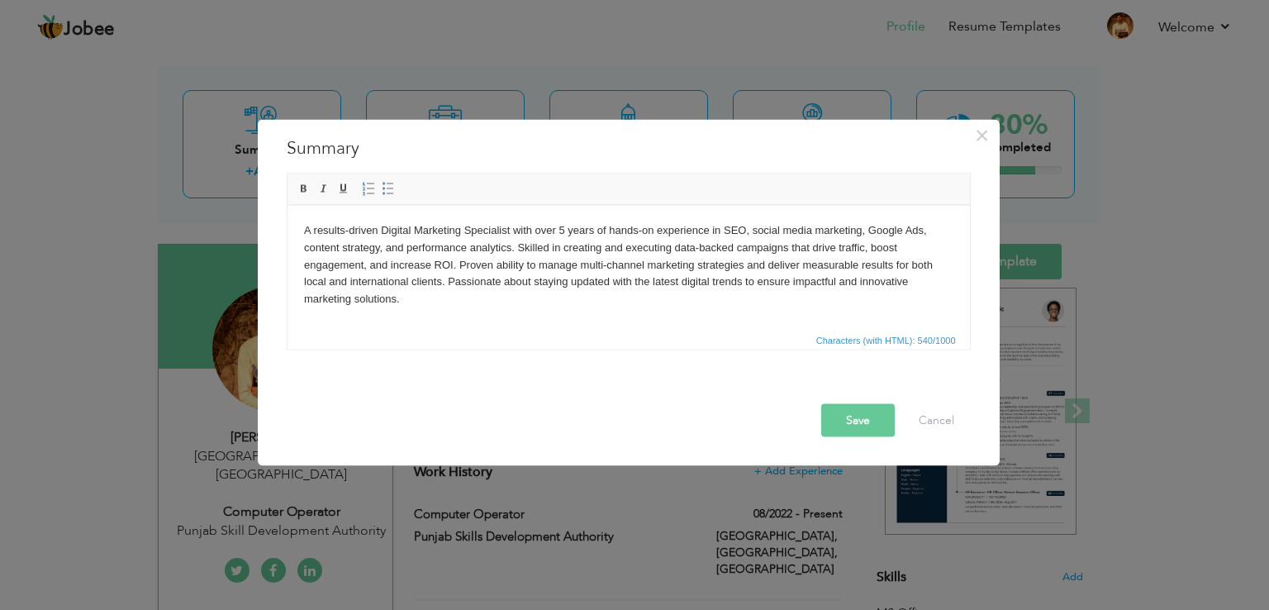
click at [413, 294] on body "A results-driven Digital Marketing Specialist with over 5 years of hands-on exp…" at bounding box center [628, 264] width 650 height 86
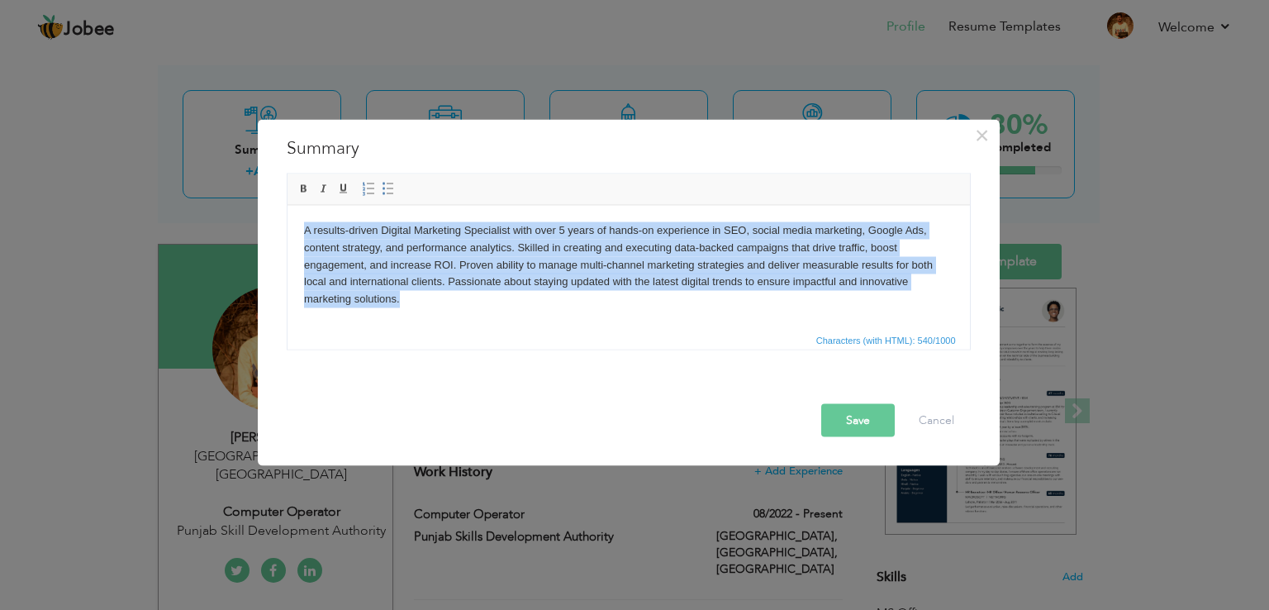
drag, startPoint x: 700, startPoint y: 499, endPoint x: 278, endPoint y: 232, distance: 499.6
click at [287, 232] on html "A results-driven Digital Marketing Specialist with over 5 years of hands-on exp…" at bounding box center [628, 264] width 683 height 119
paste body
click at [482, 302] on body "A results-driven Digital Marketing Specialist with over 5 years of hands-on exp…" at bounding box center [628, 264] width 650 height 86
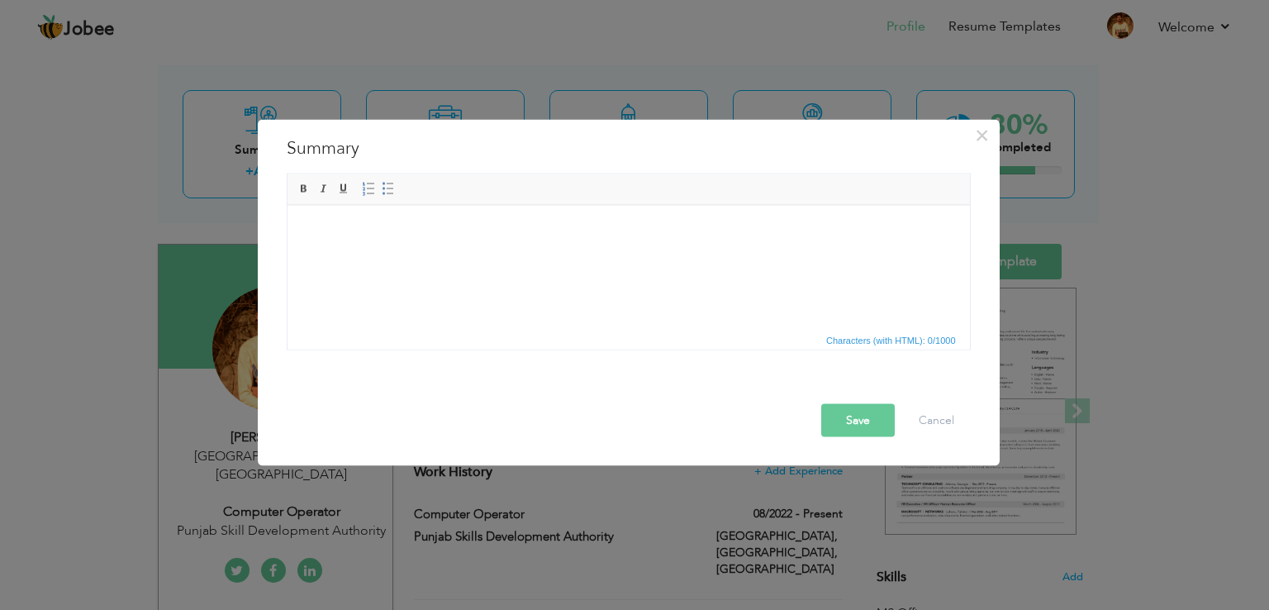
click at [356, 238] on body at bounding box center [628, 229] width 650 height 17
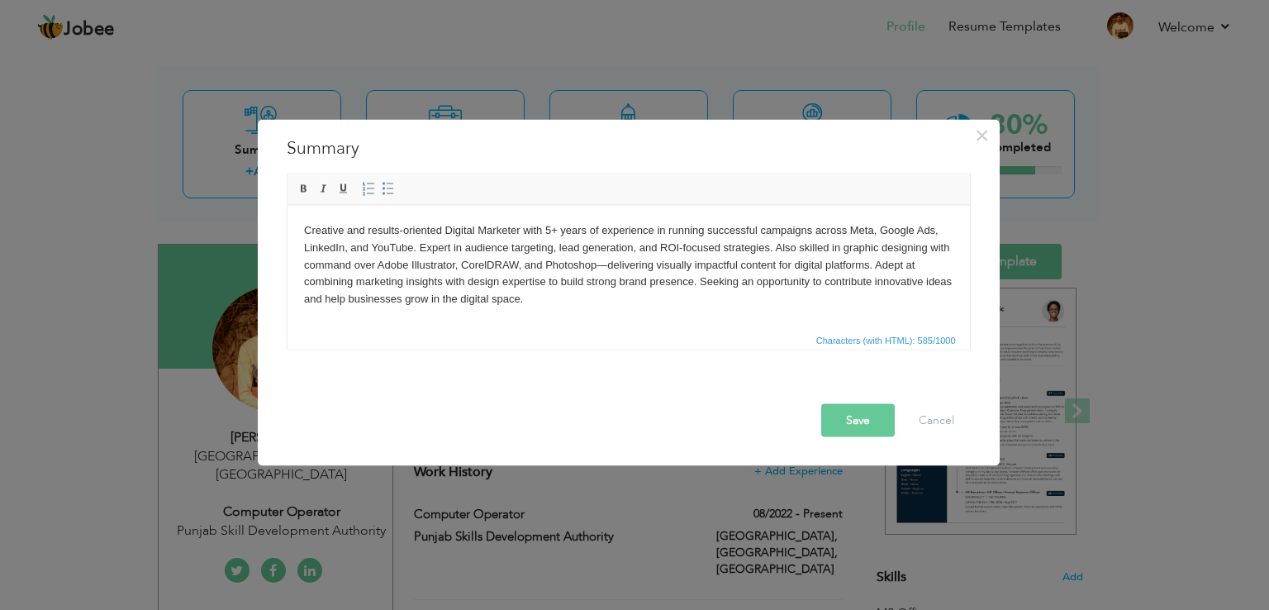
click at [868, 415] on button "Save" at bounding box center [858, 420] width 74 height 33
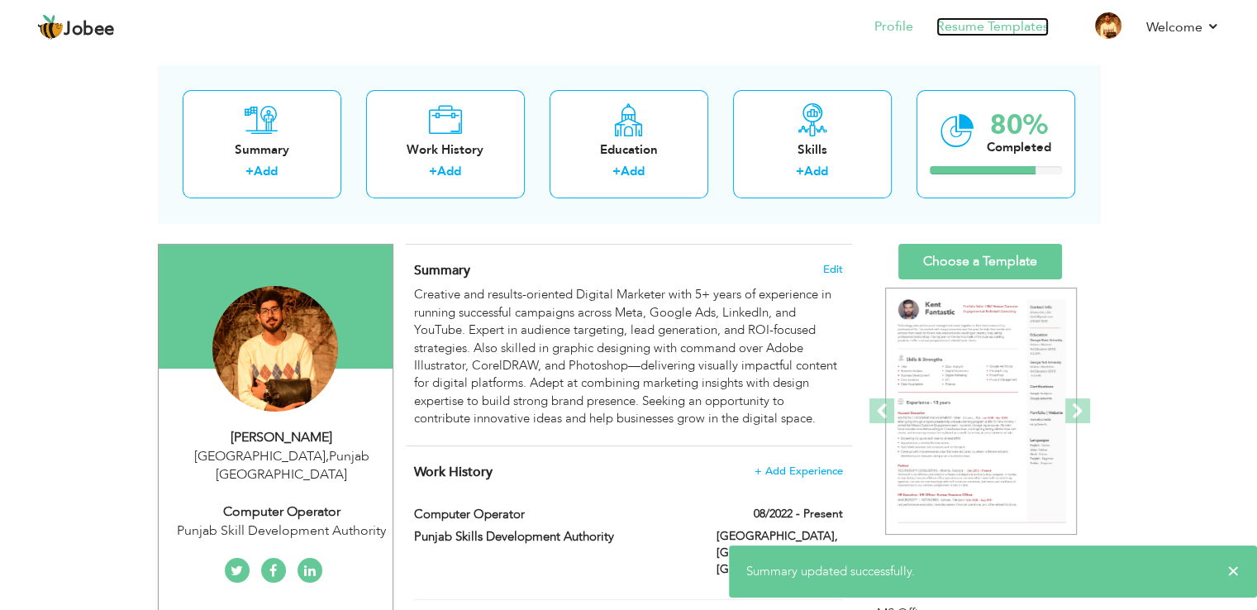
click at [984, 28] on link "Resume Templates" at bounding box center [992, 26] width 112 height 19
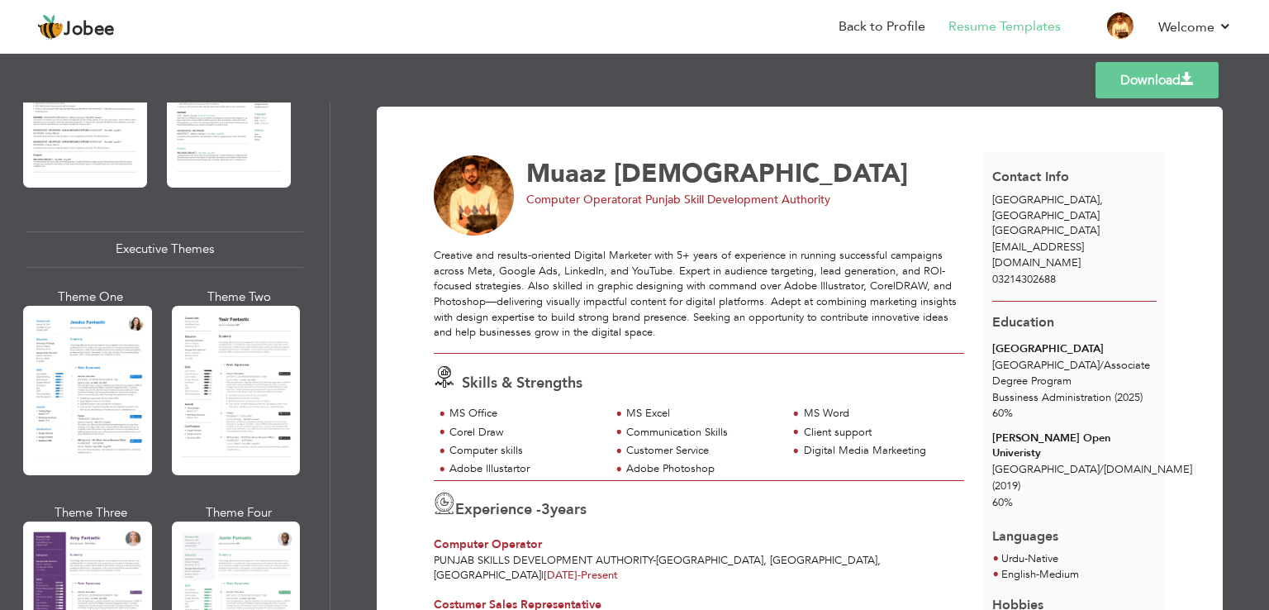
scroll to position [1134, 0]
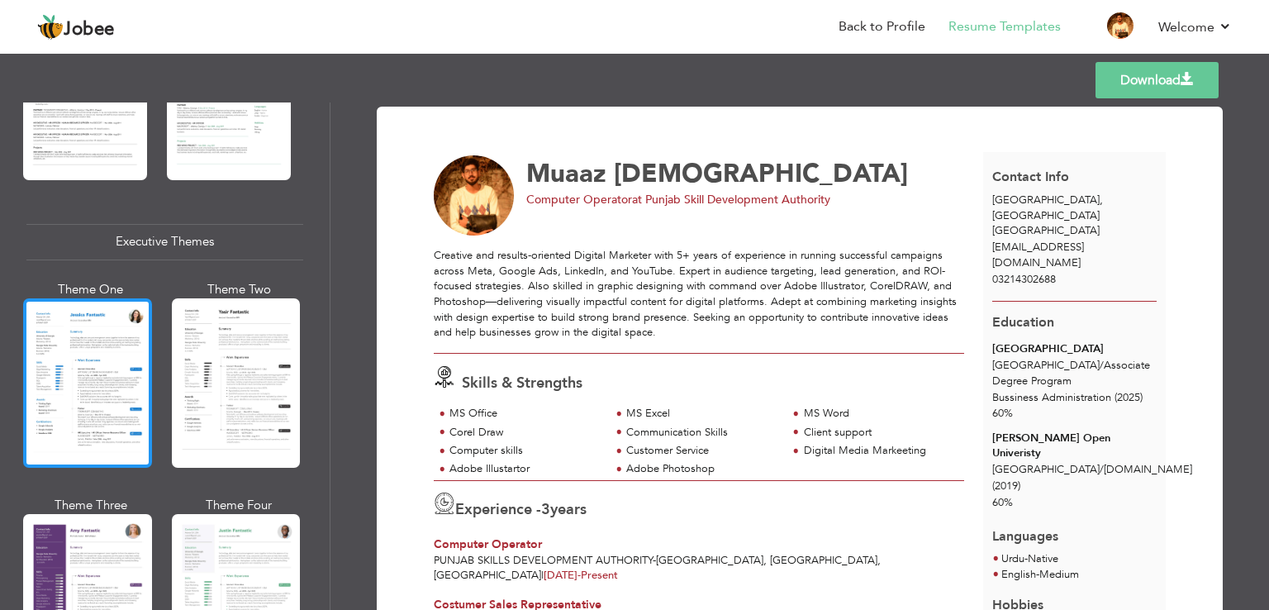
click at [86, 322] on div at bounding box center [87, 382] width 129 height 169
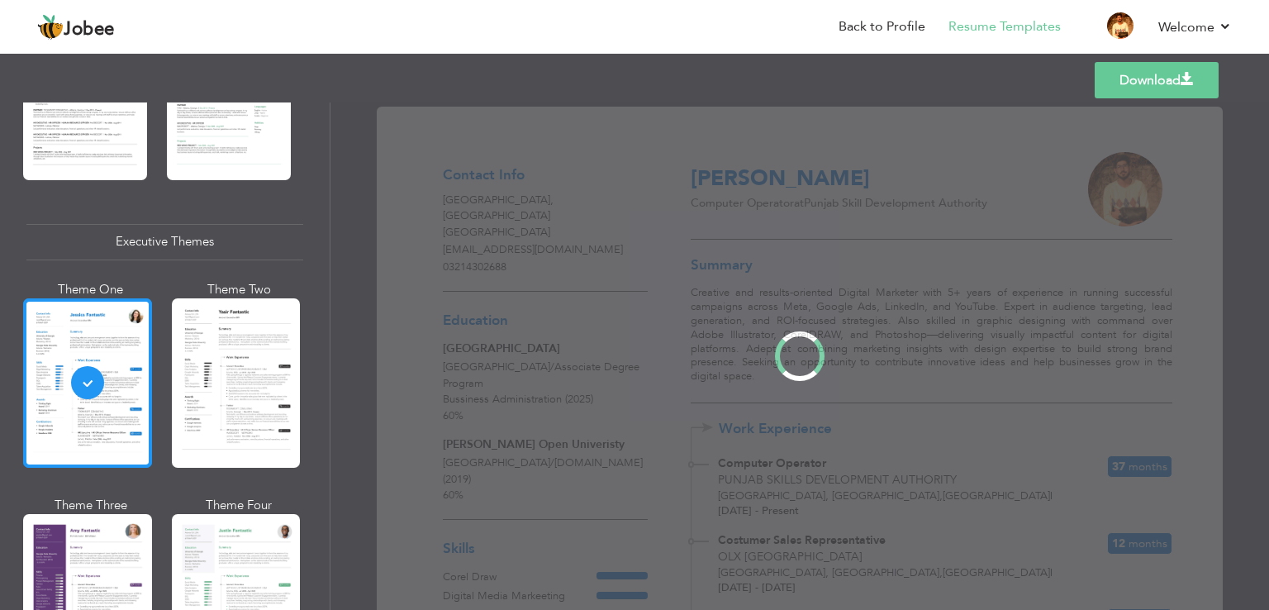
scroll to position [1133, 0]
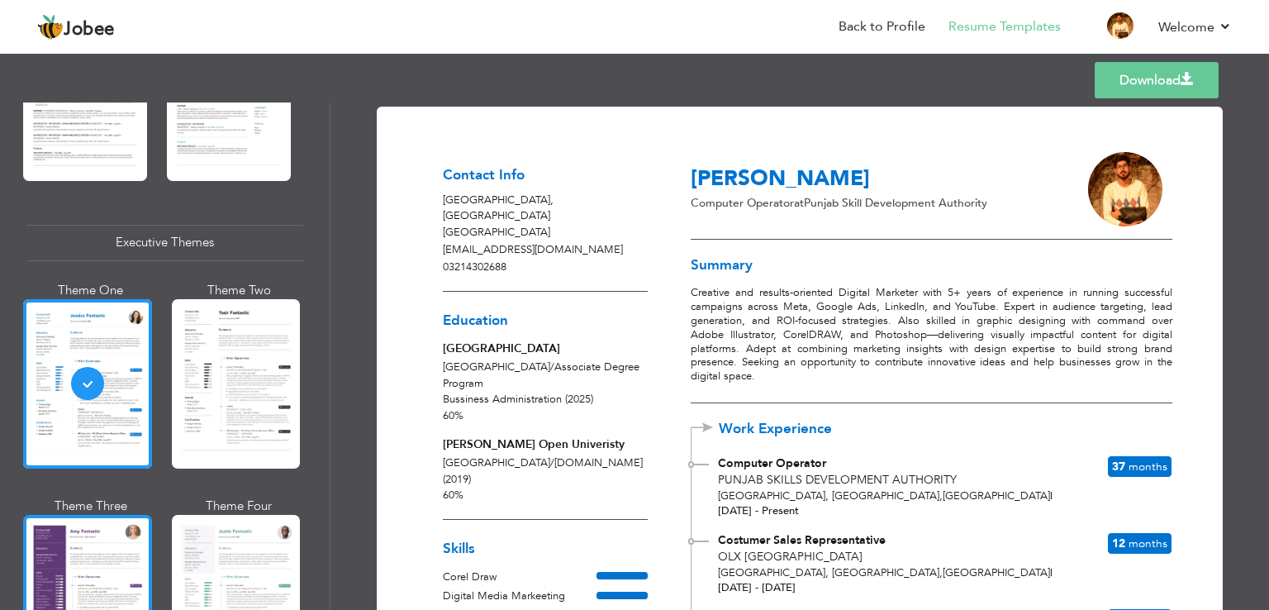
click at [92, 526] on div at bounding box center [87, 599] width 129 height 169
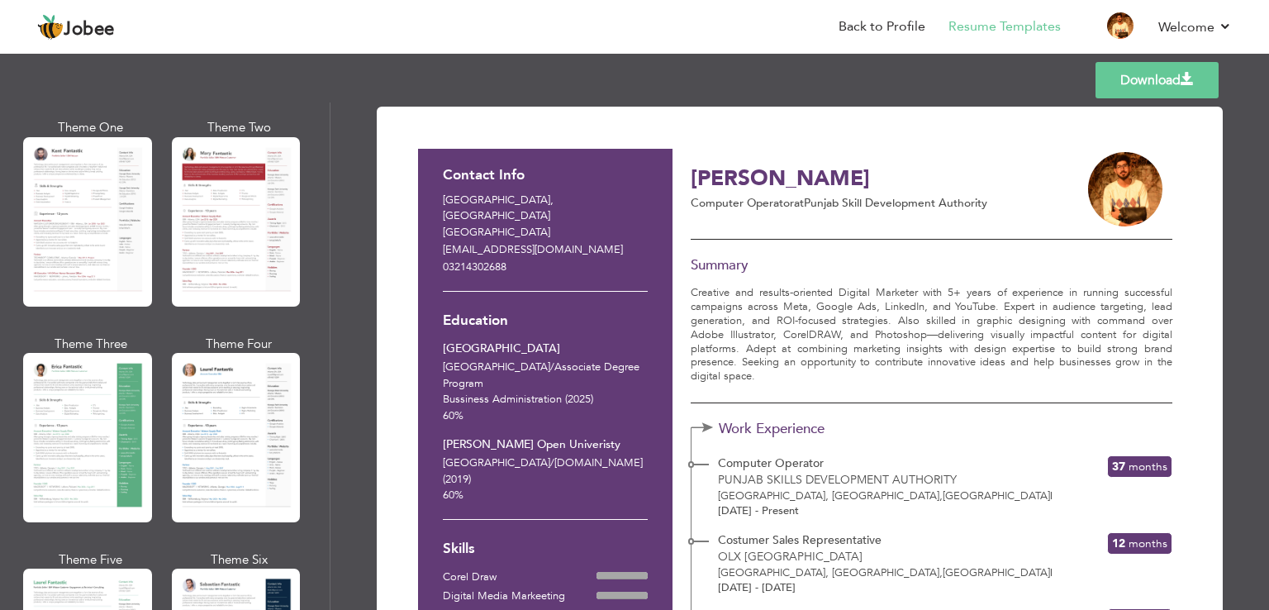
scroll to position [0, 0]
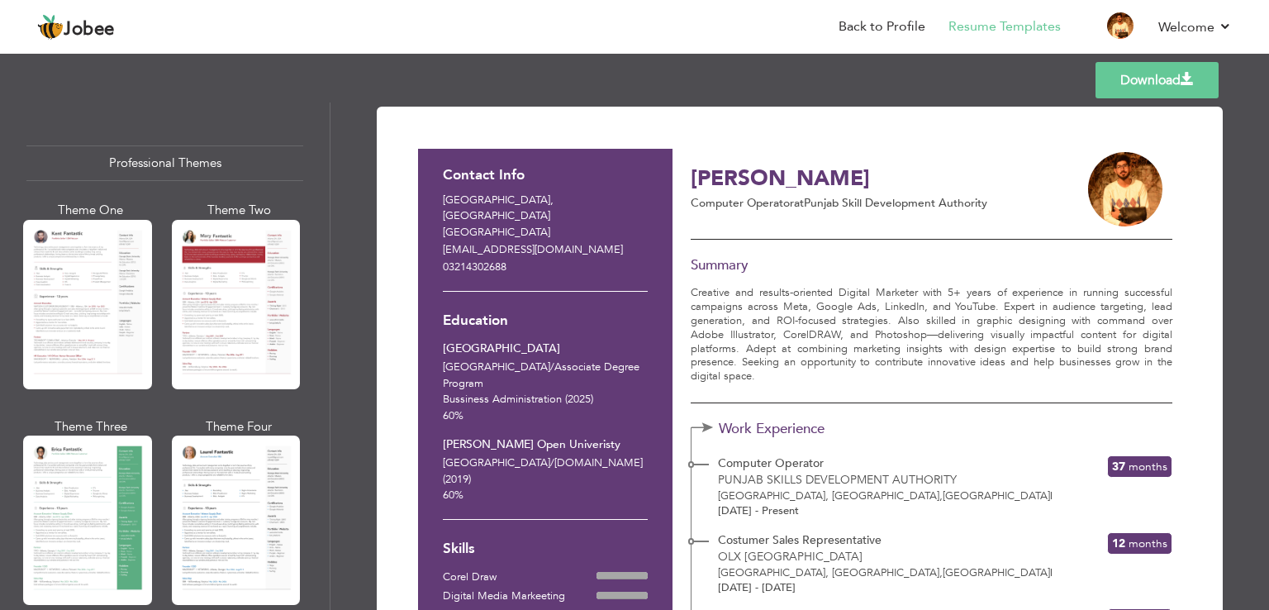
click at [1131, 196] on div at bounding box center [1098, 189] width 74 height 74
click at [1115, 29] on img at bounding box center [1120, 25] width 26 height 26
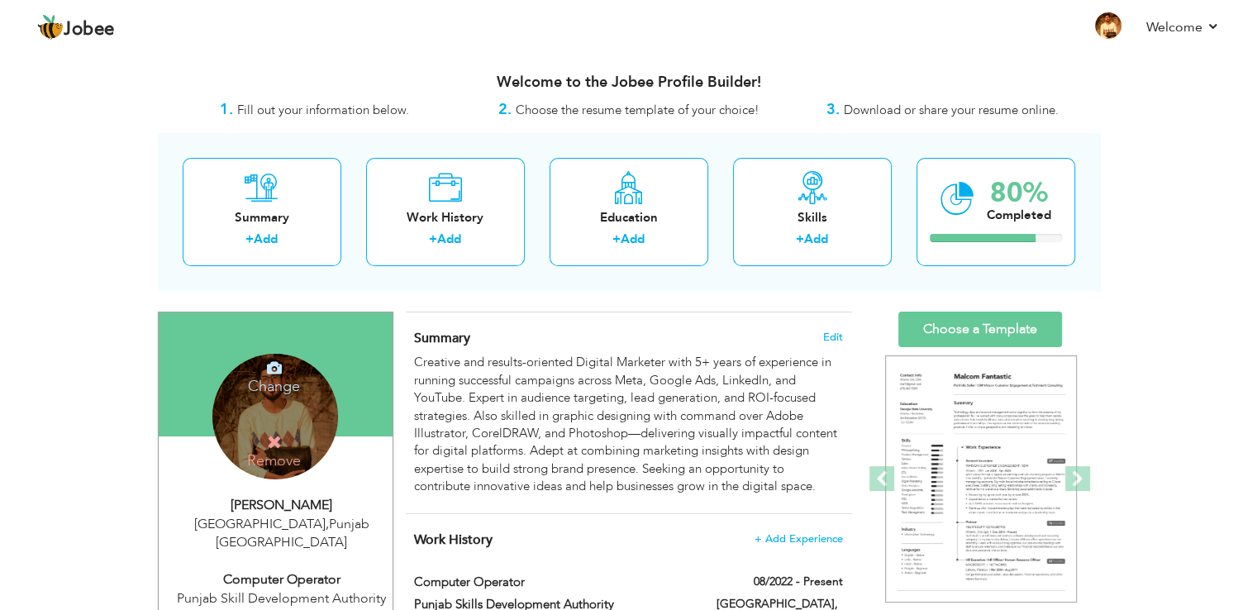
click at [302, 407] on div "Change Remove" at bounding box center [275, 417] width 126 height 126
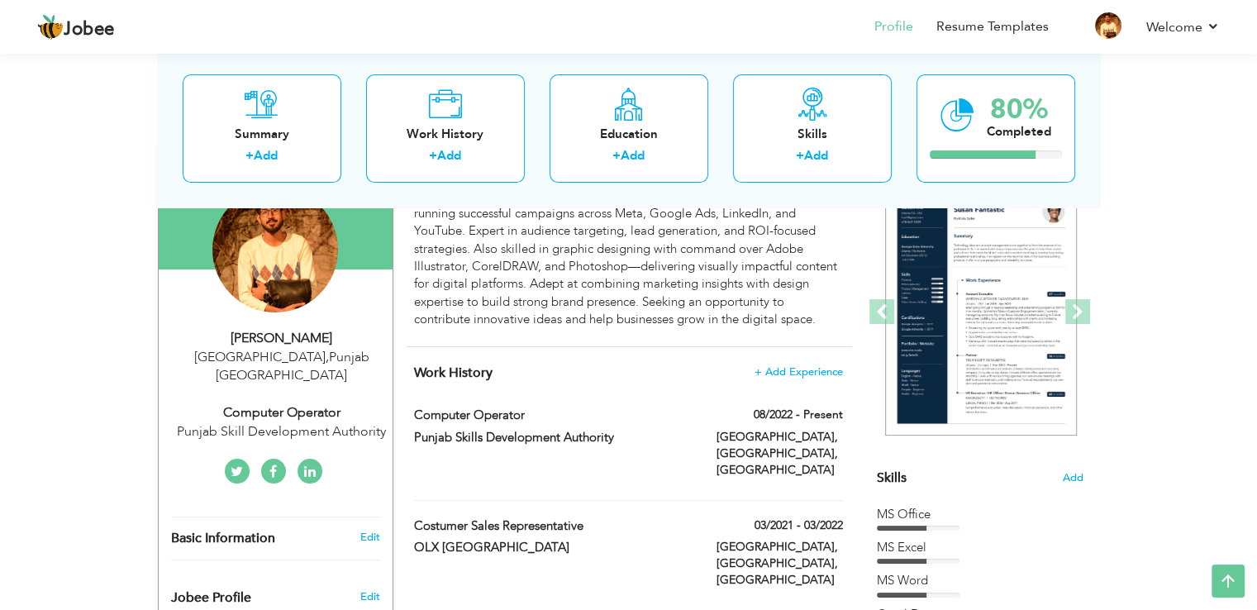
scroll to position [165, 0]
